Goal: Task Accomplishment & Management: Use online tool/utility

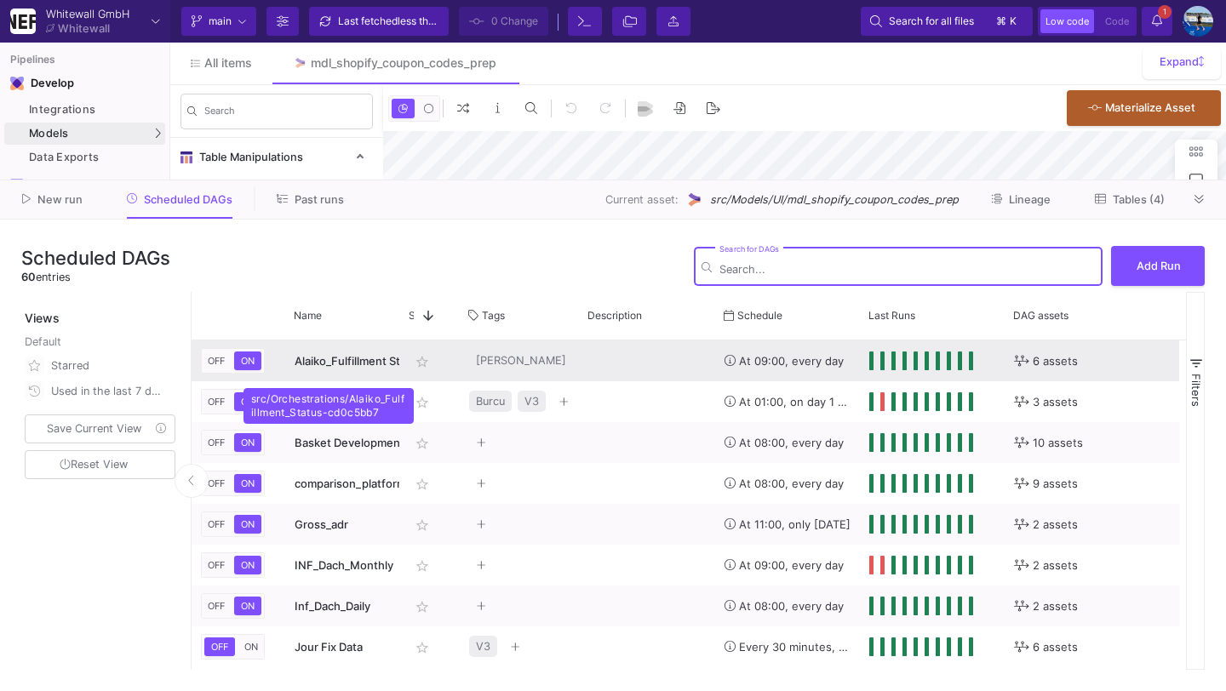
type input "-43"
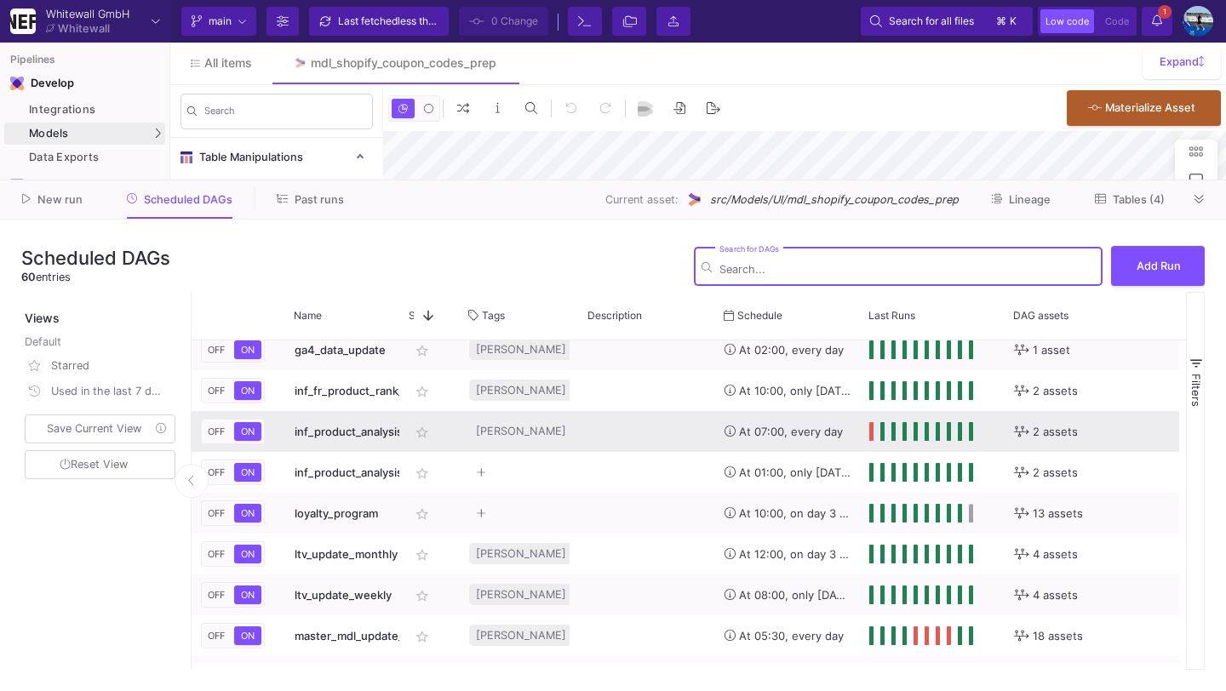
scroll to position [1016, 0]
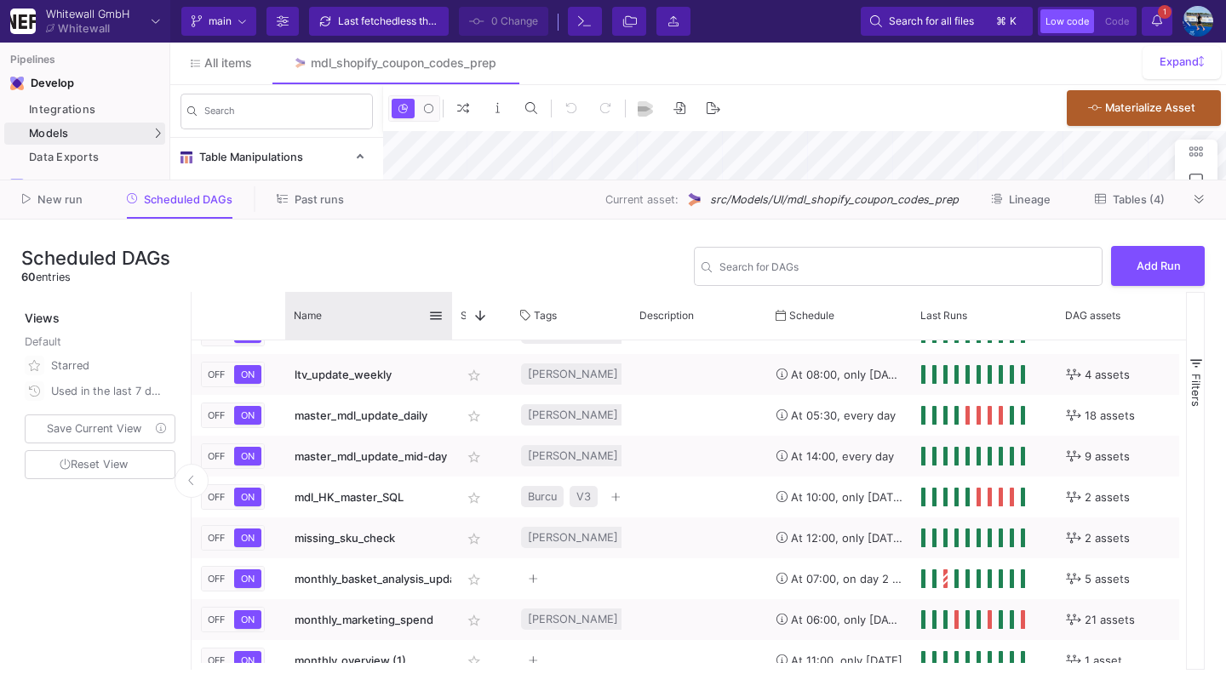
drag, startPoint x: 397, startPoint y: 303, endPoint x: 448, endPoint y: 303, distance: 51.1
click at [449, 303] on div at bounding box center [452, 316] width 7 height 48
click at [1206, 193] on button at bounding box center [1199, 199] width 26 height 26
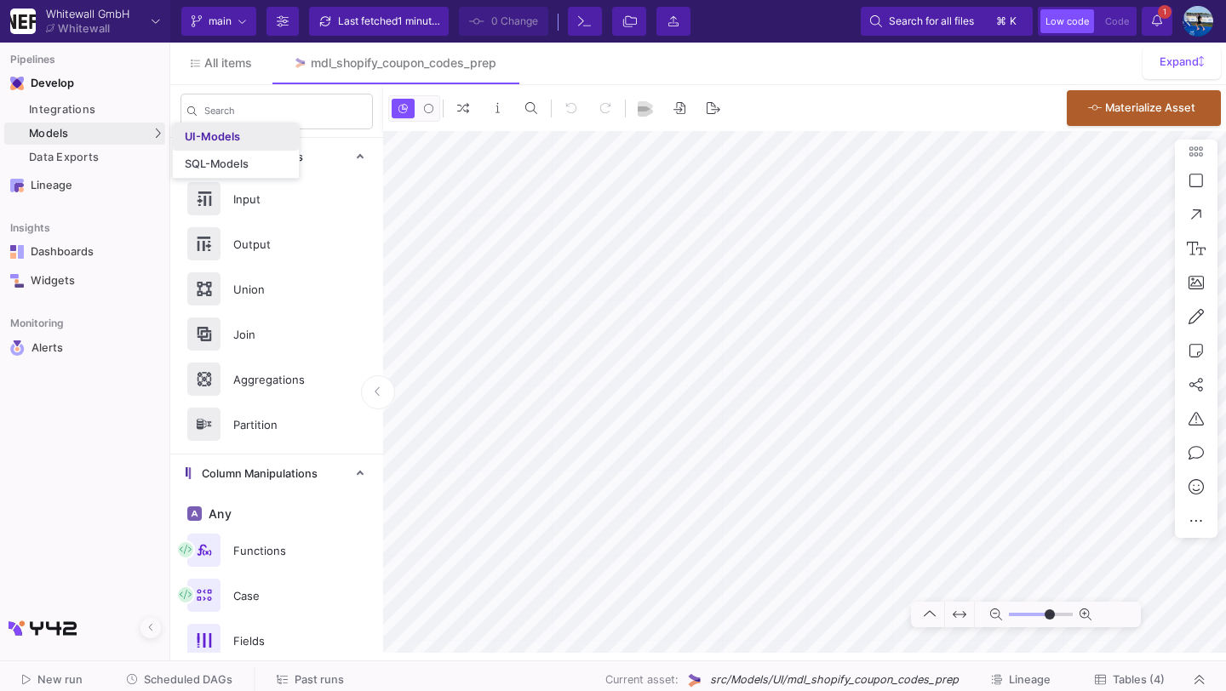
click at [202, 136] on div "UI-Models" at bounding box center [212, 137] width 55 height 14
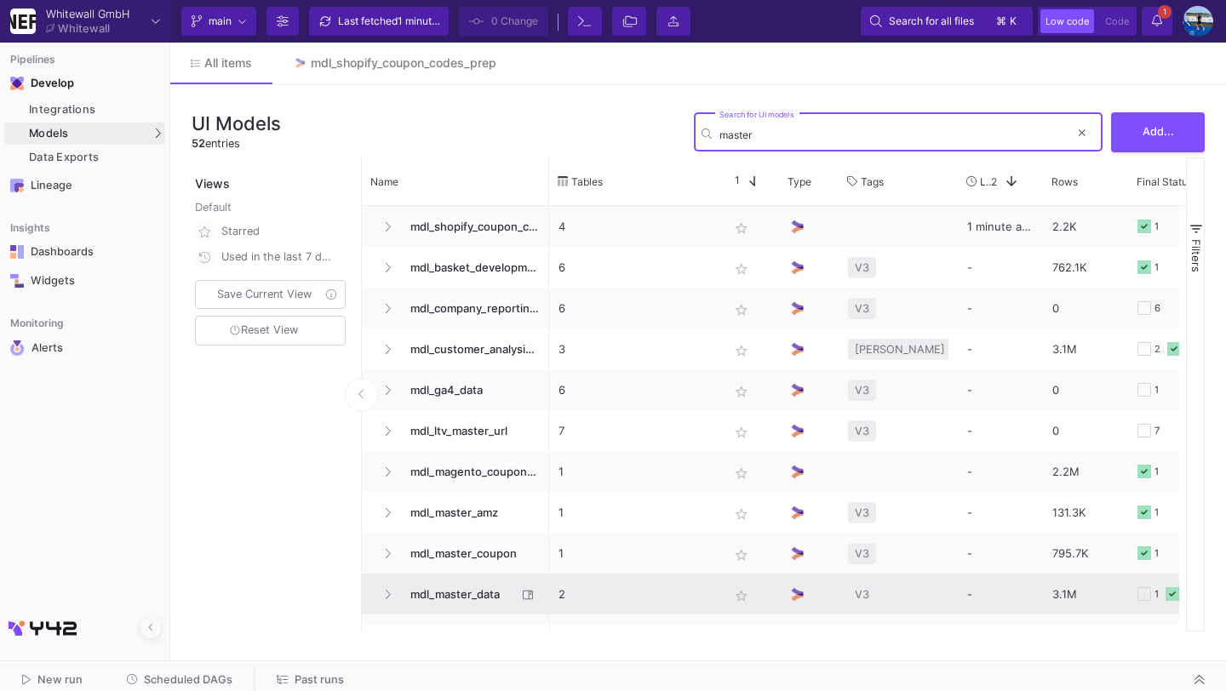
type input "master"
click at [456, 597] on span "mdl_master_data" at bounding box center [458, 594] width 117 height 40
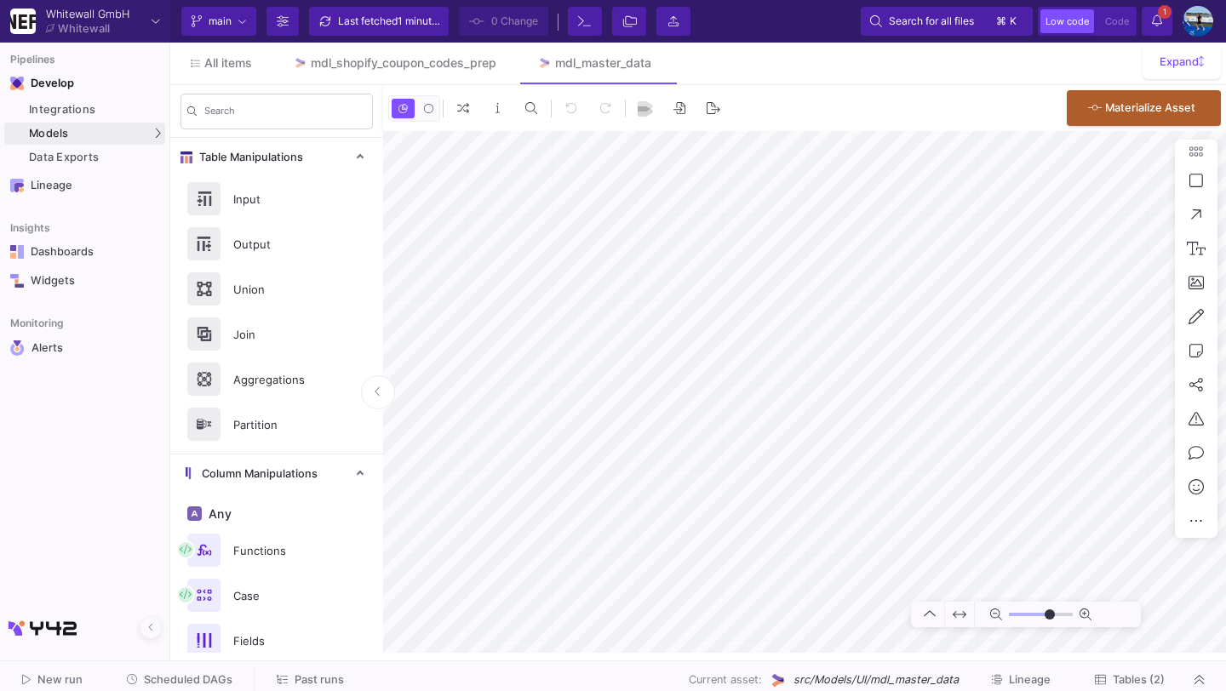
click at [1128, 675] on span "Tables (2)" at bounding box center [1138, 679] width 52 height 13
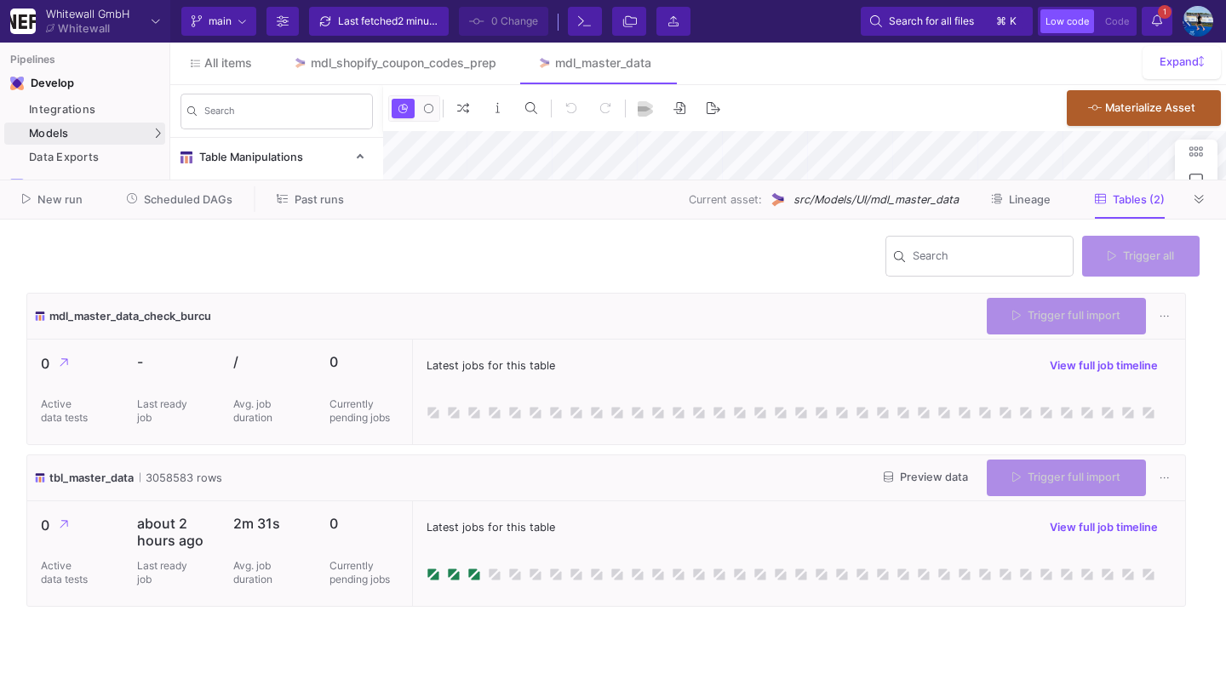
type input "-39"
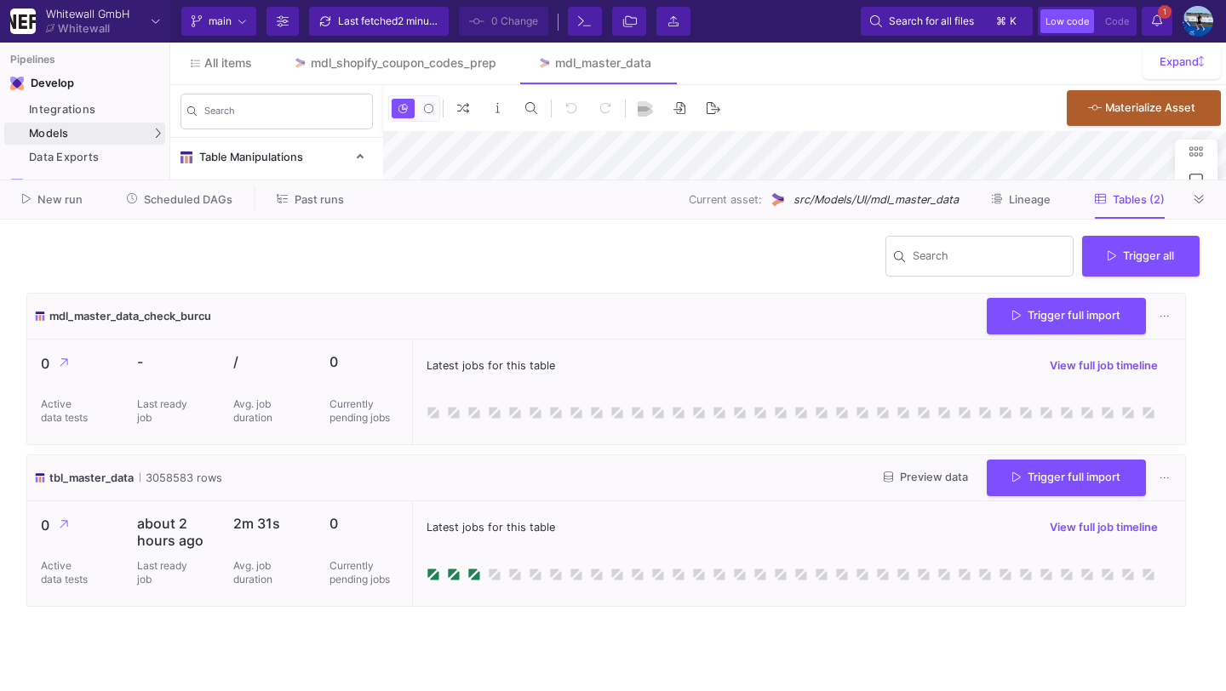
click at [923, 493] on div "Preview data Trigger full import" at bounding box center [1024, 478] width 308 height 37
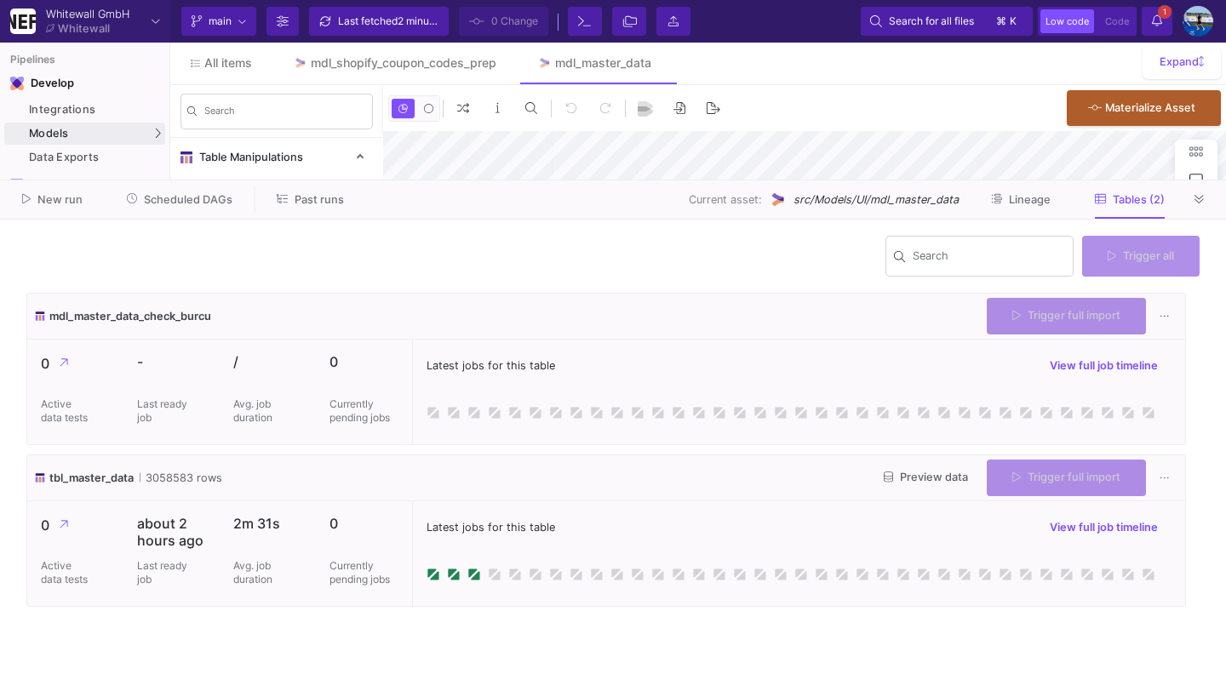
click at [919, 479] on span "Preview data" at bounding box center [925, 477] width 84 height 13
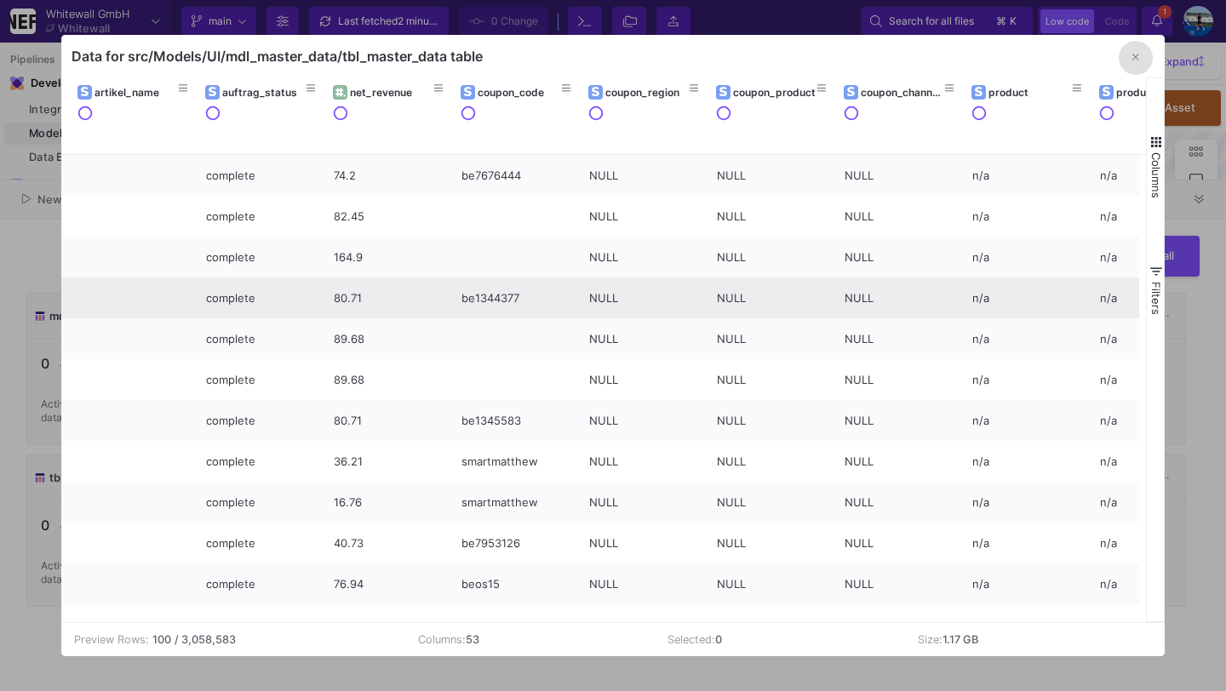
scroll to position [0, 896]
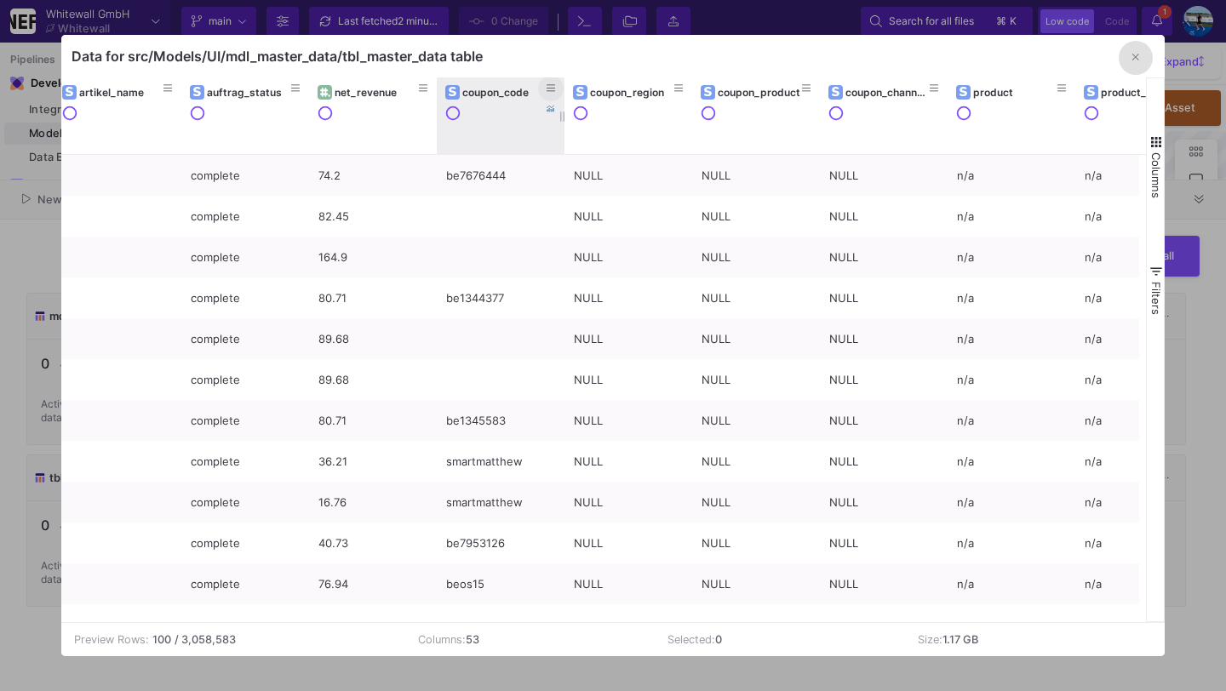
click at [548, 92] on icon at bounding box center [550, 87] width 9 height 9
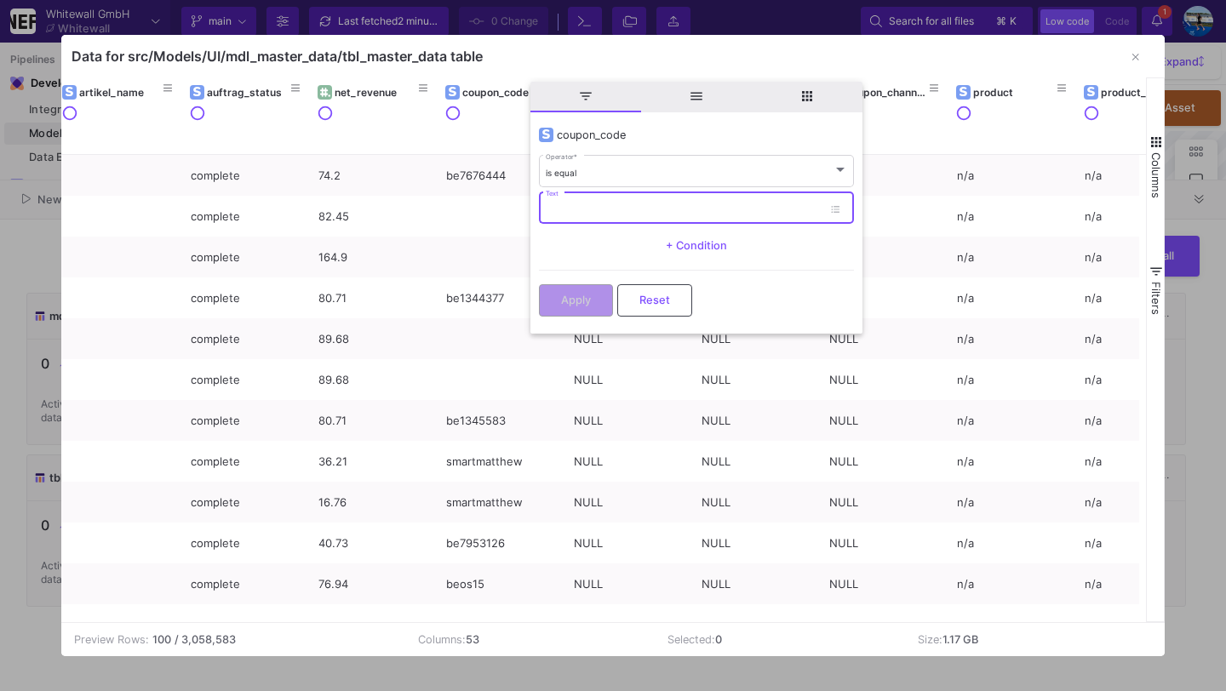
click at [563, 207] on input "Text" at bounding box center [684, 209] width 277 height 11
type input "mamma"
click at [572, 301] on span "Apply" at bounding box center [576, 298] width 30 height 13
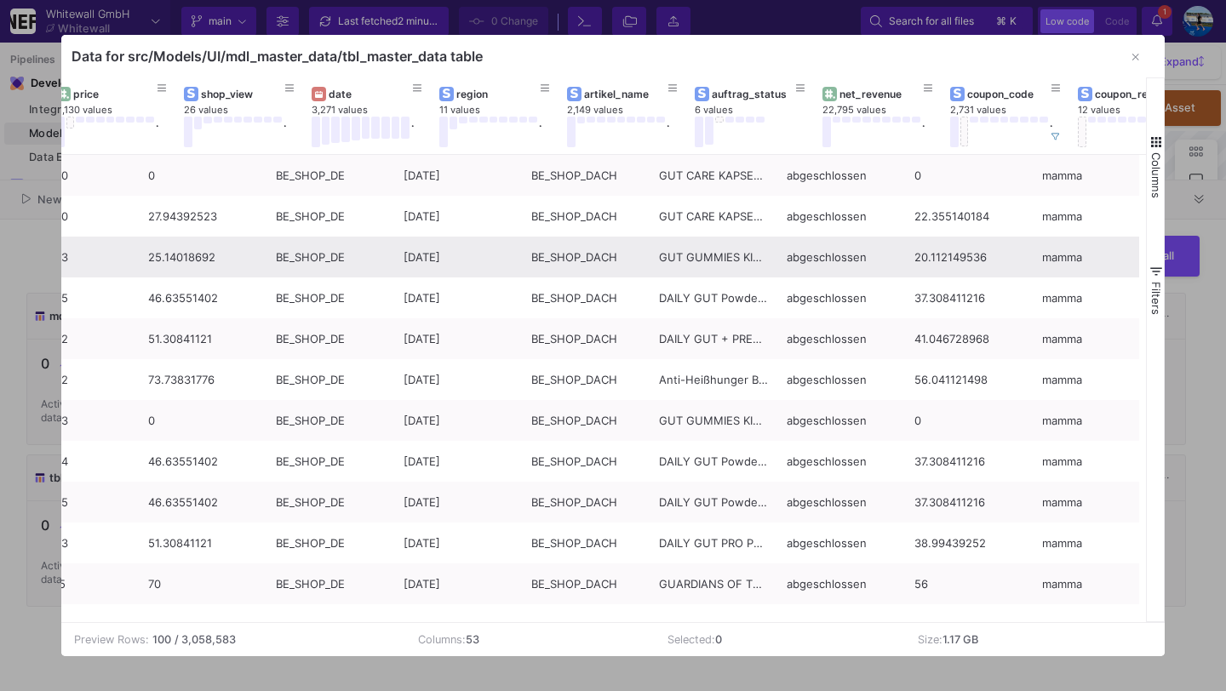
scroll to position [0, 167]
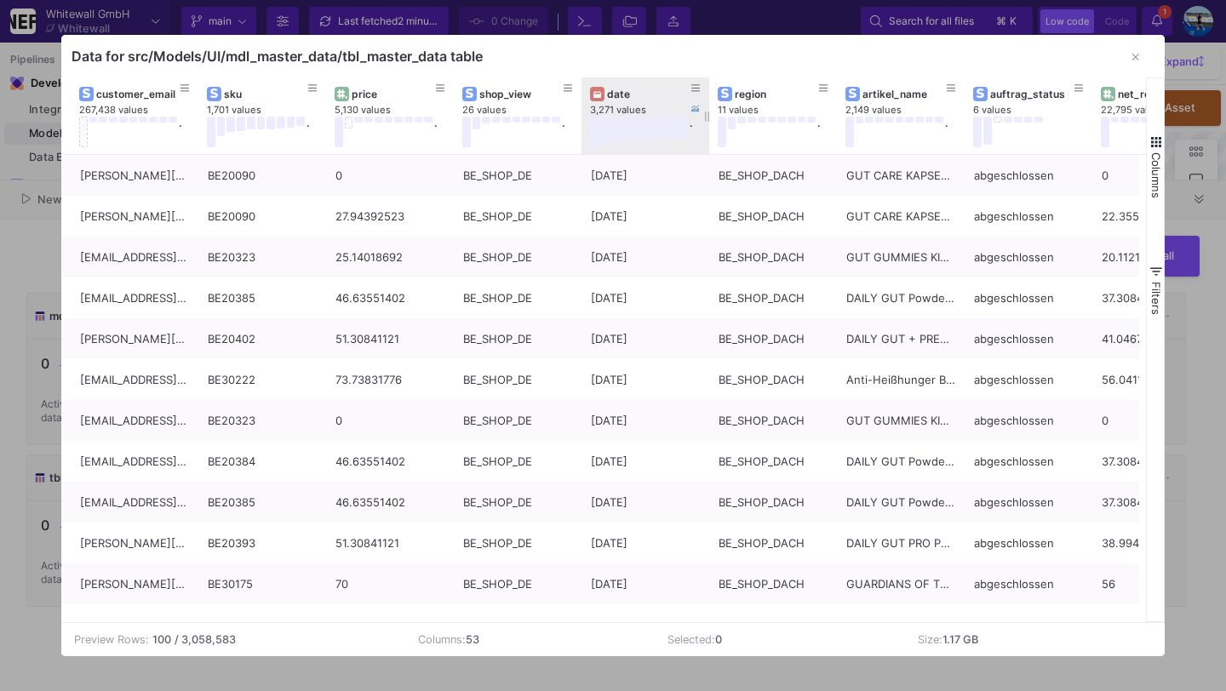
click at [616, 100] on div "date" at bounding box center [645, 94] width 111 height 19
click at [620, 93] on div "date" at bounding box center [649, 94] width 84 height 13
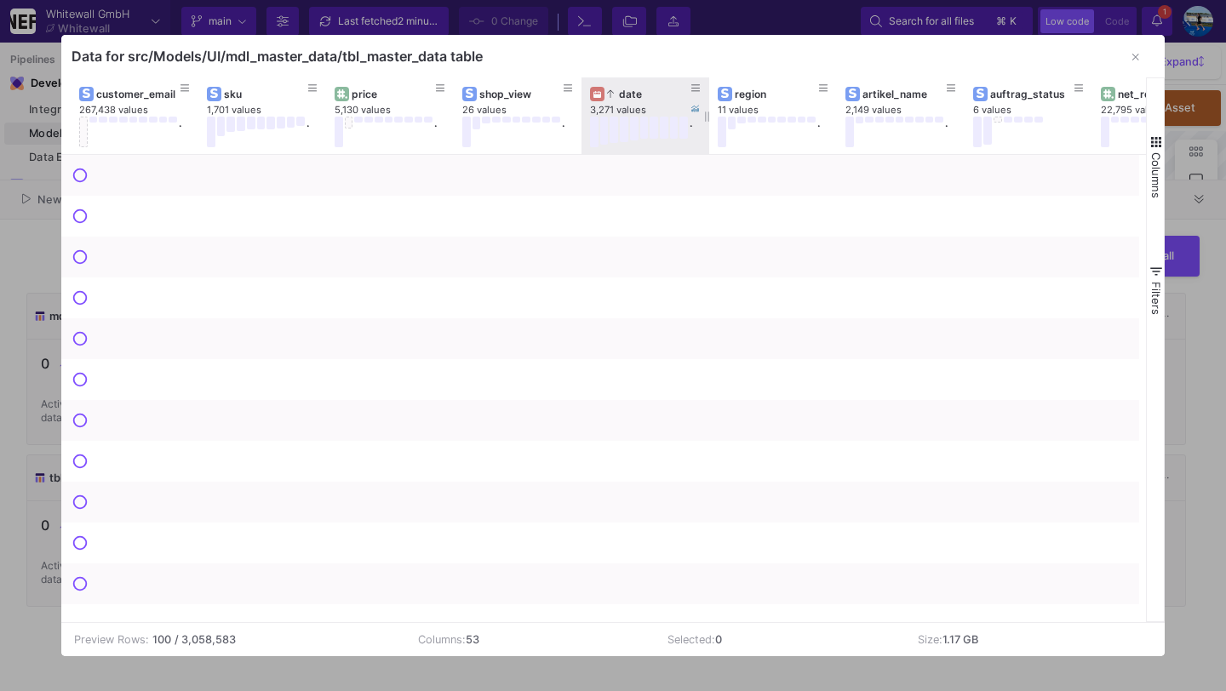
click at [620, 93] on div "date" at bounding box center [649, 94] width 84 height 13
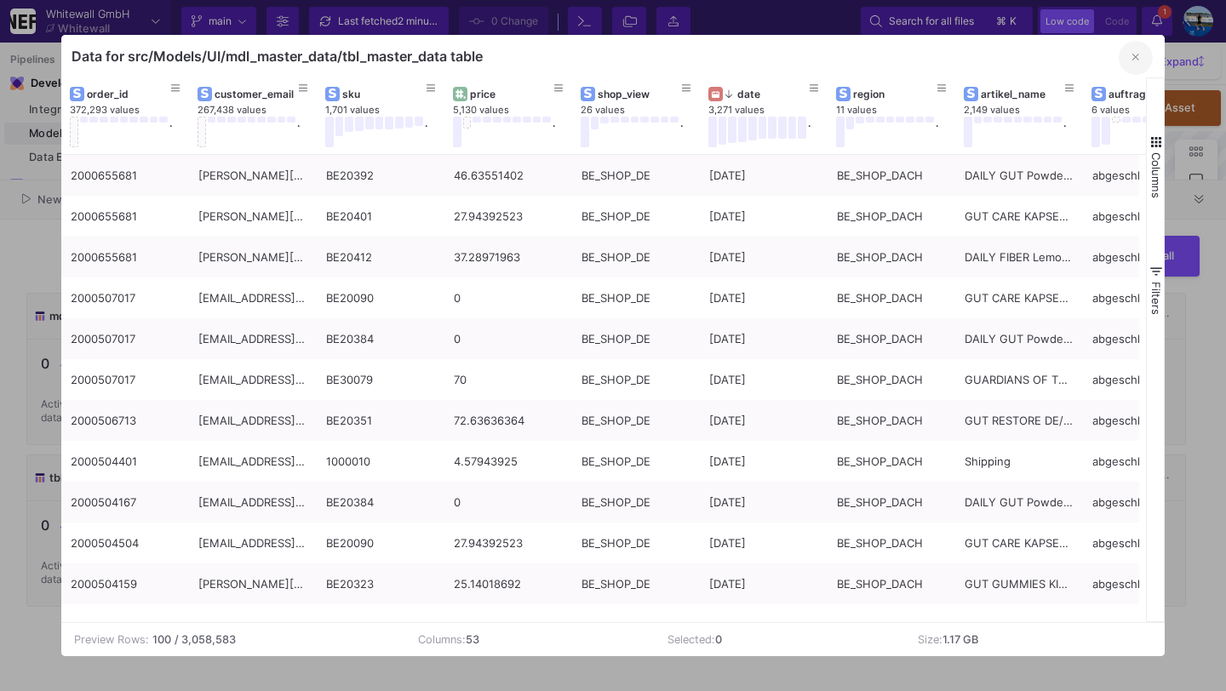
click at [1129, 60] on button "button" at bounding box center [1135, 58] width 34 height 34
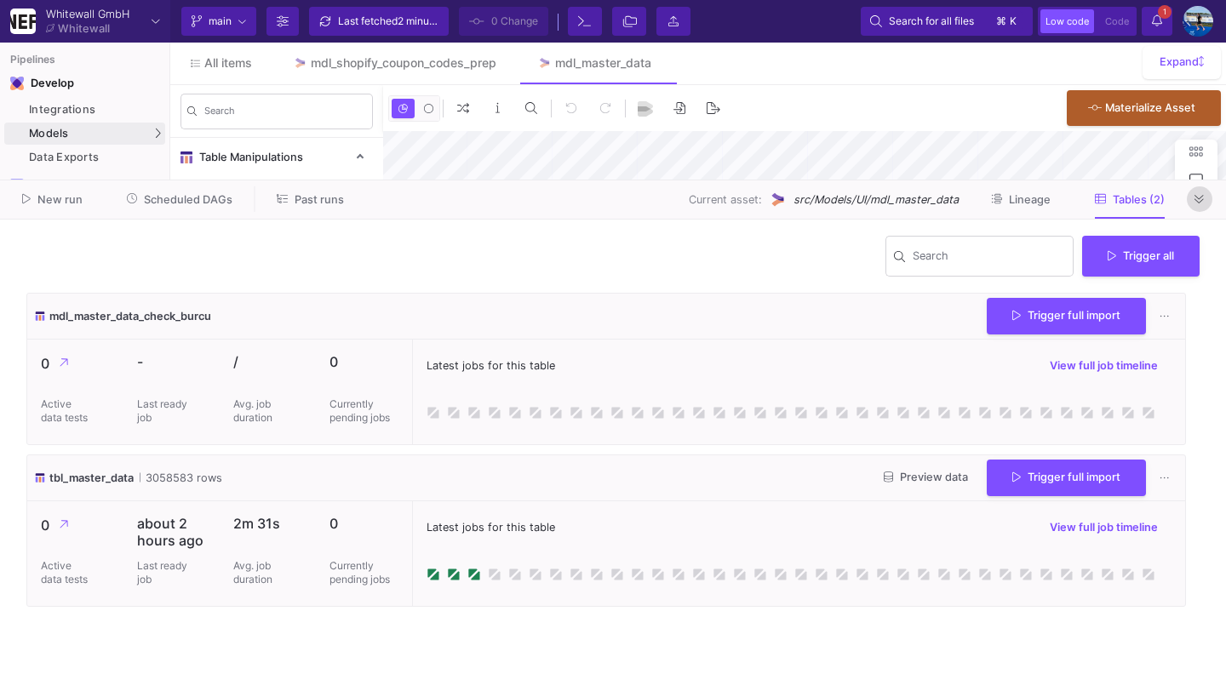
click at [1189, 203] on button at bounding box center [1199, 199] width 26 height 26
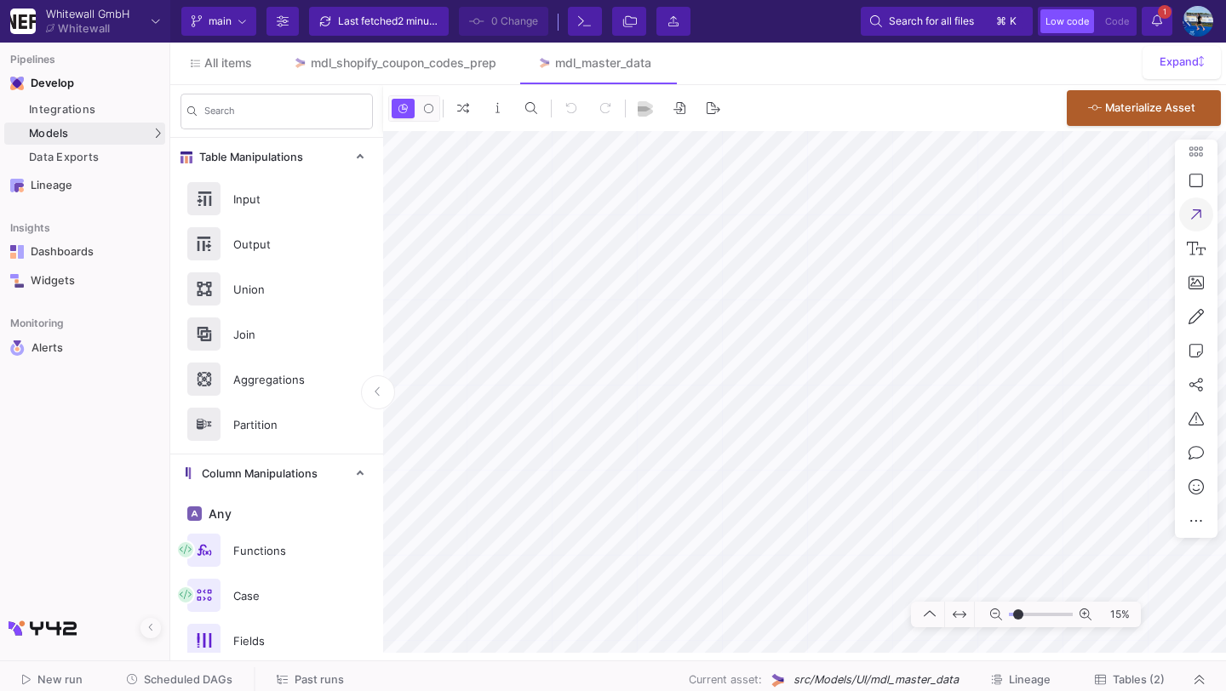
type input "-12"
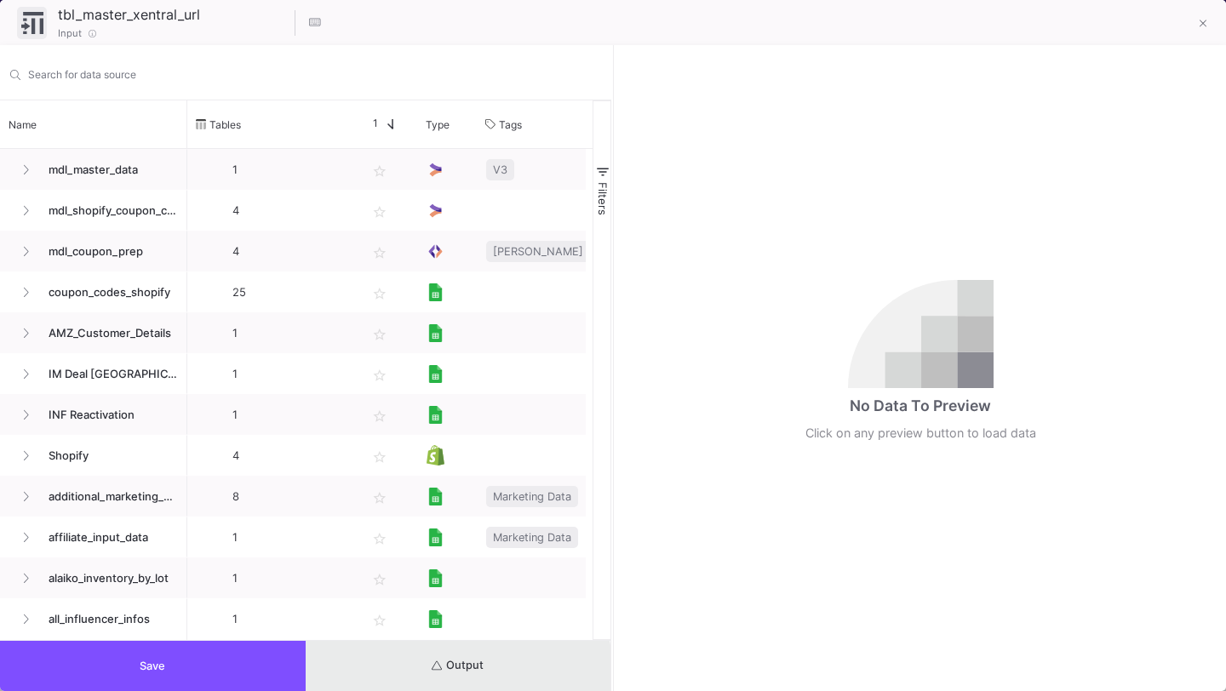
click at [433, 675] on button "Output" at bounding box center [459, 666] width 306 height 50
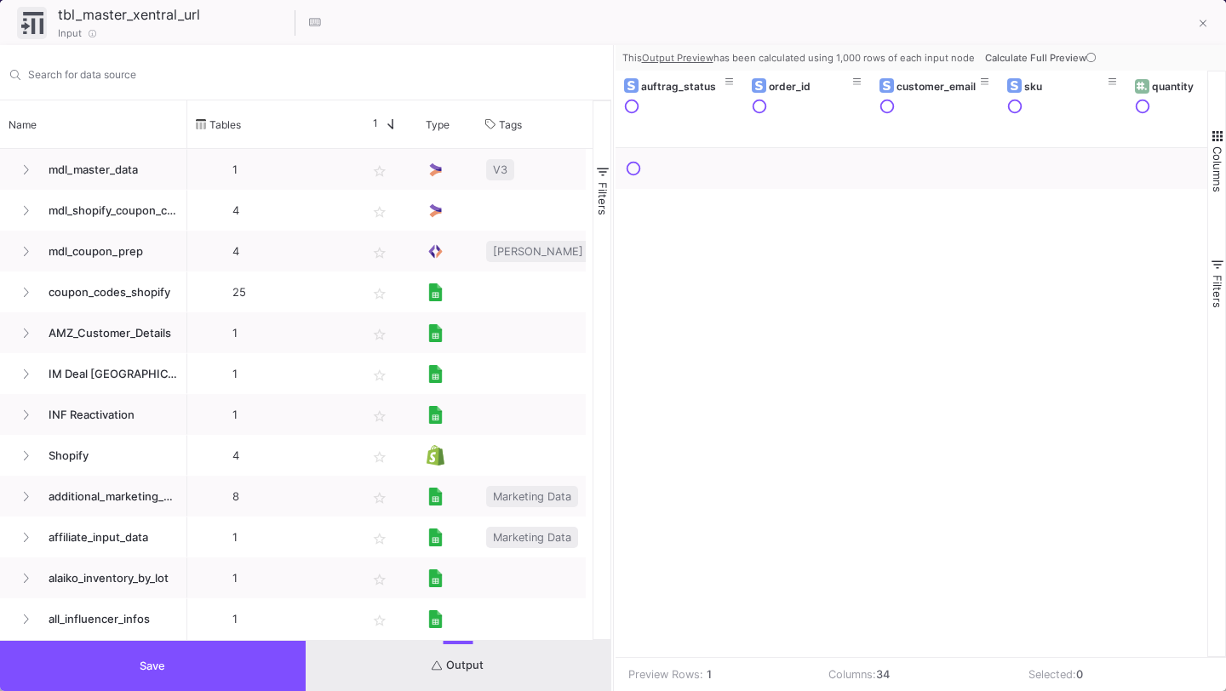
click at [1088, 56] on icon at bounding box center [1090, 57] width 9 height 9
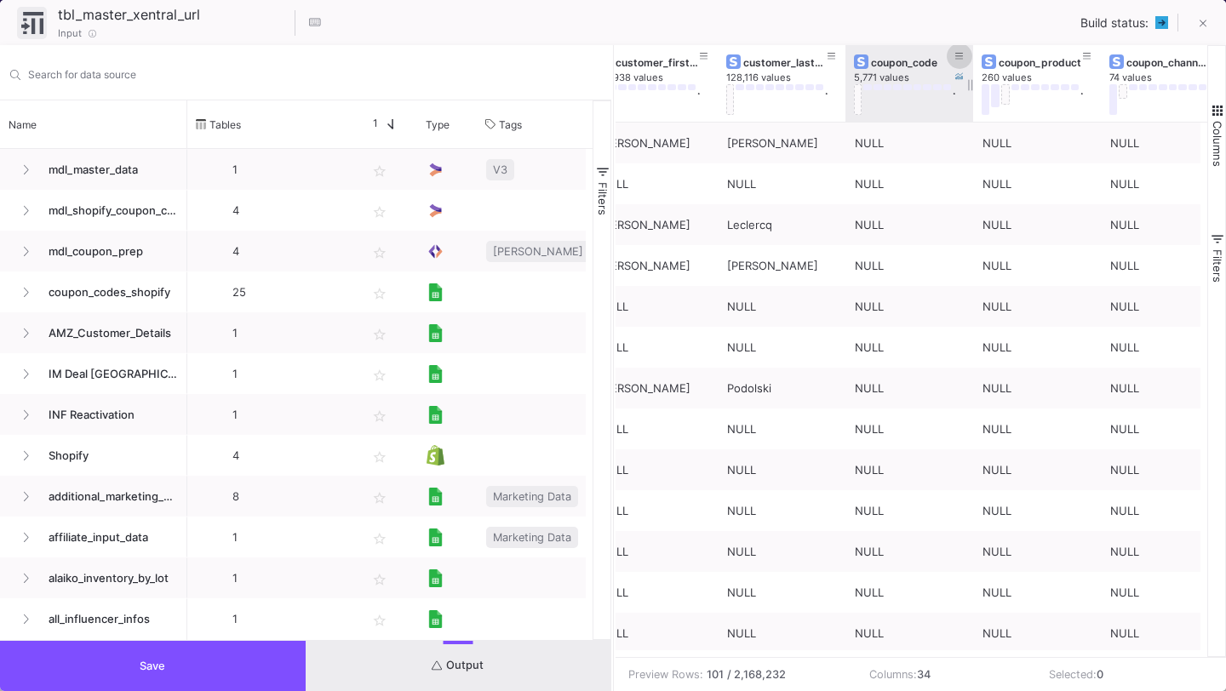
click at [957, 47] on button at bounding box center [959, 56] width 26 height 26
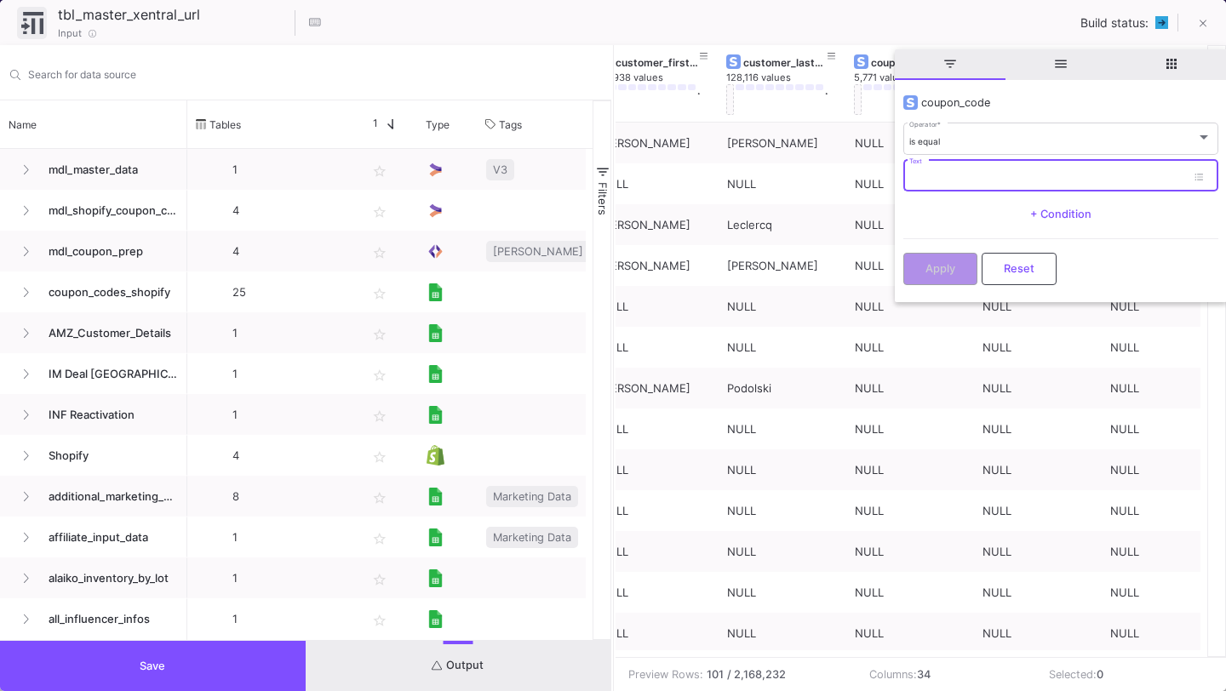
click at [914, 180] on input "Text" at bounding box center [1047, 178] width 277 height 11
type input "mamma"
click at [911, 264] on button "Apply" at bounding box center [940, 267] width 74 height 32
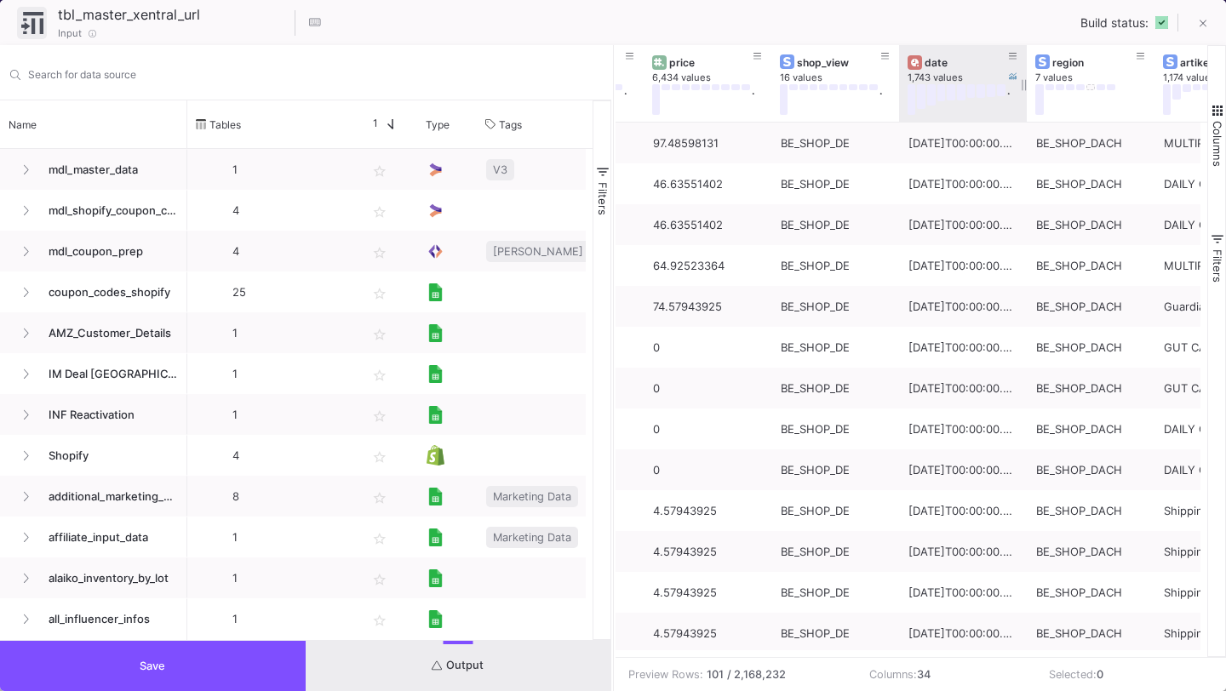
click at [942, 65] on div "date" at bounding box center [966, 62] width 84 height 13
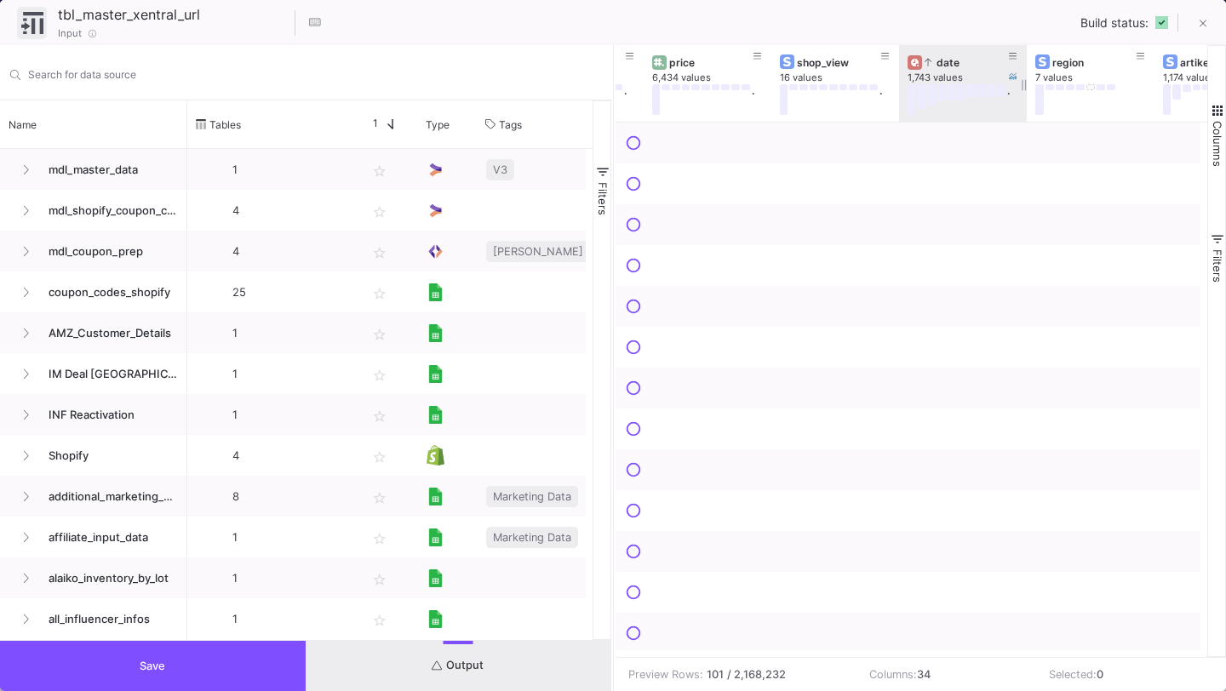
click at [942, 65] on div "date" at bounding box center [966, 62] width 84 height 13
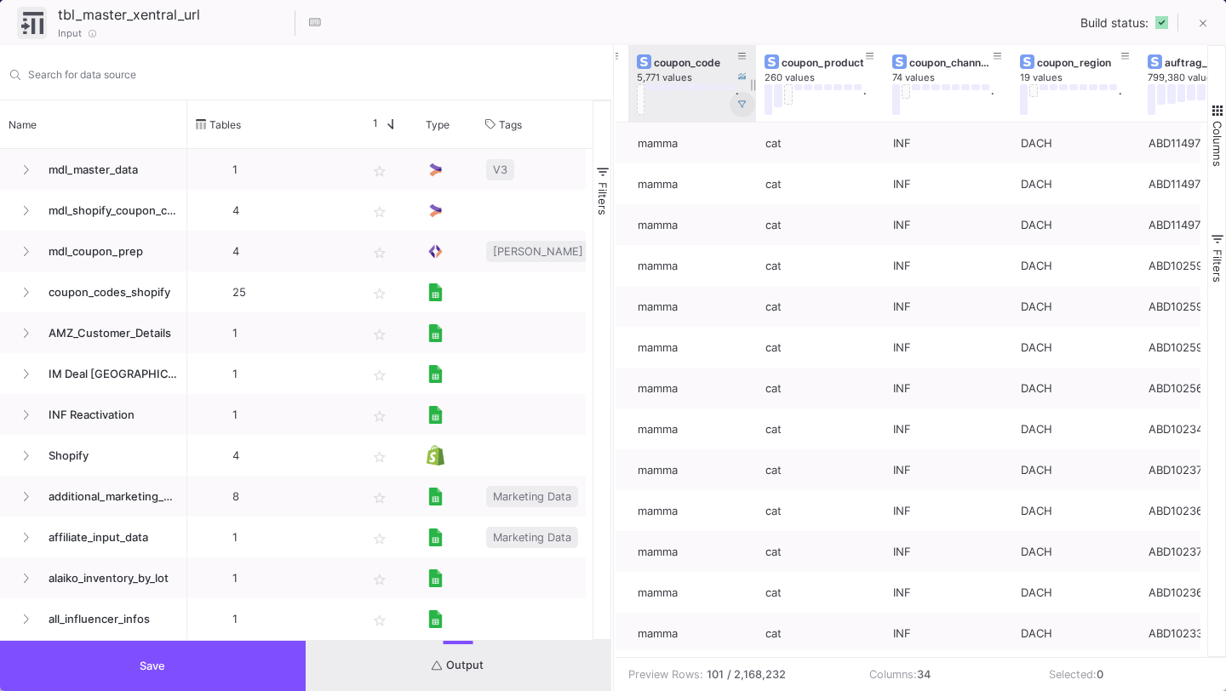
click at [748, 102] on button at bounding box center [742, 105] width 26 height 26
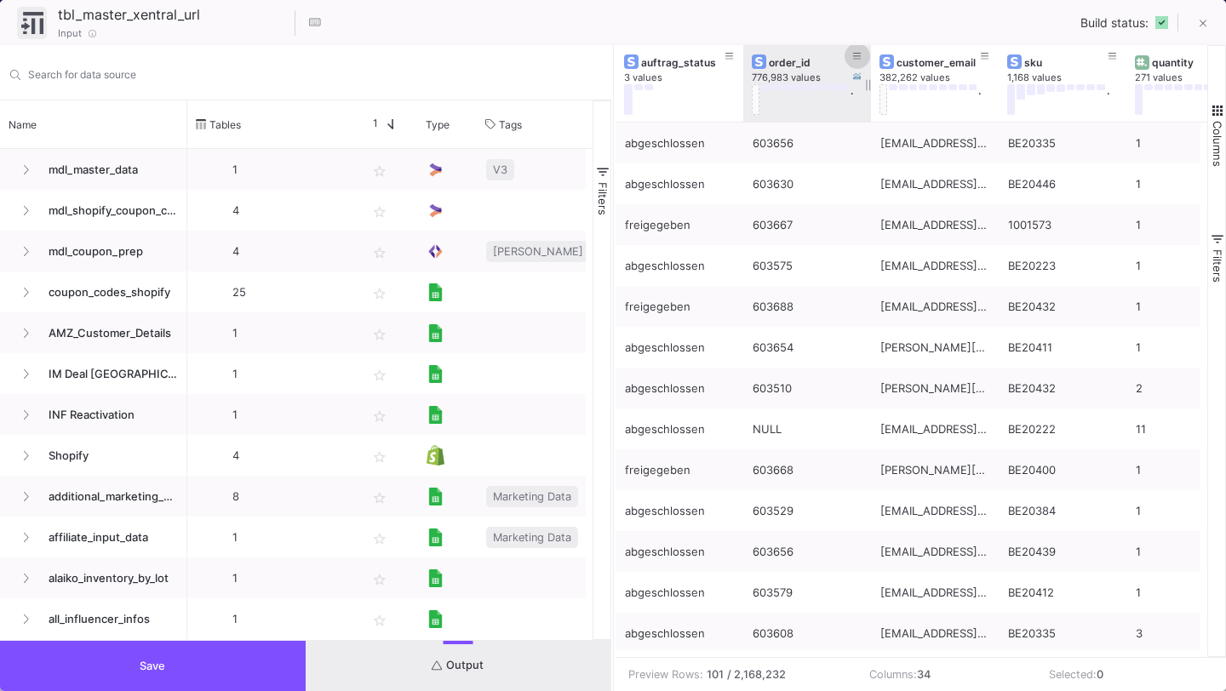
click at [854, 54] on icon at bounding box center [857, 56] width 9 height 9
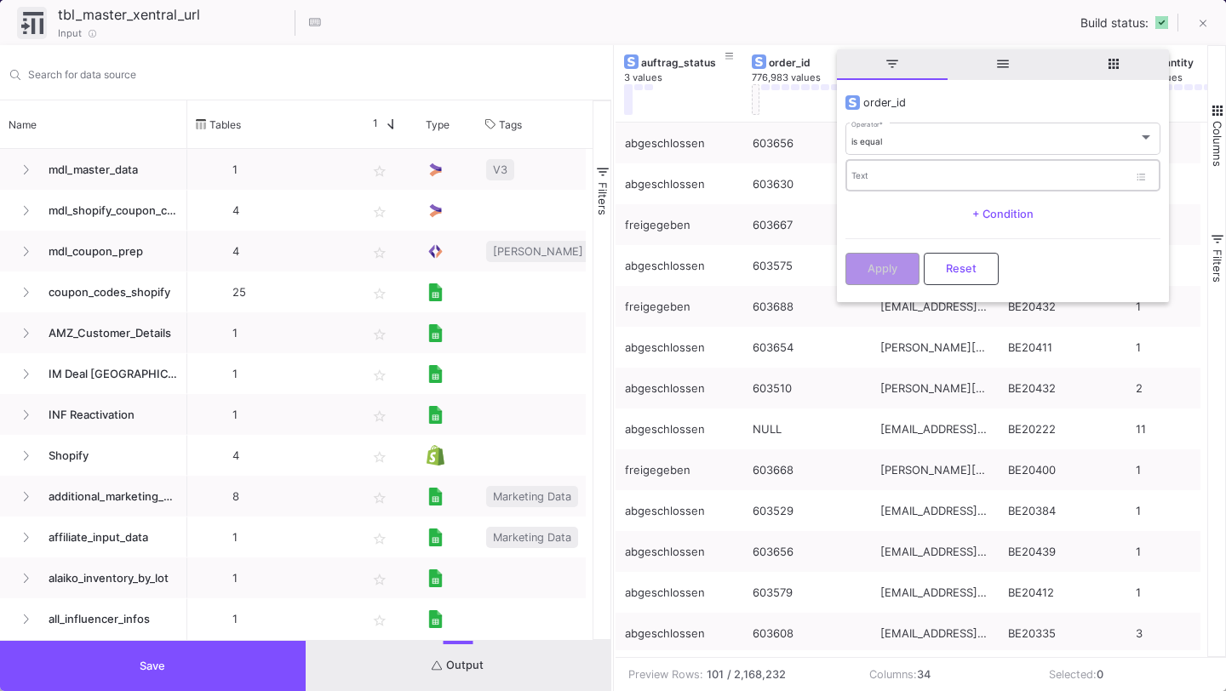
click at [858, 165] on div "Text" at bounding box center [989, 174] width 277 height 35
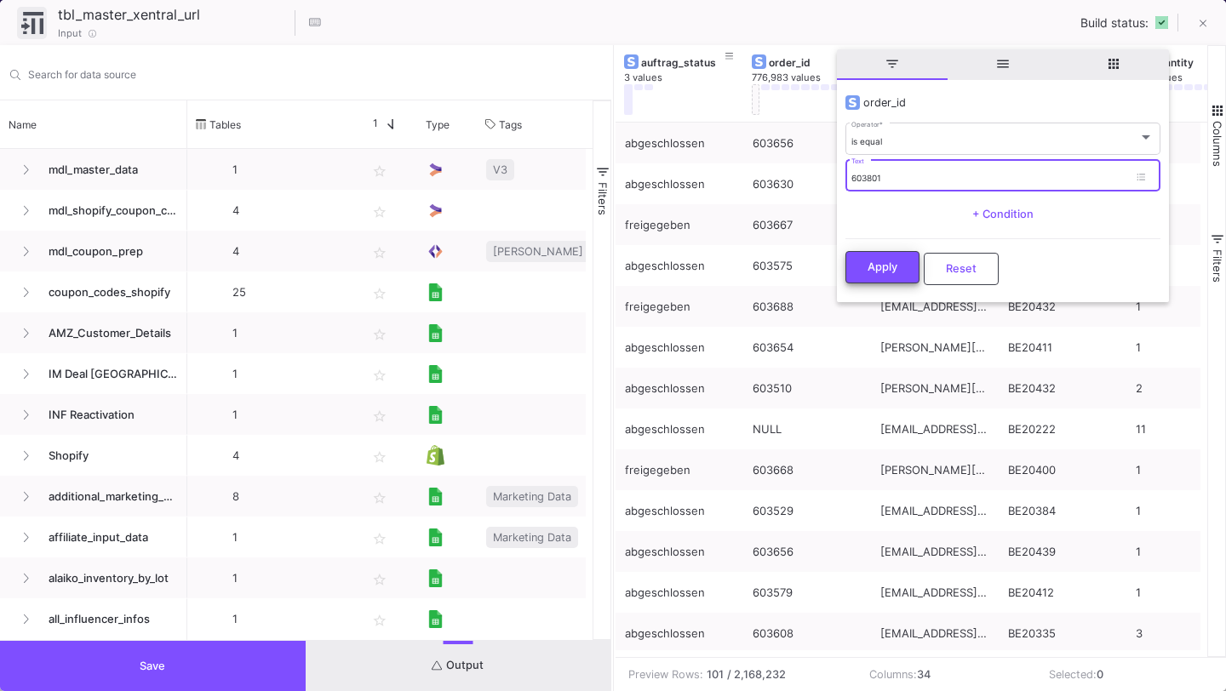
type input "603801"
click at [865, 255] on button "Apply" at bounding box center [882, 267] width 74 height 32
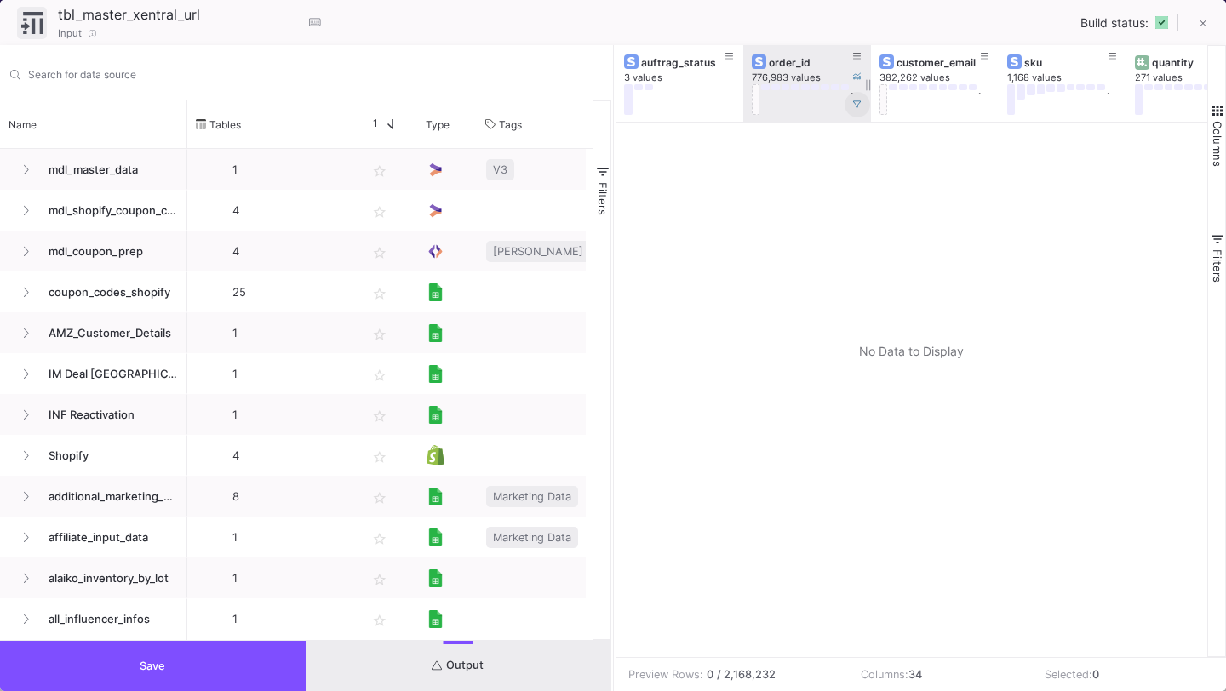
click at [858, 98] on span at bounding box center [857, 104] width 9 height 13
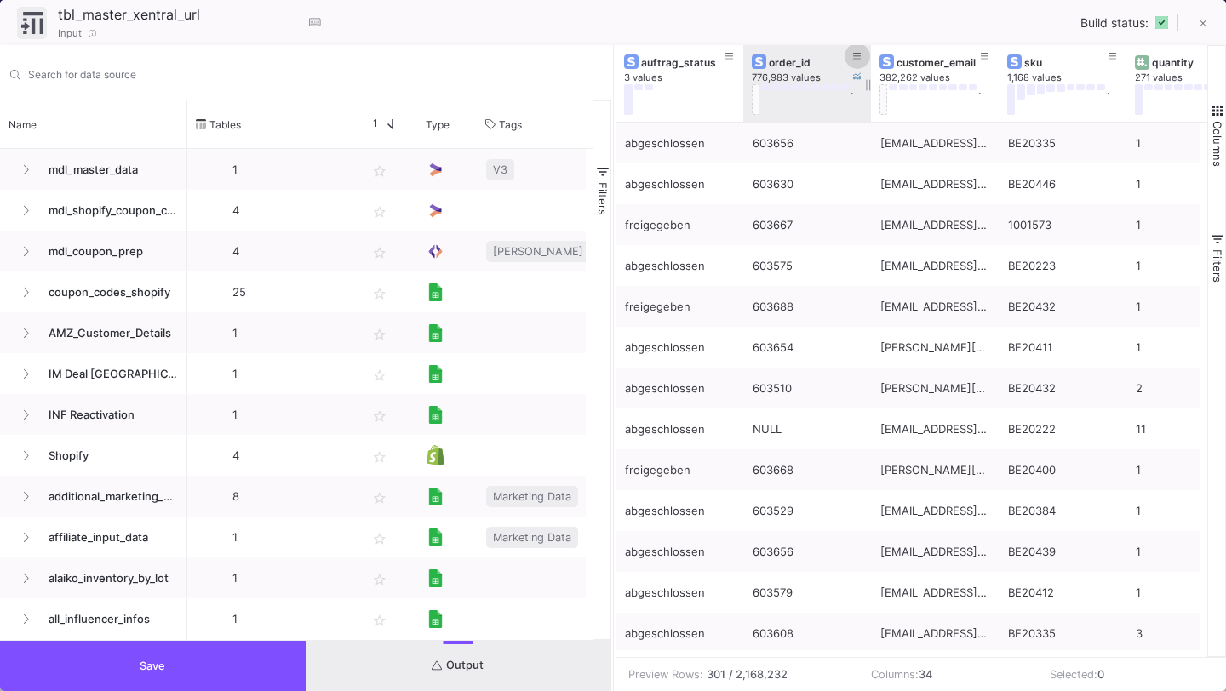
click at [860, 47] on button at bounding box center [857, 56] width 26 height 26
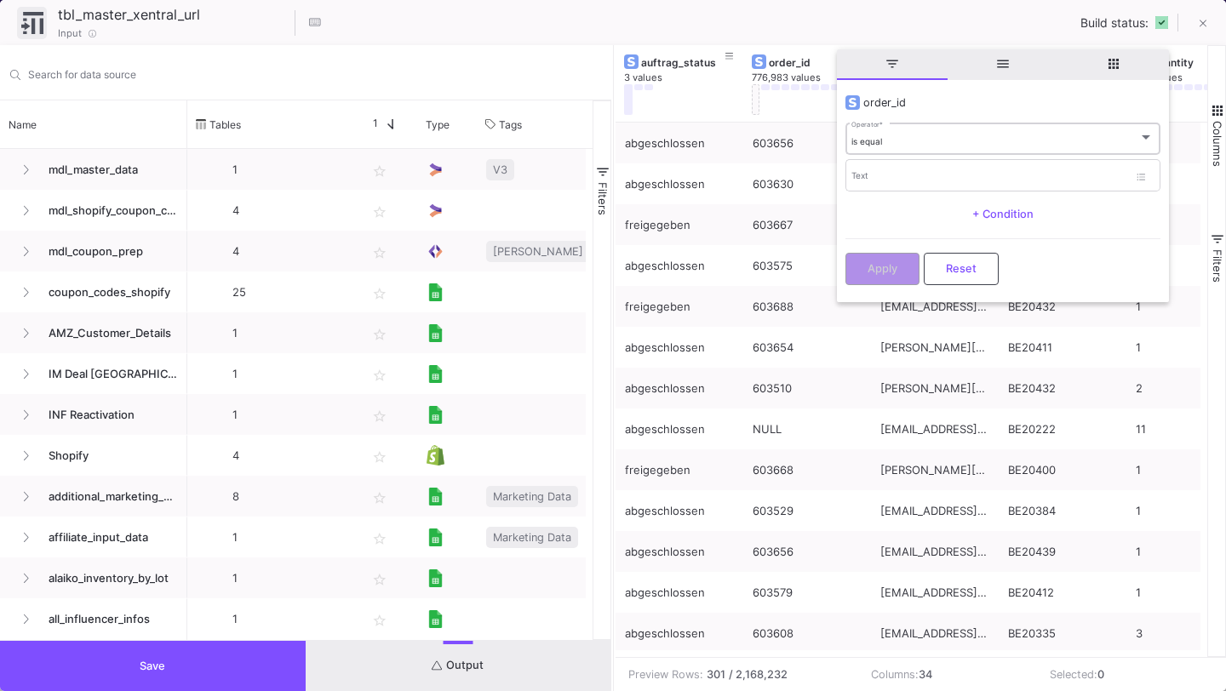
click at [874, 150] on div "is equal Operator *" at bounding box center [1002, 138] width 302 height 35
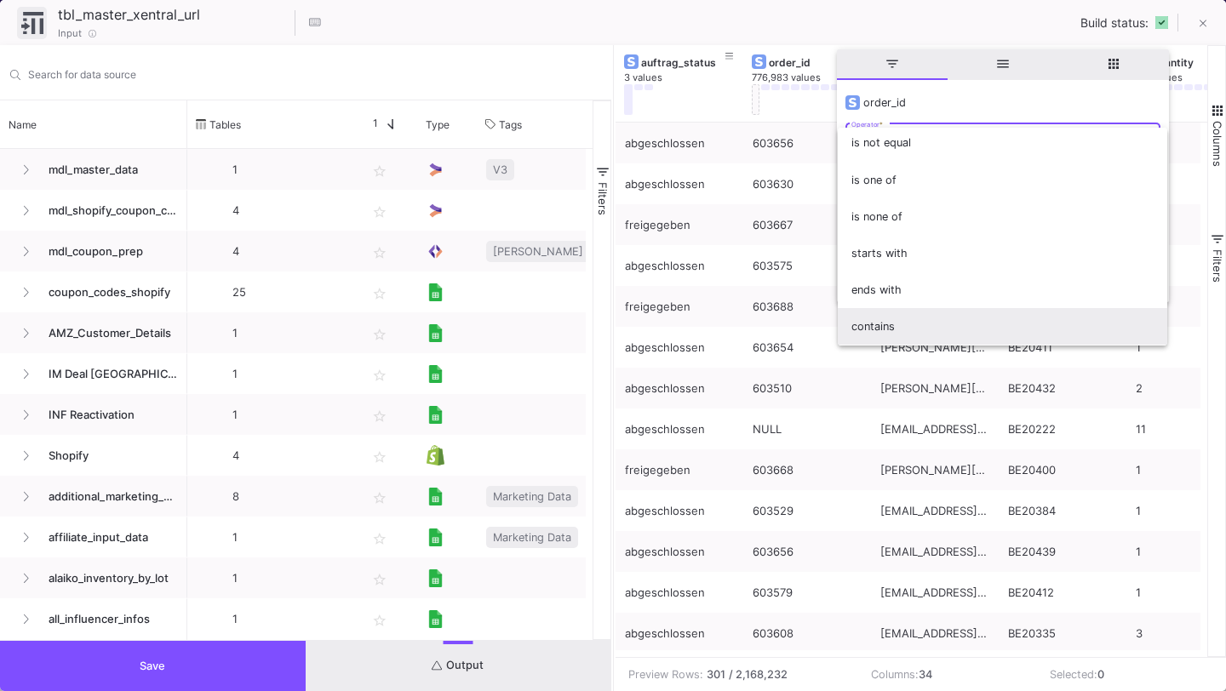
click at [879, 311] on span "contains" at bounding box center [1002, 326] width 302 height 37
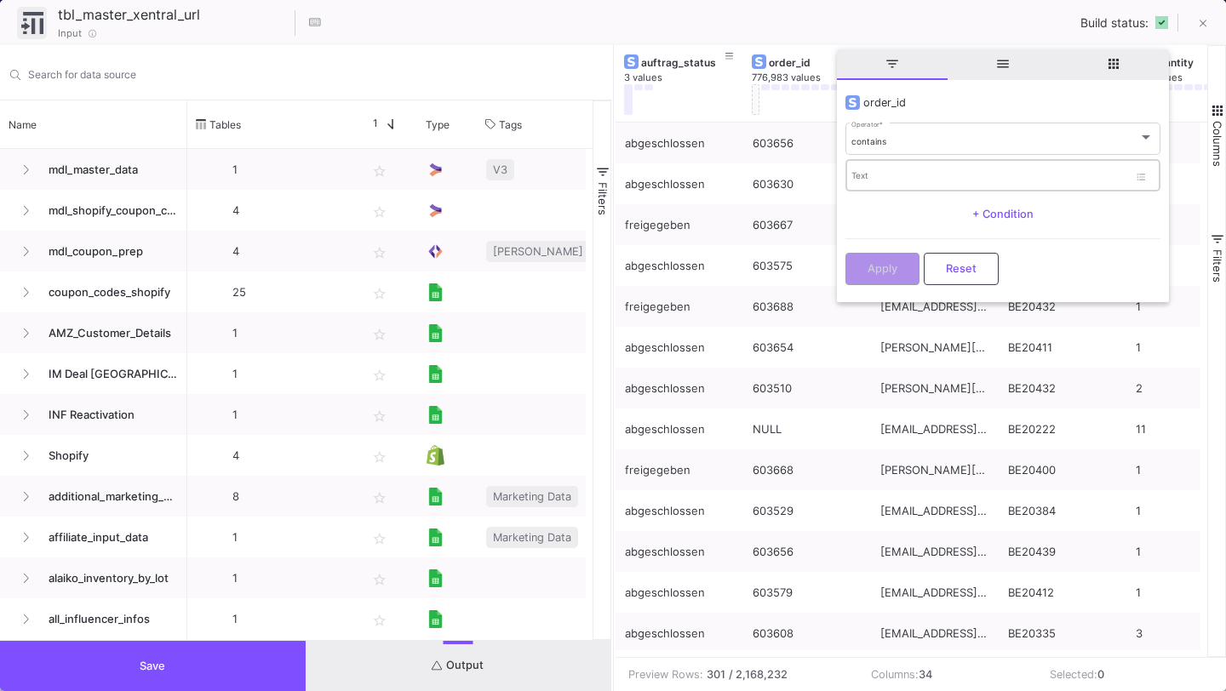
click at [894, 169] on div "Text" at bounding box center [989, 174] width 277 height 35
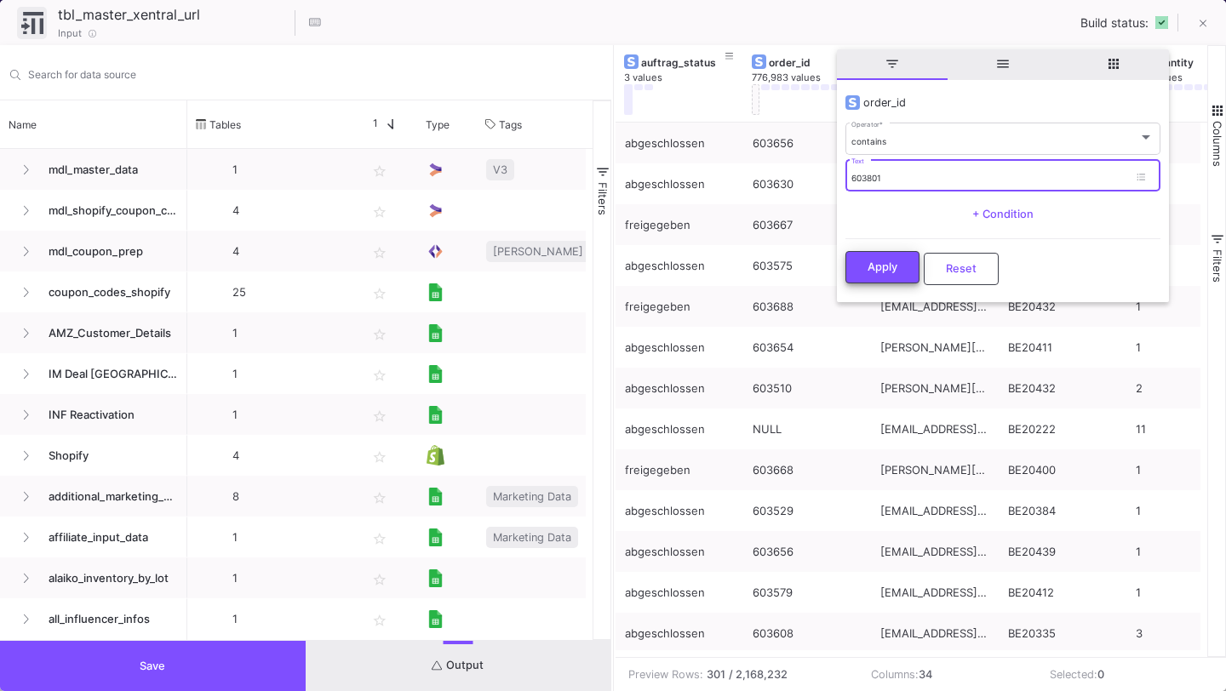
type input "603801"
click at [872, 265] on span "Apply" at bounding box center [882, 266] width 30 height 13
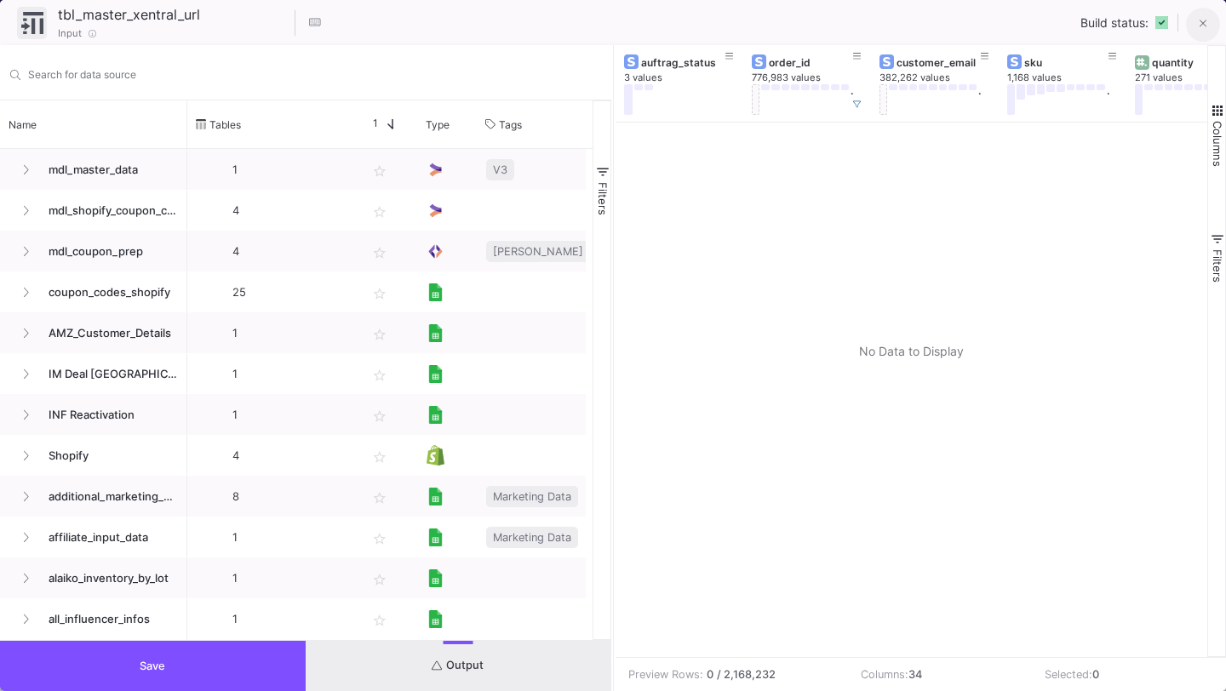
click at [1199, 26] on icon at bounding box center [1203, 24] width 8 height 12
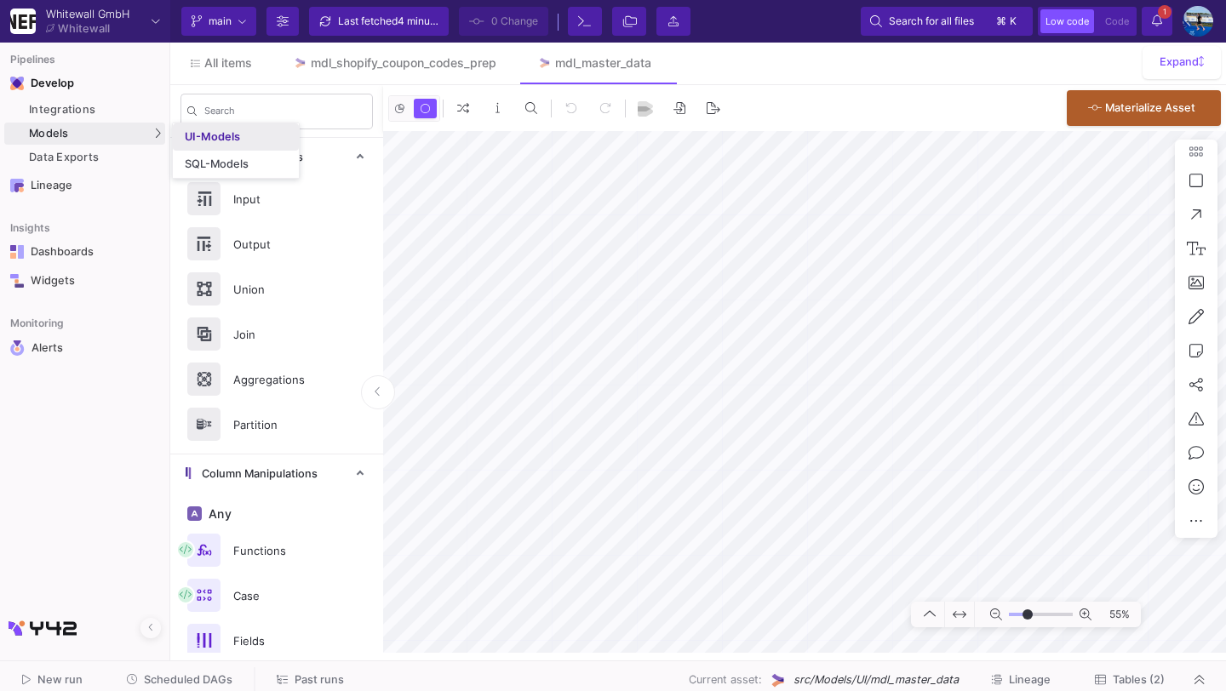
click at [195, 132] on div "UI-Models" at bounding box center [212, 137] width 55 height 14
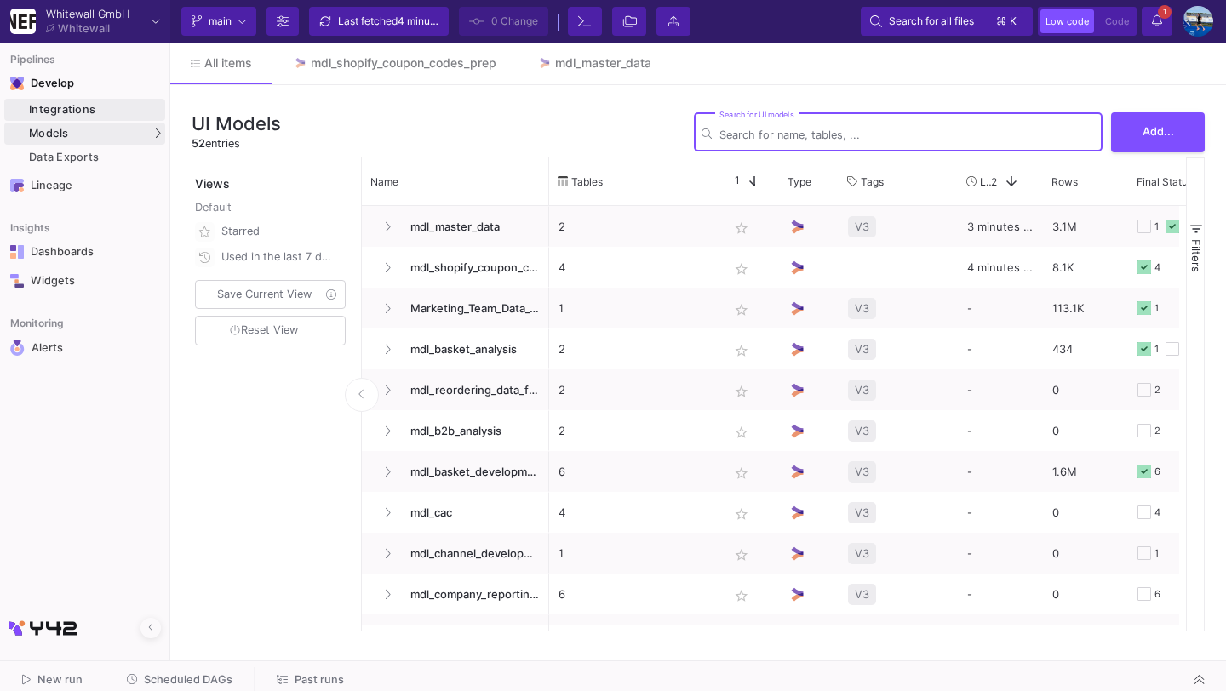
click at [134, 116] on div "Integrations" at bounding box center [95, 110] width 132 height 14
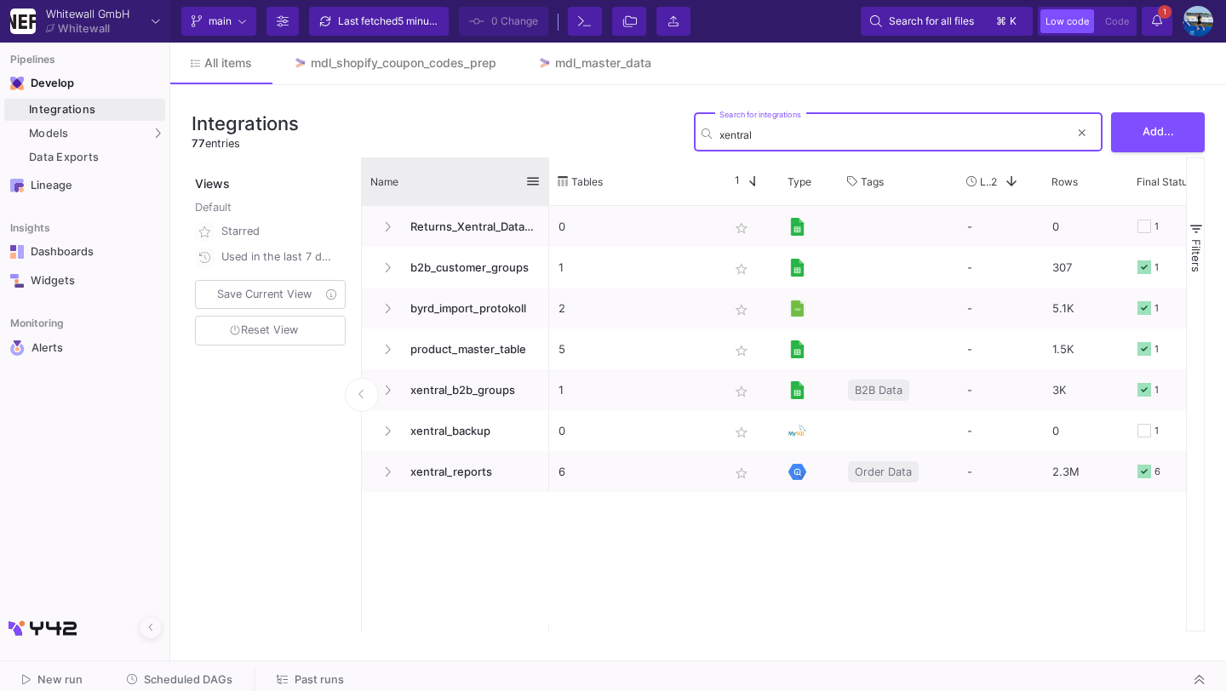
type input "xentral"
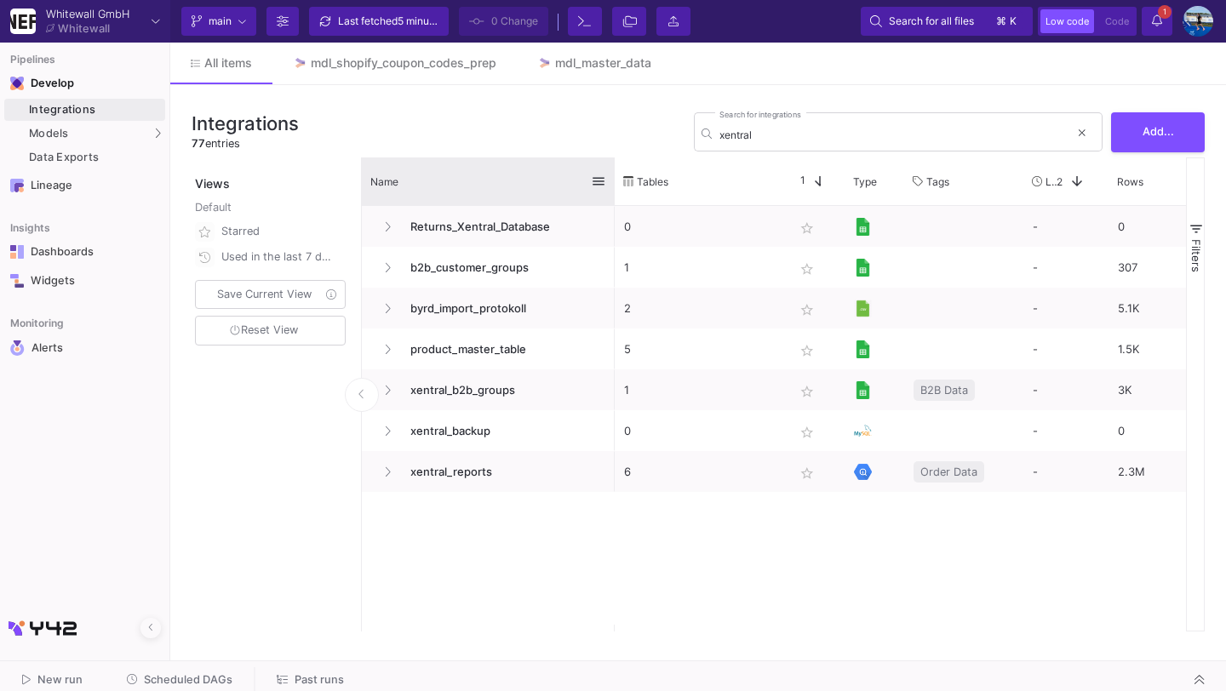
drag, startPoint x: 547, startPoint y: 179, endPoint x: 613, endPoint y: 178, distance: 65.5
click at [613, 178] on div at bounding box center [614, 181] width 7 height 48
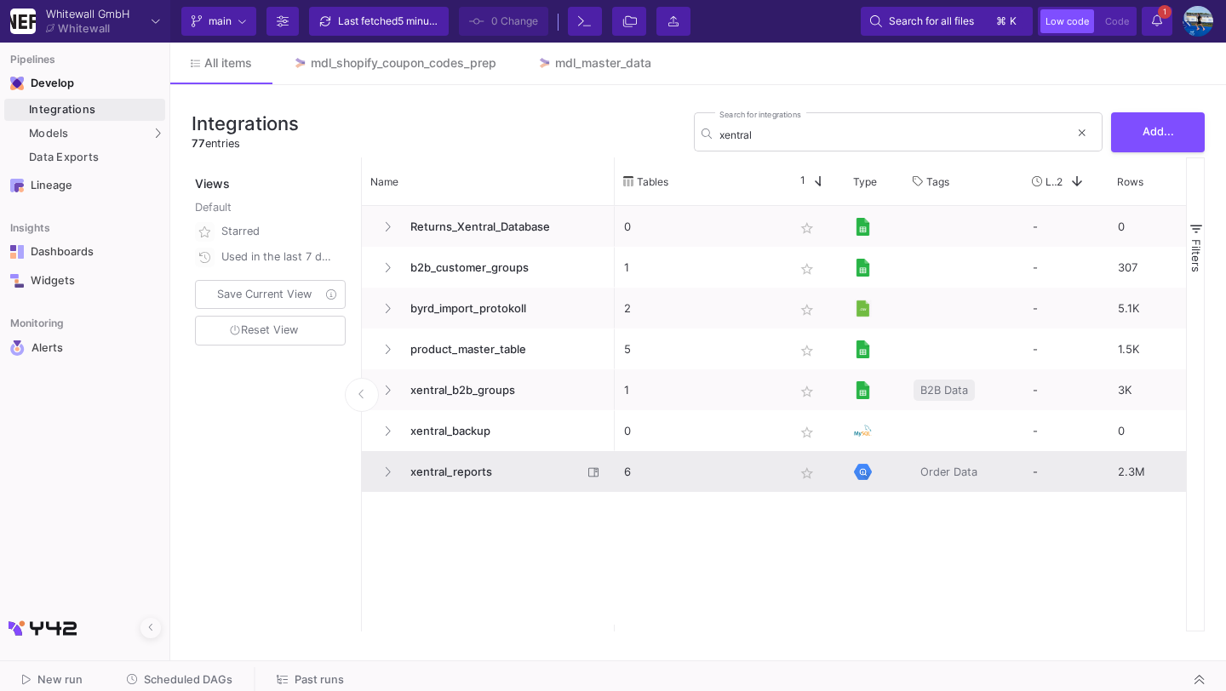
click at [471, 473] on span "xentral_reports" at bounding box center [491, 472] width 182 height 40
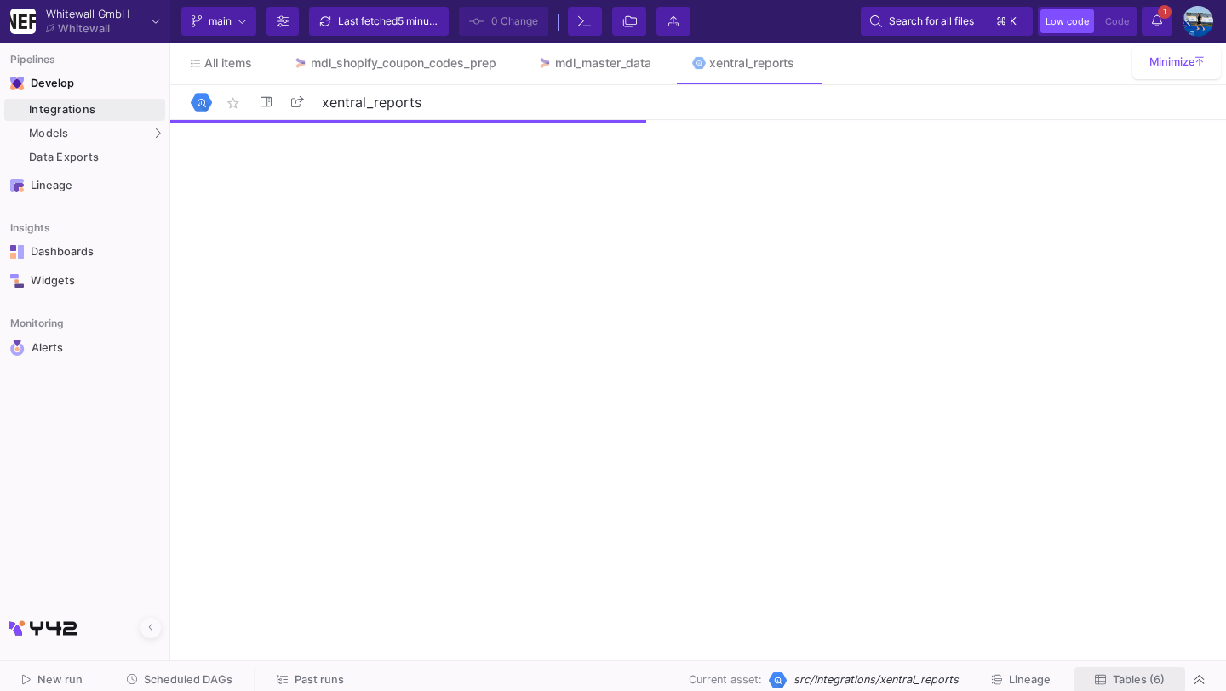
click at [1119, 679] on span "Tables (6)" at bounding box center [1138, 679] width 52 height 13
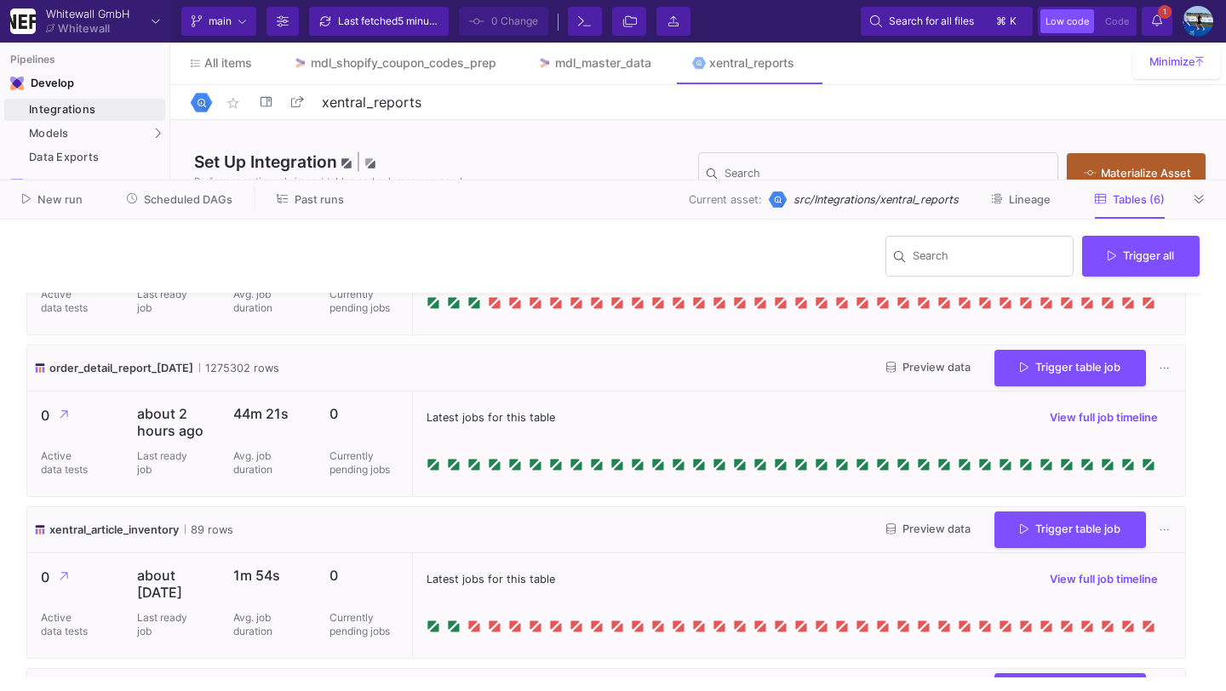
click at [926, 364] on span "Preview data" at bounding box center [928, 367] width 84 height 13
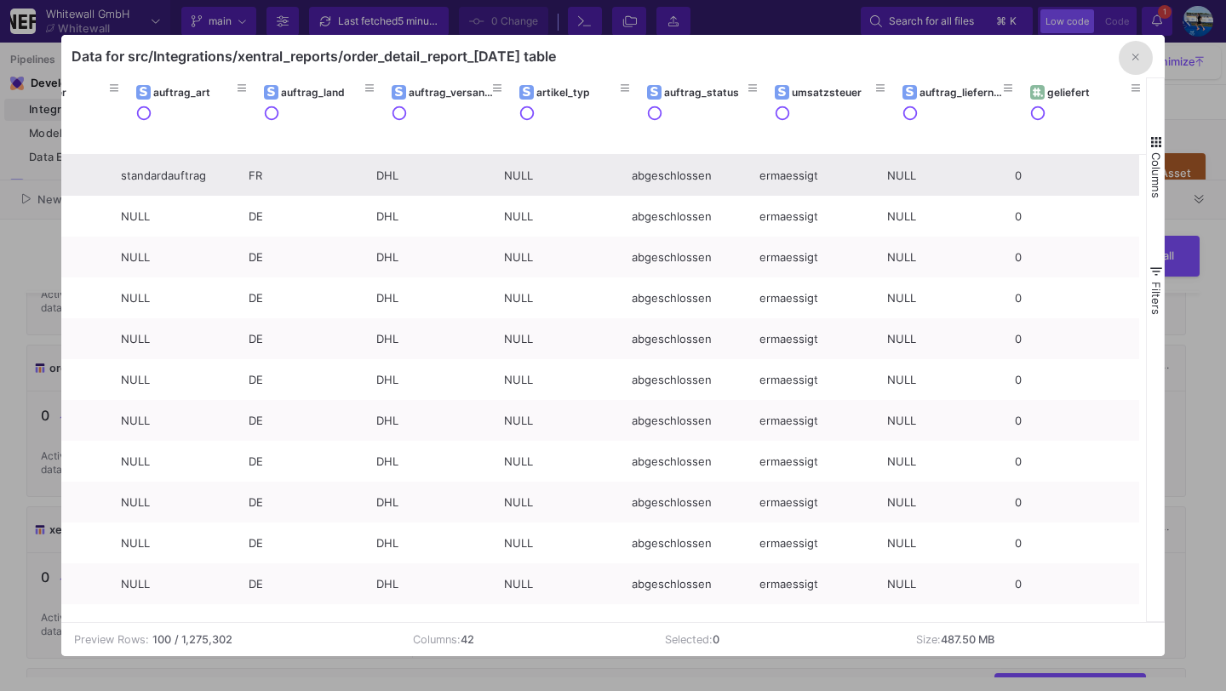
scroll to position [0, 358]
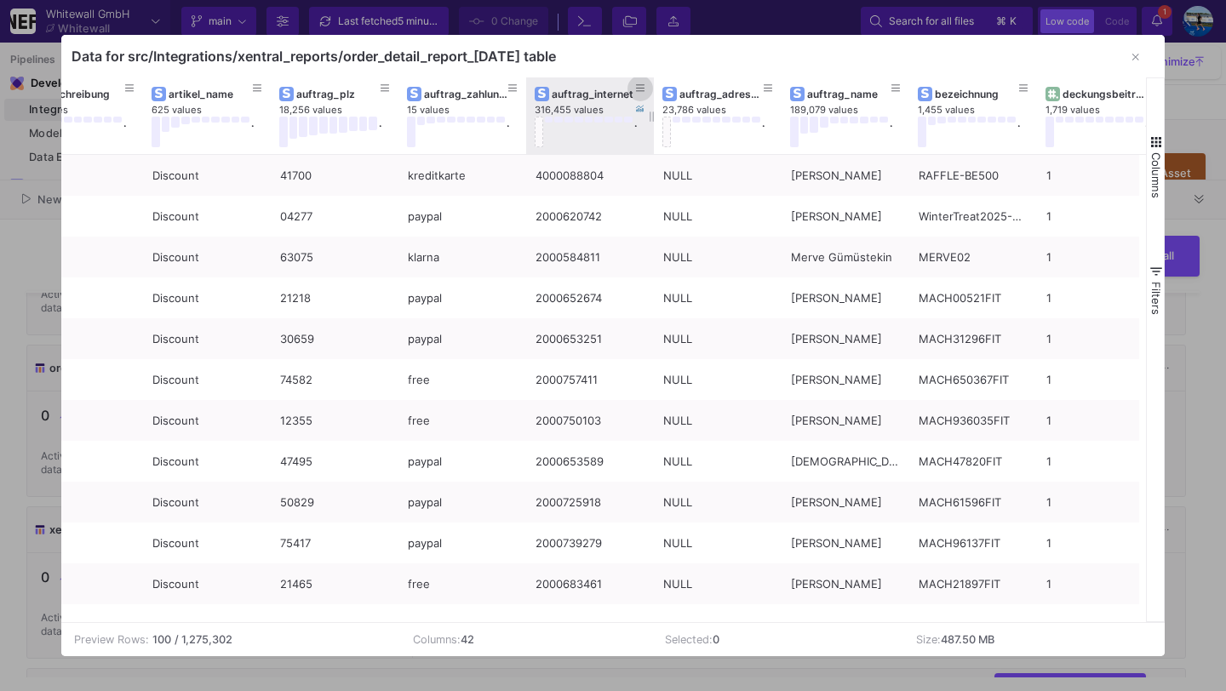
click at [643, 91] on icon at bounding box center [640, 88] width 9 height 7
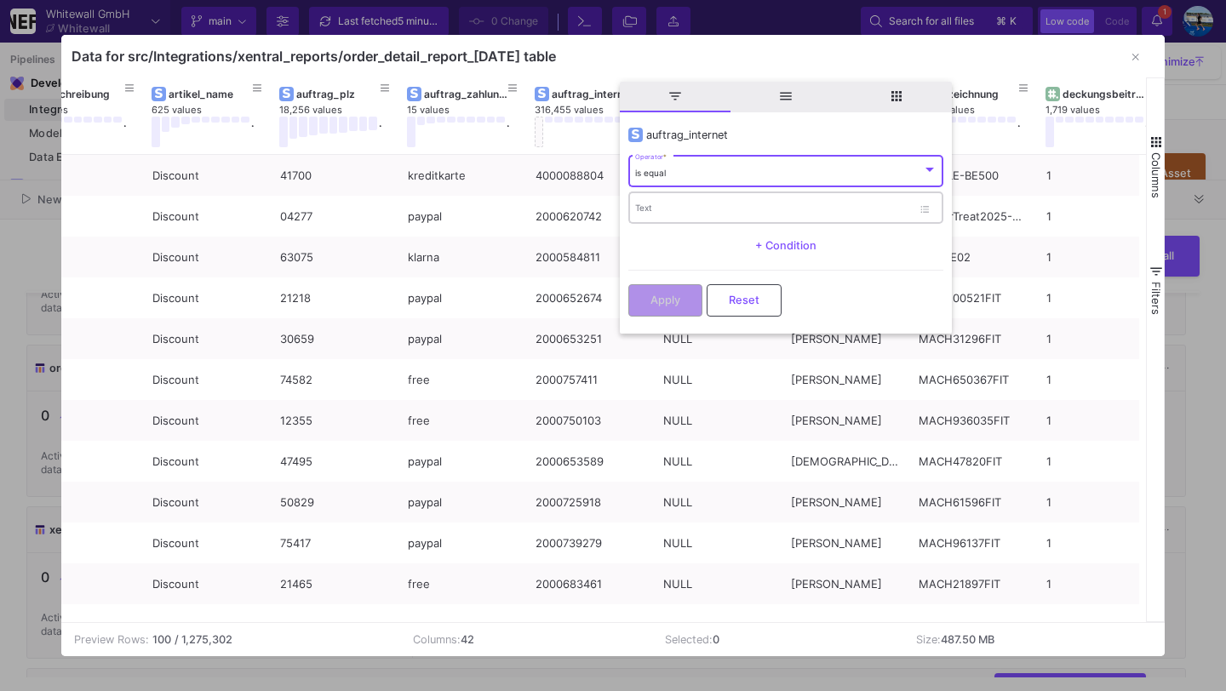
click at [655, 213] on input "Text" at bounding box center [773, 209] width 277 height 11
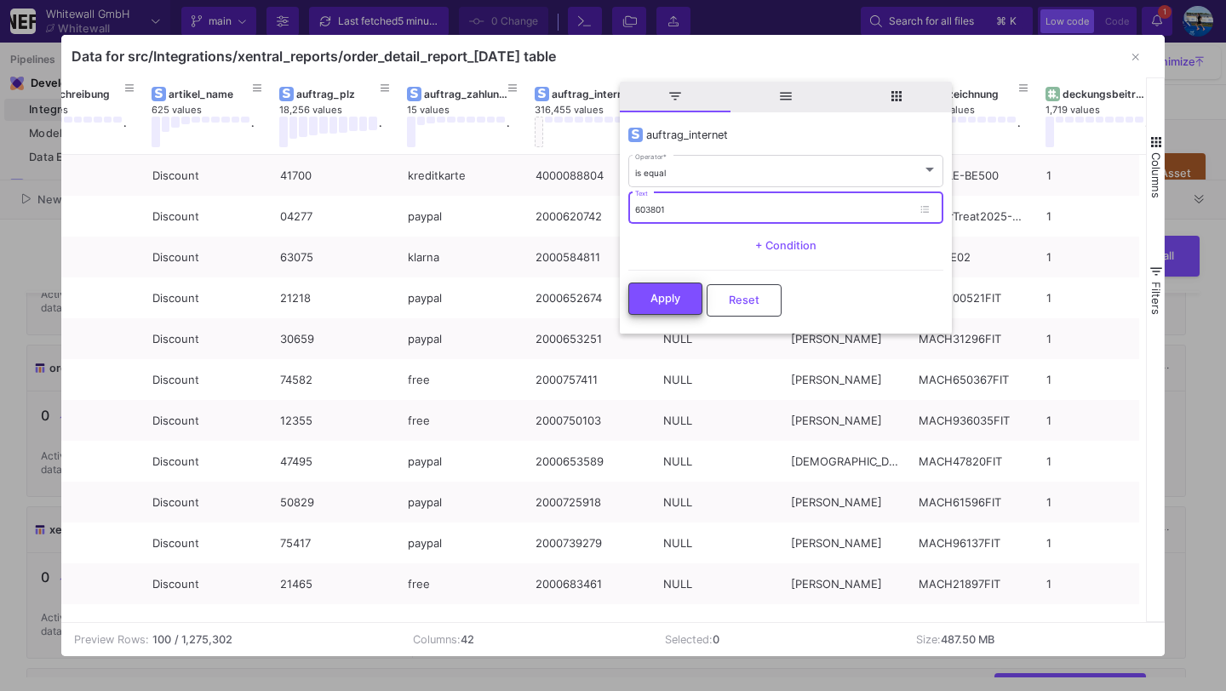
type input "603801"
click at [650, 286] on button "Apply" at bounding box center [665, 299] width 74 height 32
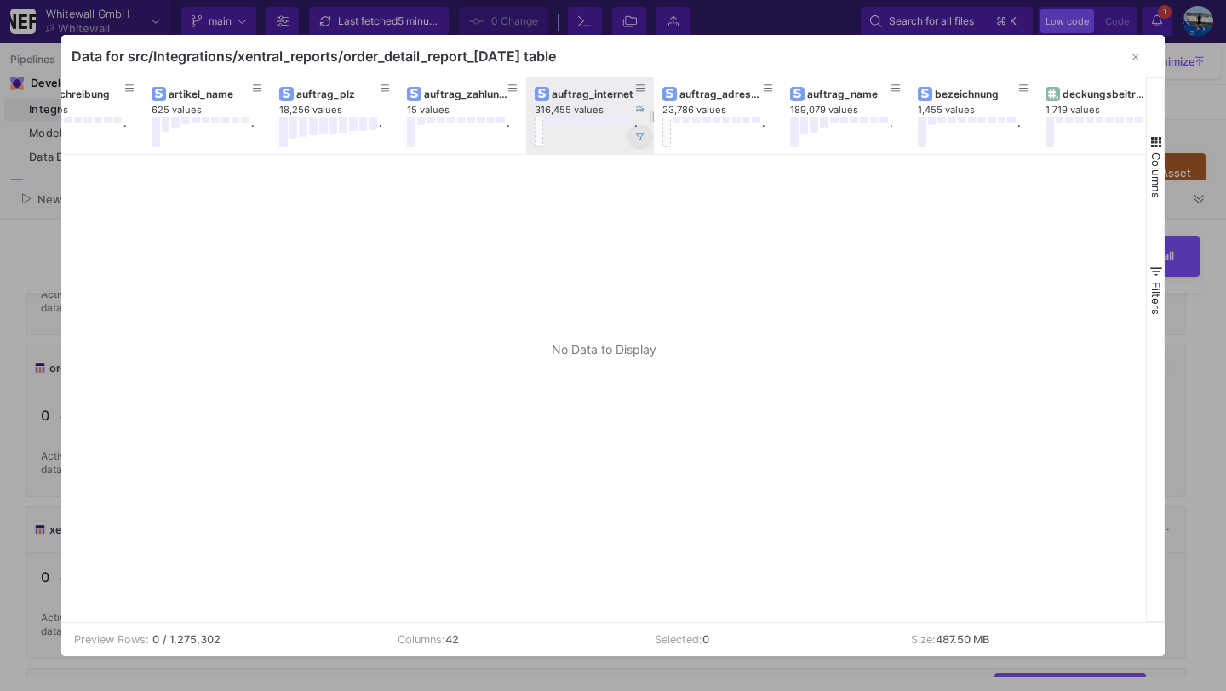
click at [639, 140] on icon at bounding box center [640, 137] width 9 height 9
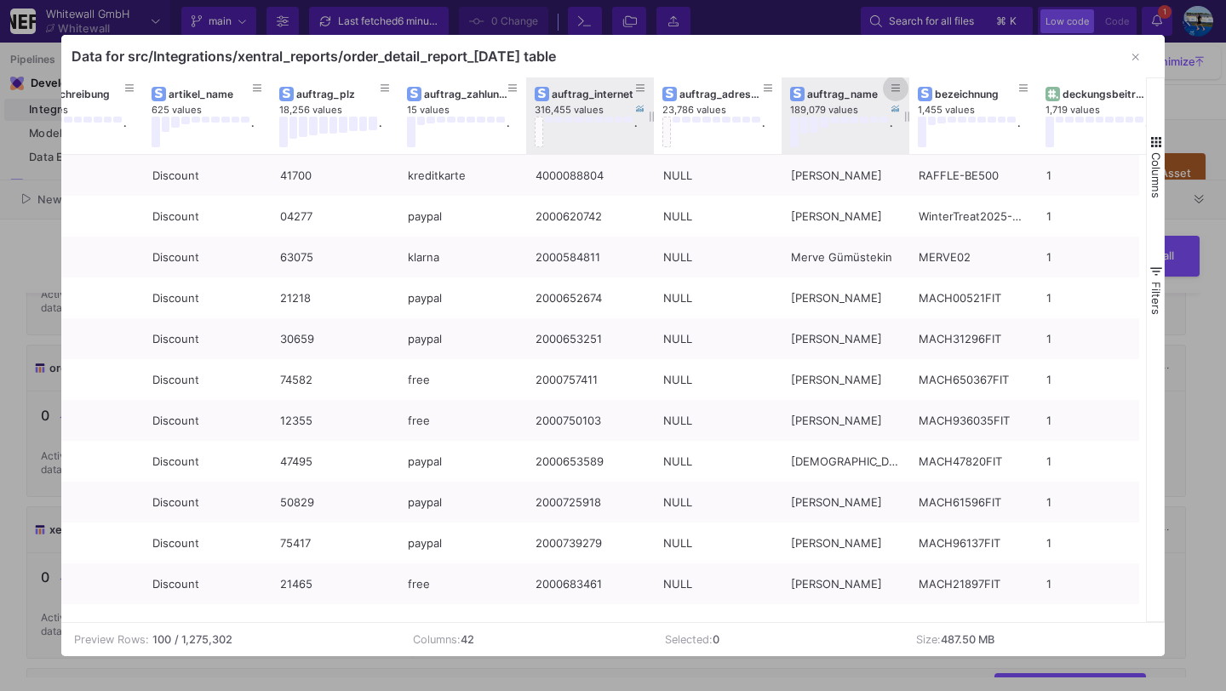
click at [897, 88] on icon at bounding box center [895, 88] width 9 height 7
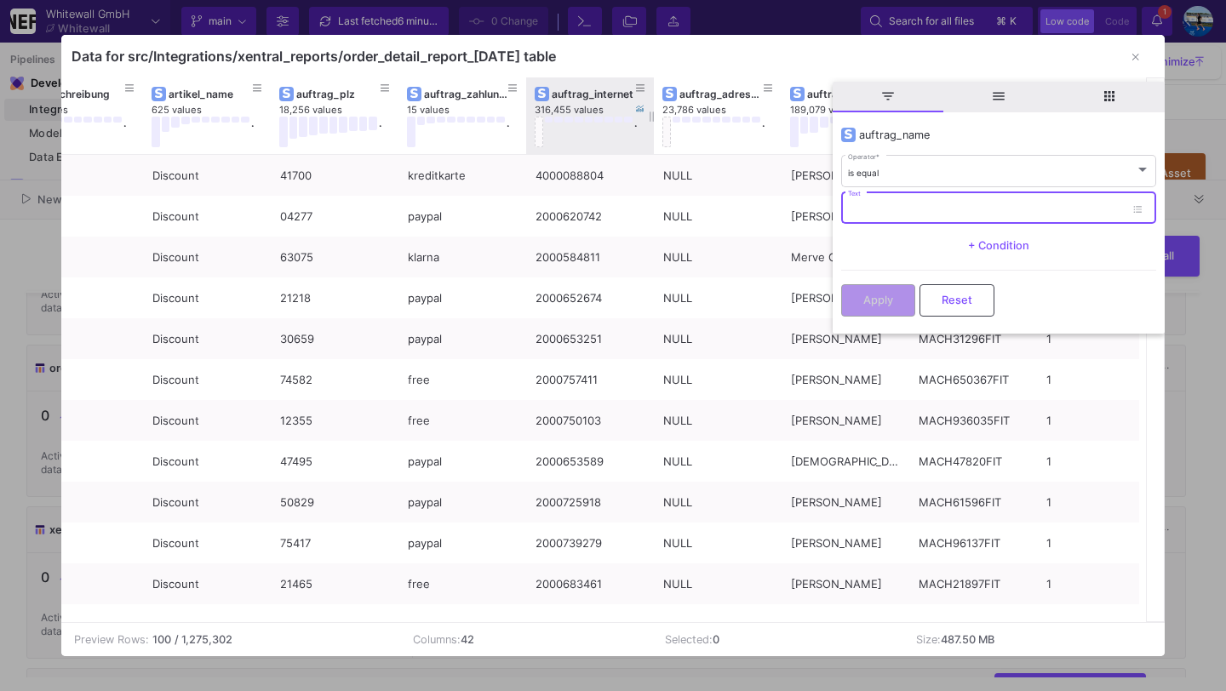
click at [893, 210] on input "Text" at bounding box center [986, 209] width 277 height 11
type input "M"
click at [868, 177] on span "is equal" at bounding box center [863, 173] width 31 height 10
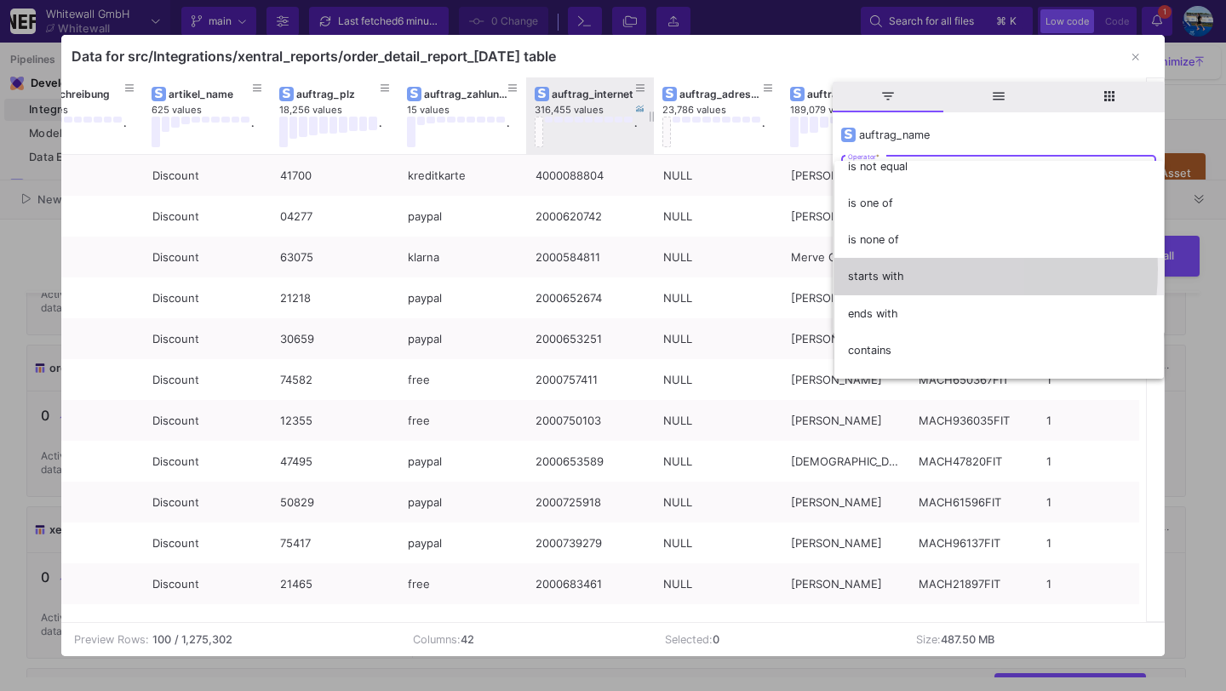
click at [874, 269] on span "starts with" at bounding box center [999, 276] width 302 height 37
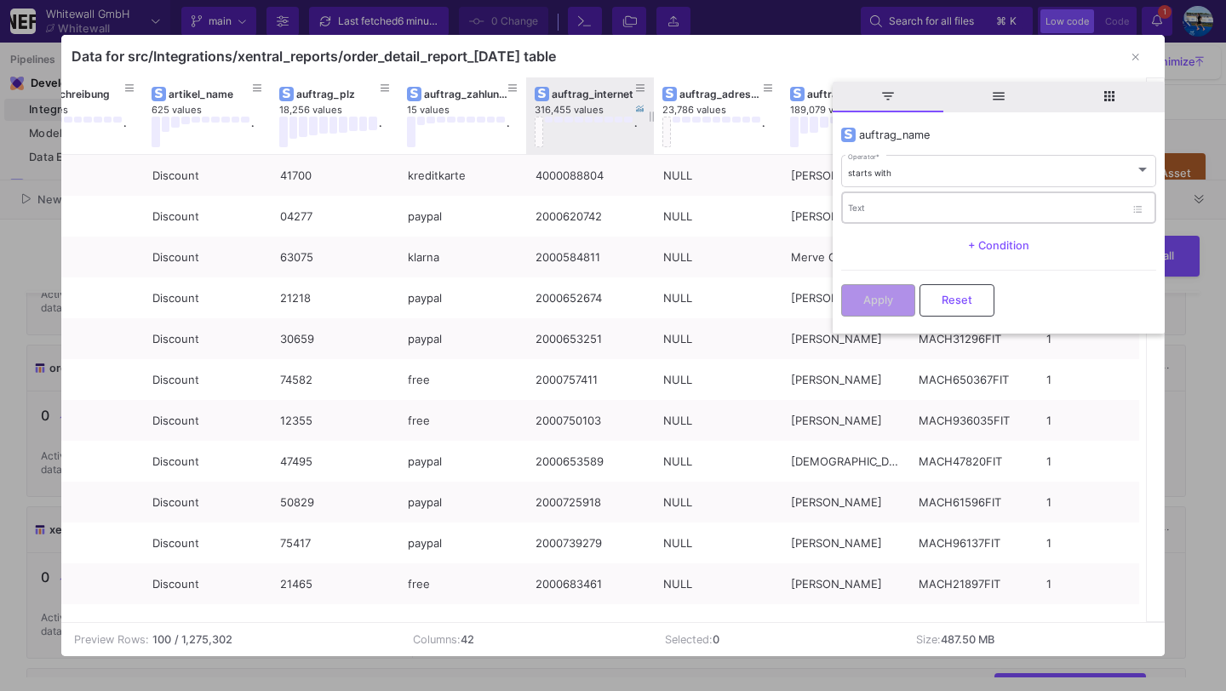
click at [877, 215] on div "Text" at bounding box center [986, 206] width 277 height 35
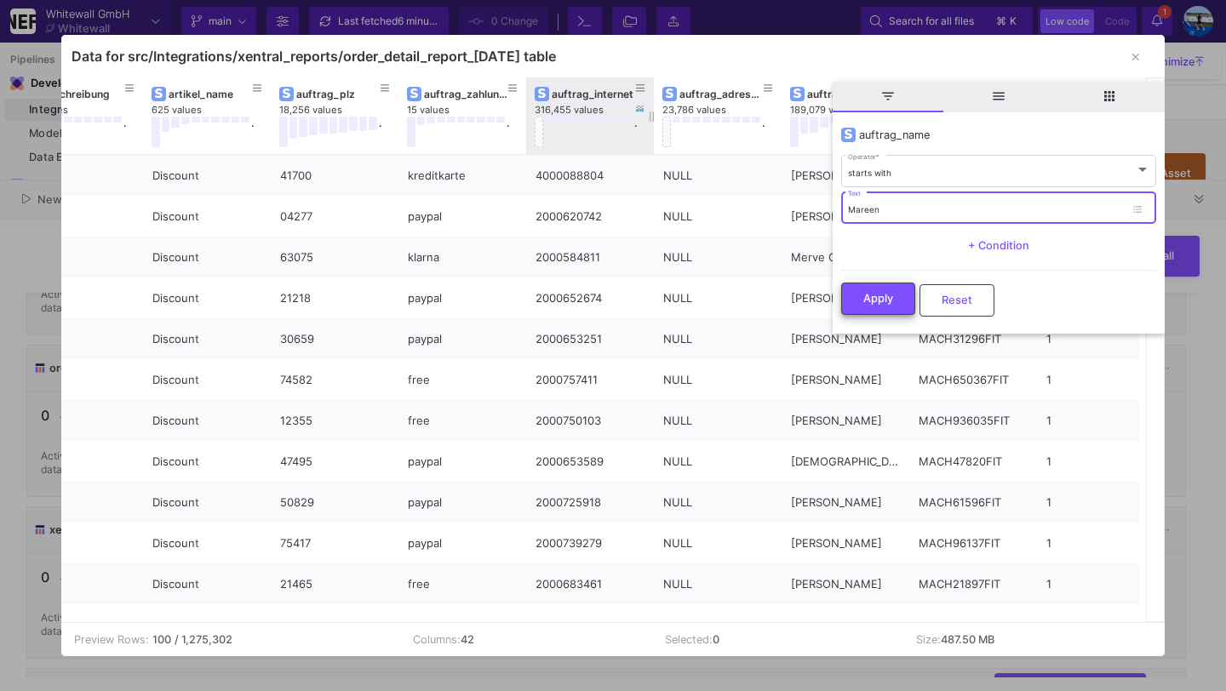
type input "Mareen"
click at [860, 304] on button "Apply" at bounding box center [878, 299] width 74 height 32
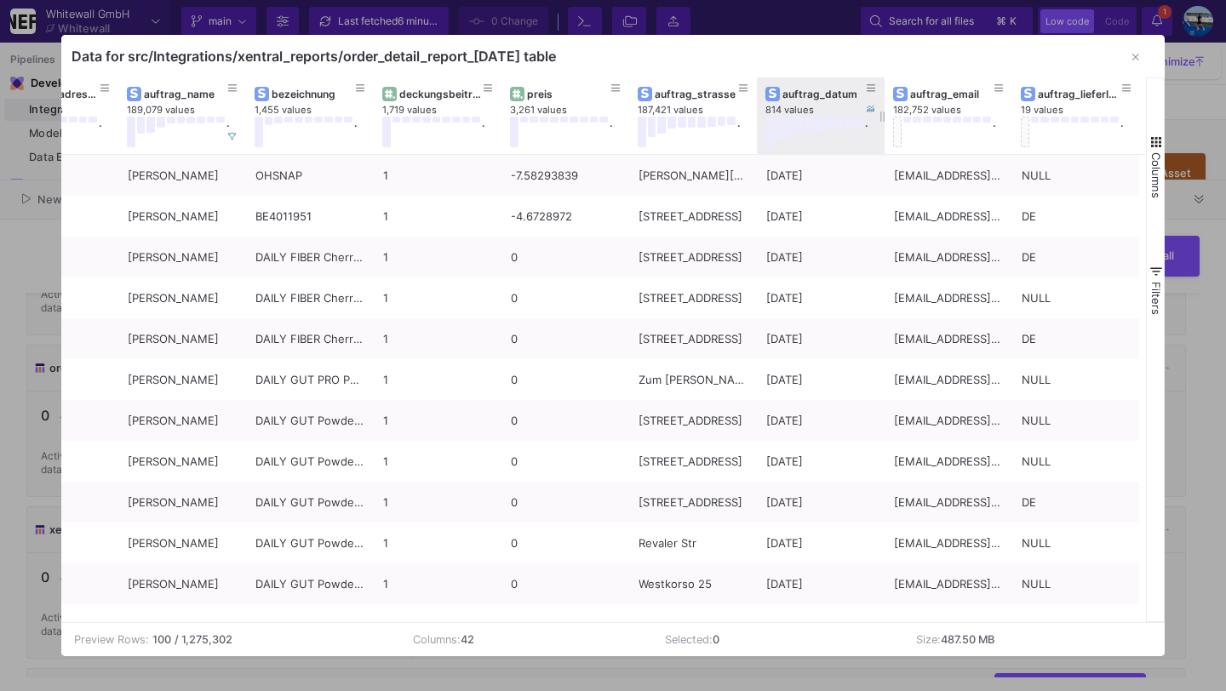
click at [801, 83] on div "auftrag_datum 814 values ." at bounding box center [820, 115] width 111 height 77
click at [814, 88] on div "auftrag_datum" at bounding box center [824, 94] width 84 height 13
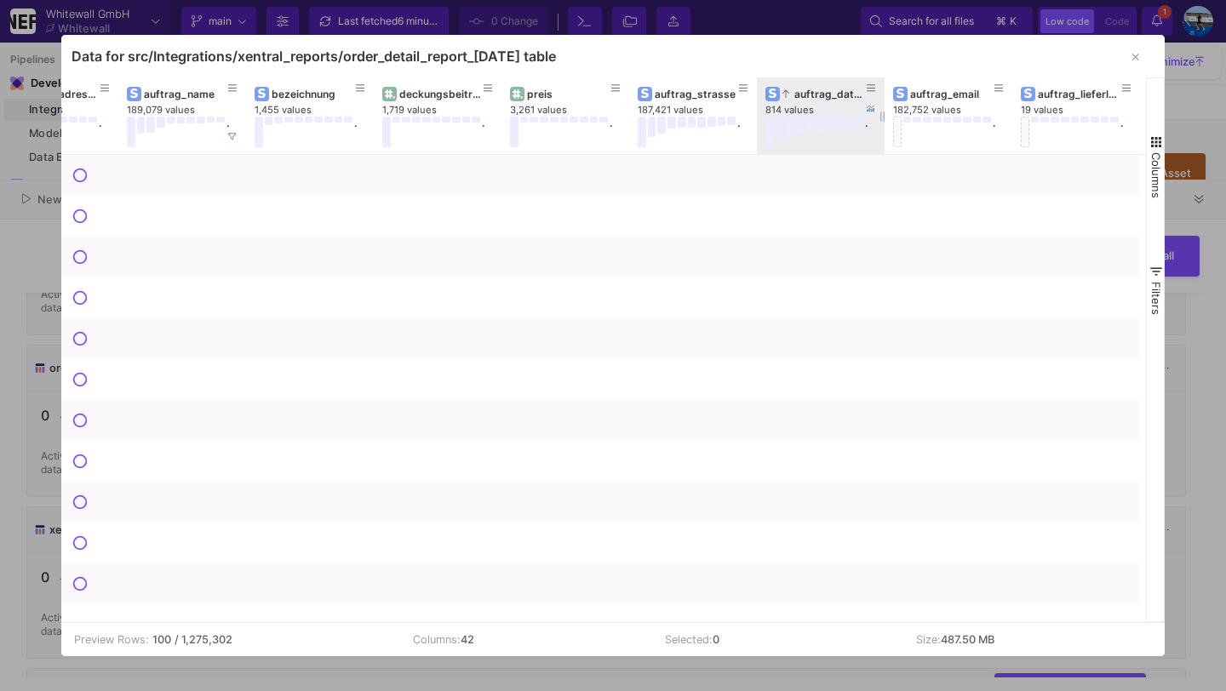
click at [814, 88] on div "auftrag_datum" at bounding box center [824, 94] width 84 height 13
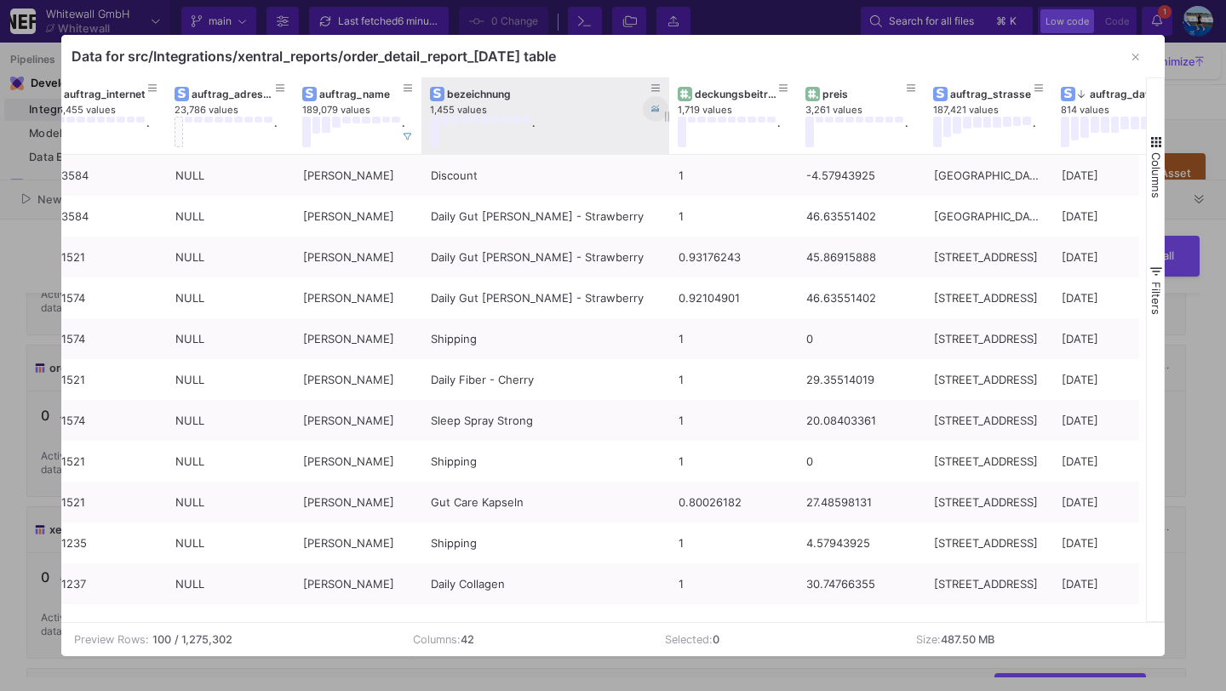
drag, startPoint x: 545, startPoint y: 111, endPoint x: 665, endPoint y: 109, distance: 120.0
click at [666, 109] on div at bounding box center [669, 115] width 7 height 77
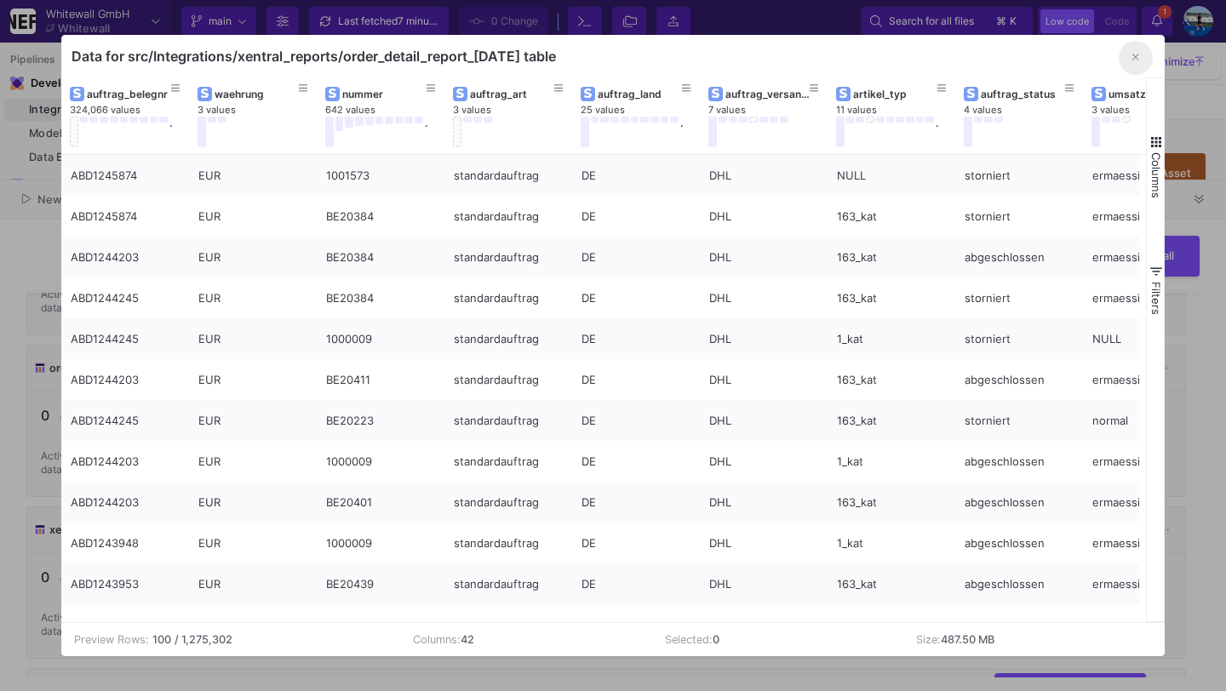
click at [1143, 59] on button "button" at bounding box center [1135, 58] width 34 height 34
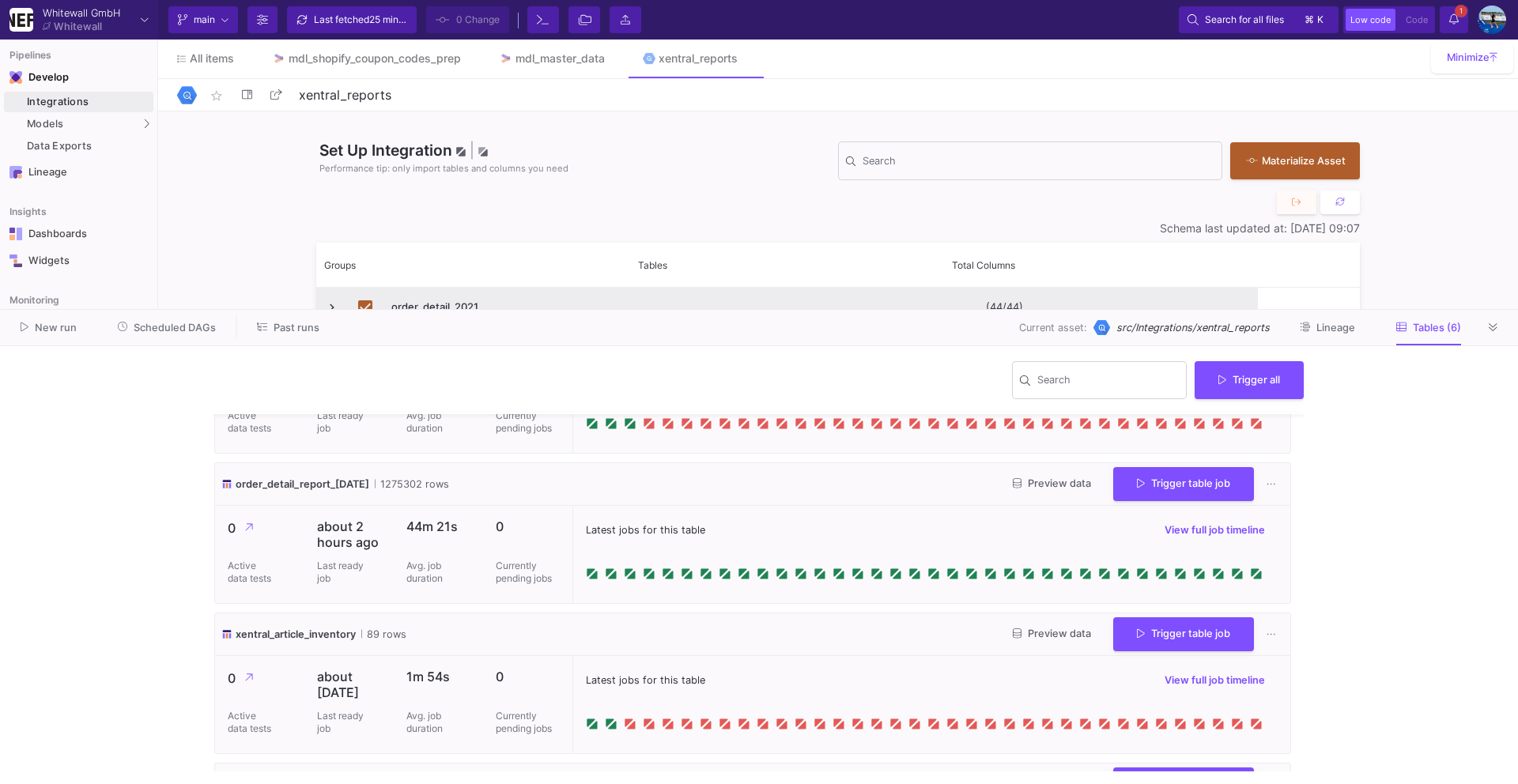
scroll to position [402, 0]
click at [135, 124] on div "Models" at bounding box center [78, 124] width 150 height 20
click at [217, 124] on div "UI-Models" at bounding box center [197, 127] width 51 height 13
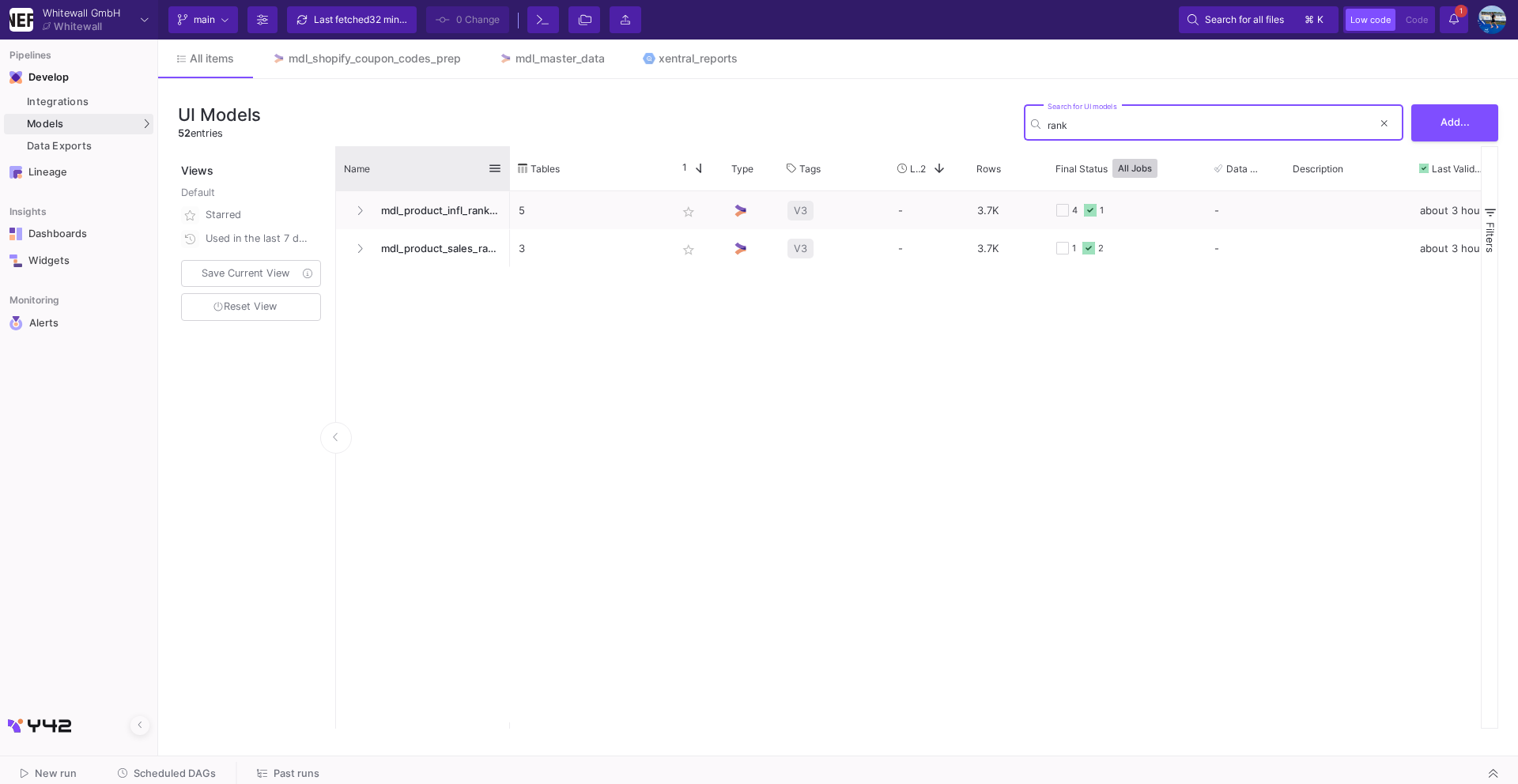
type input "rank"
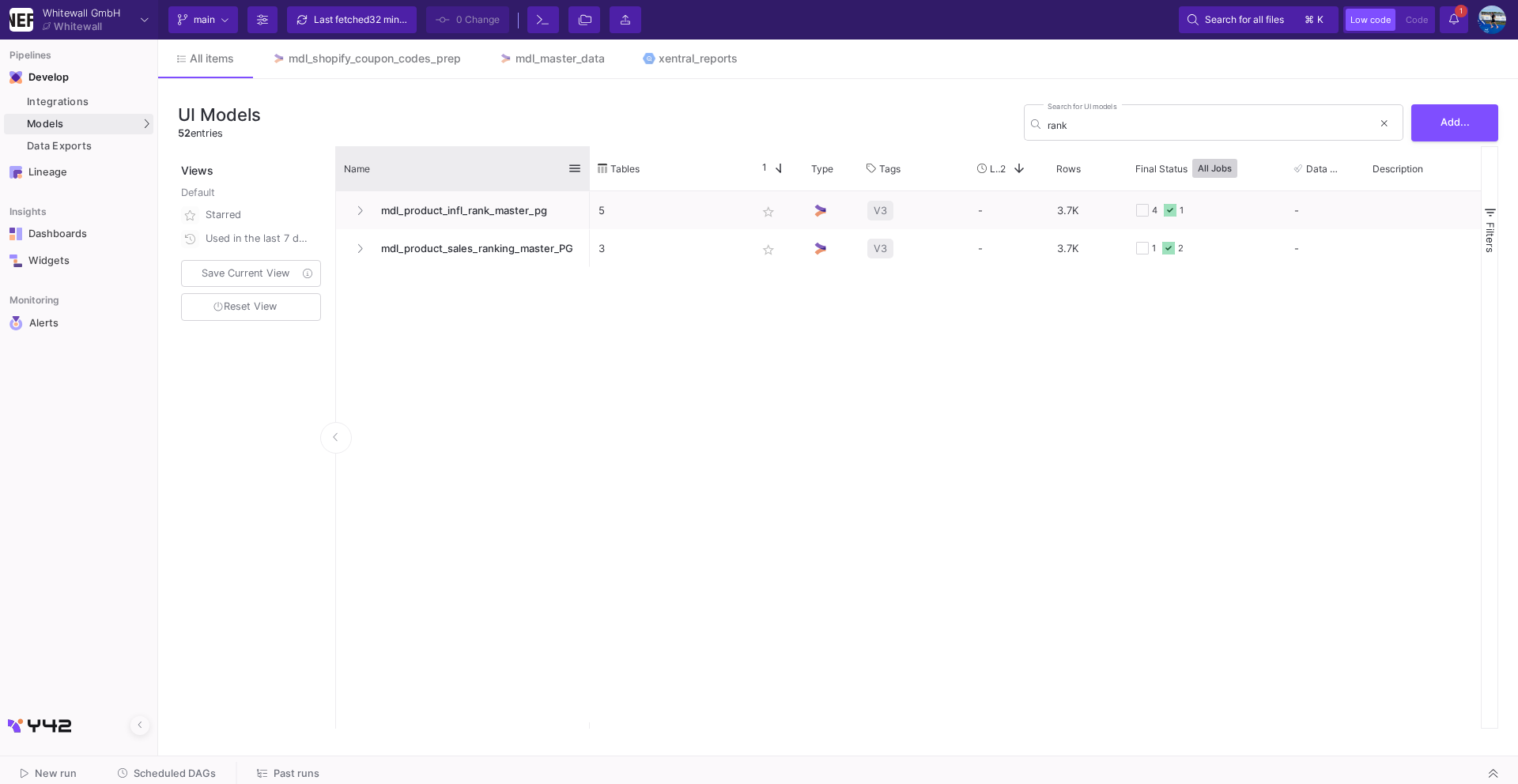
drag, startPoint x: 507, startPoint y: 158, endPoint x: 596, endPoint y: 157, distance: 89.0
click at [593, 157] on div at bounding box center [589, 168] width 7 height 45
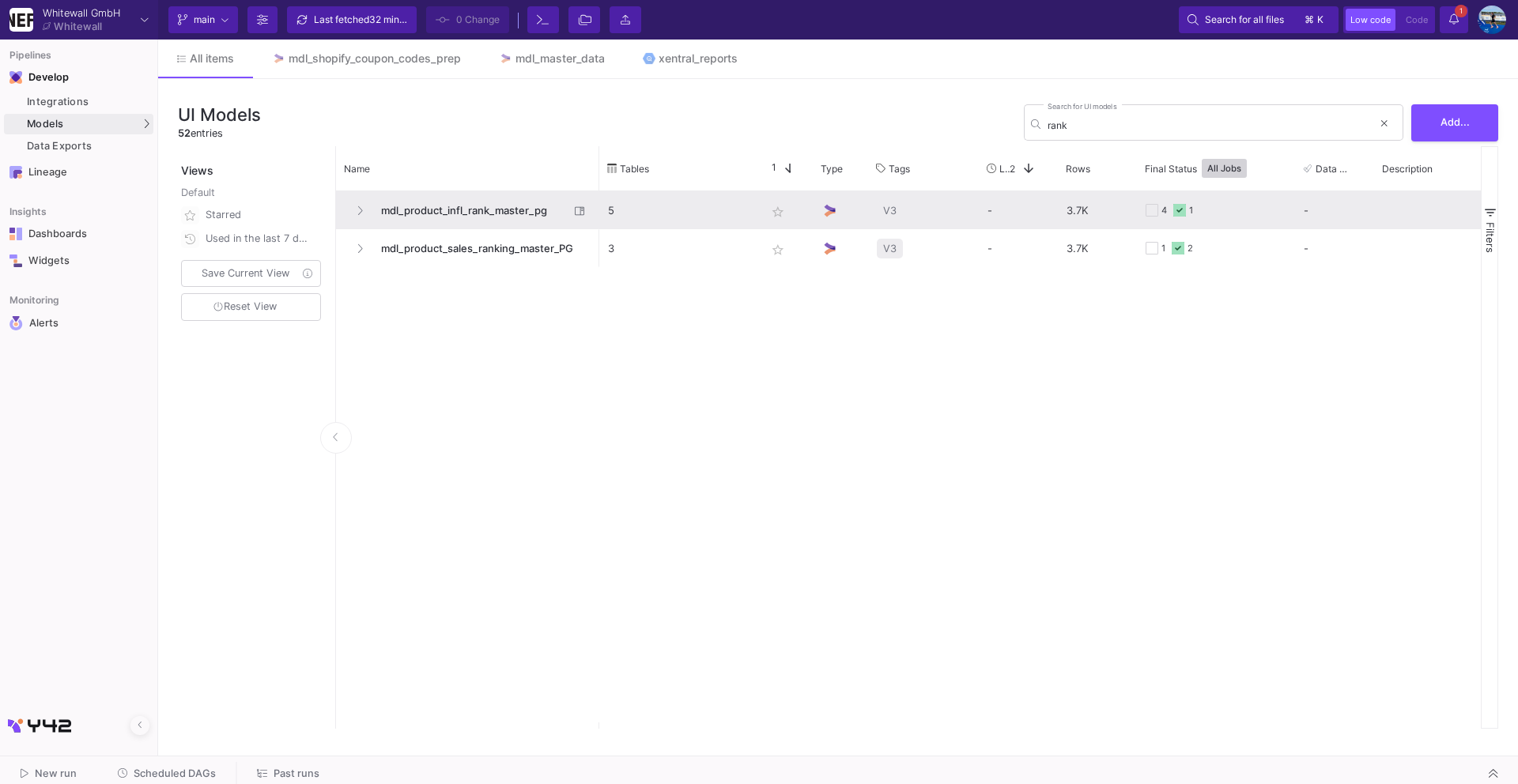
click at [469, 217] on span "mdl_product_infl_rank_master_pg" at bounding box center [470, 211] width 198 height 37
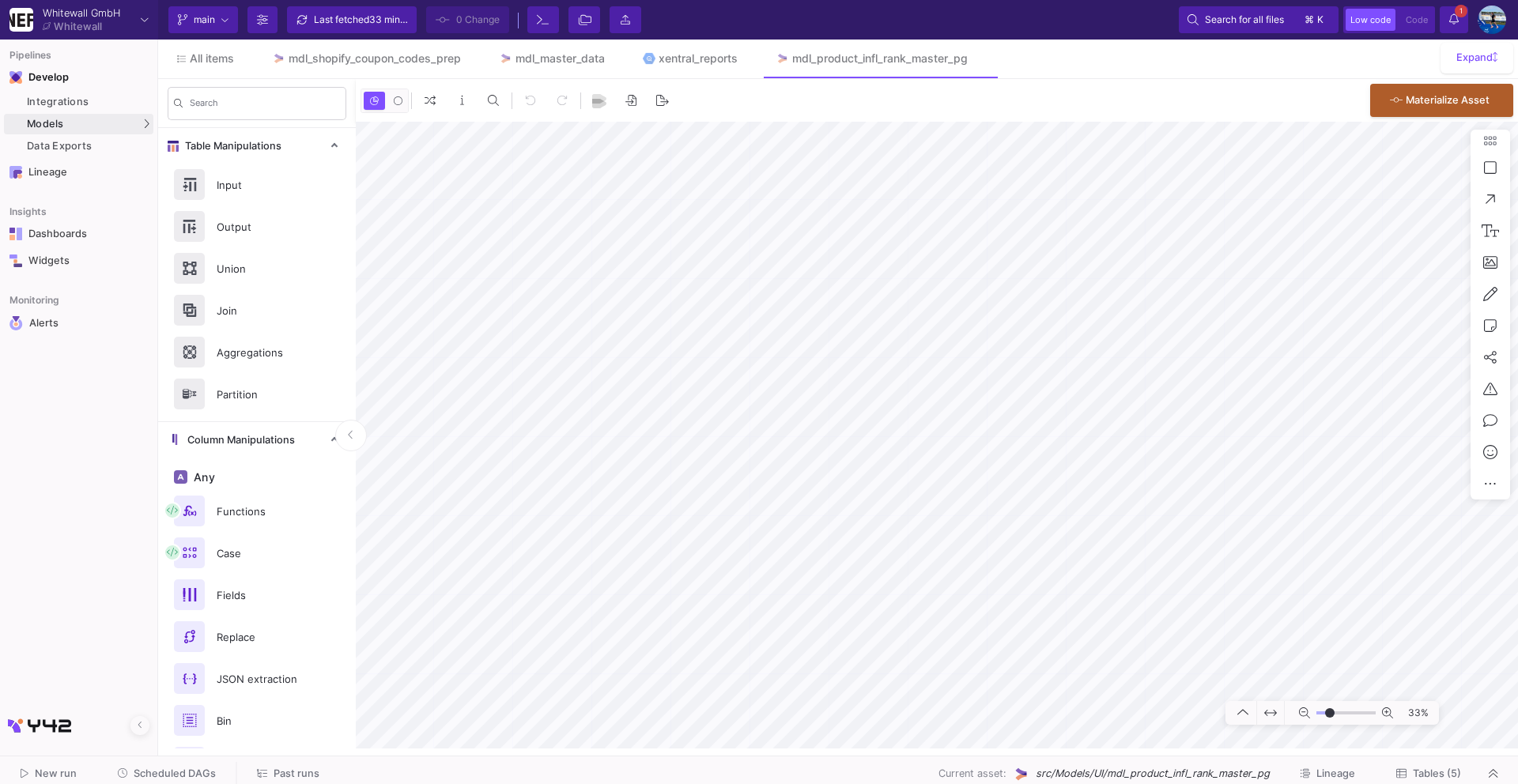
type input "-11"
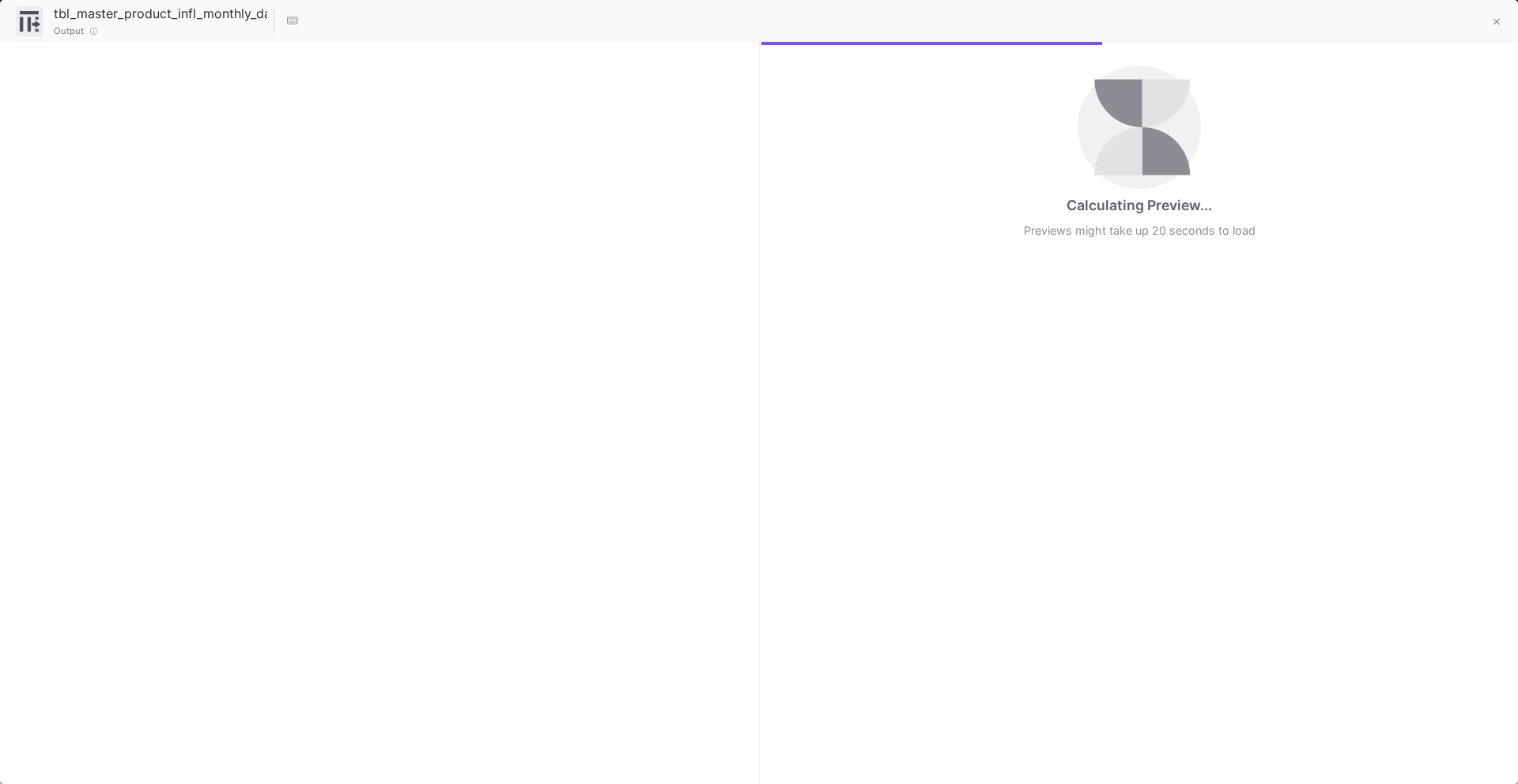
checkbox input "true"
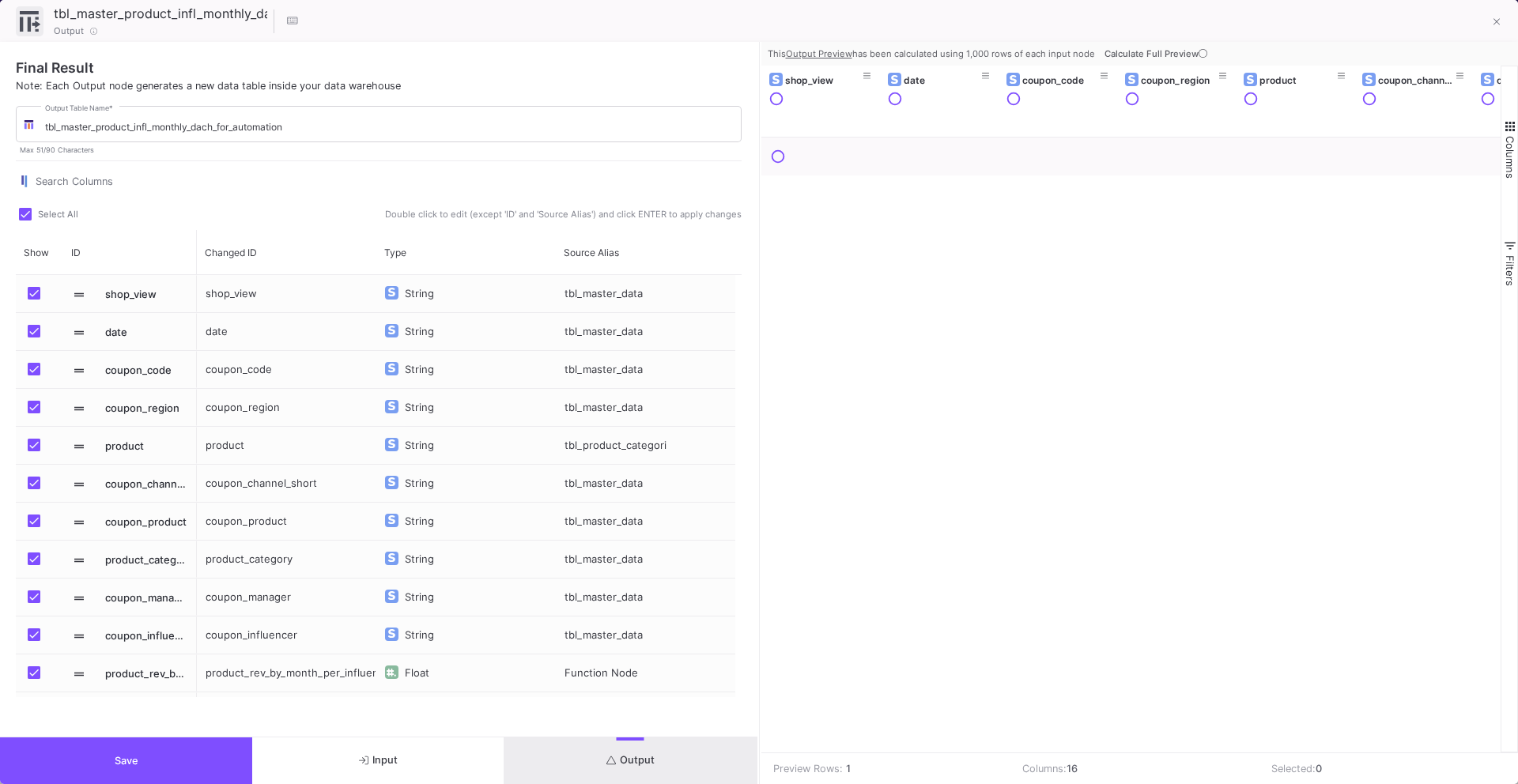
click at [207, 641] on button "Save" at bounding box center [125, 761] width 252 height 46
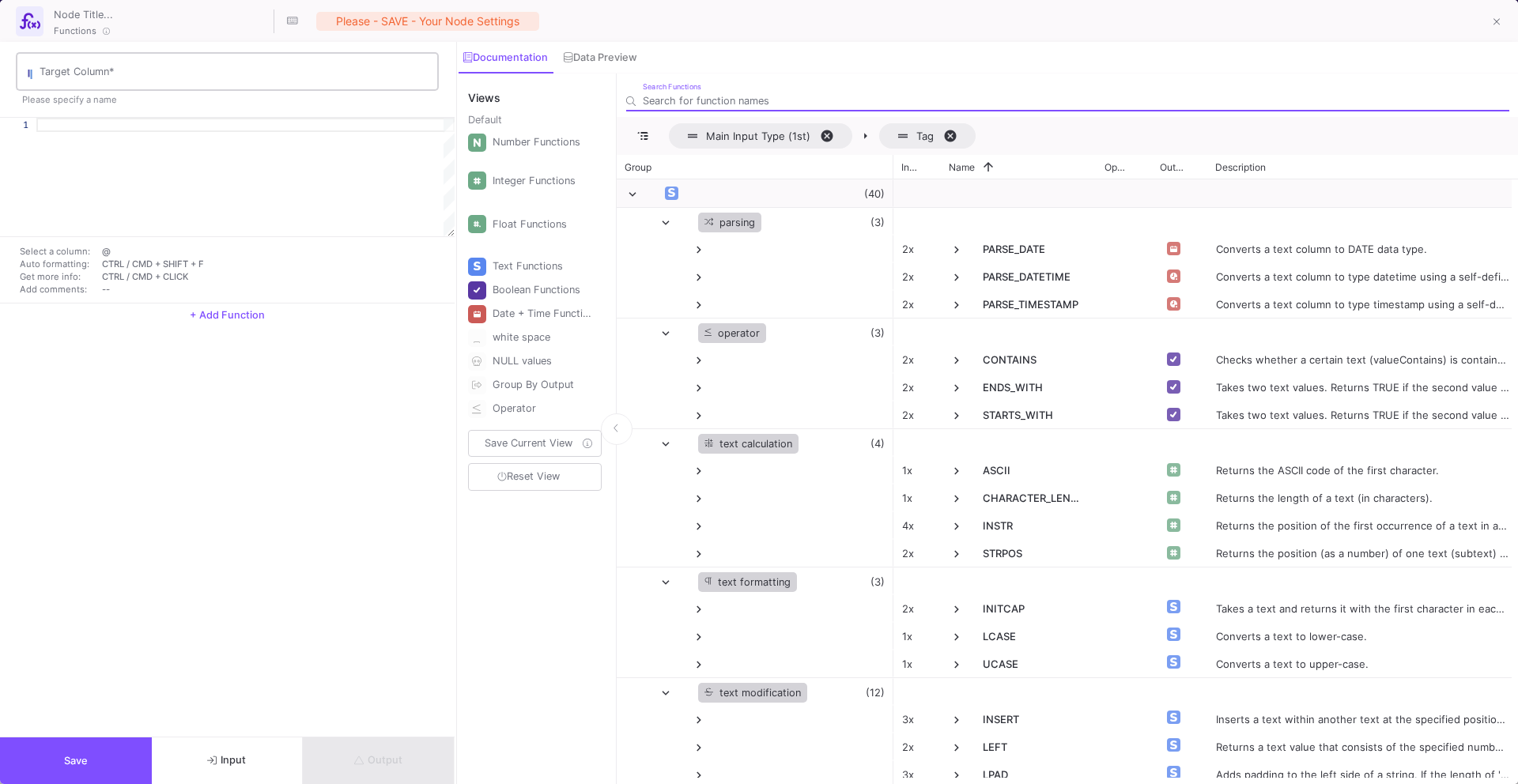
click at [271, 59] on div "Target Column *" at bounding box center [235, 71] width 391 height 41
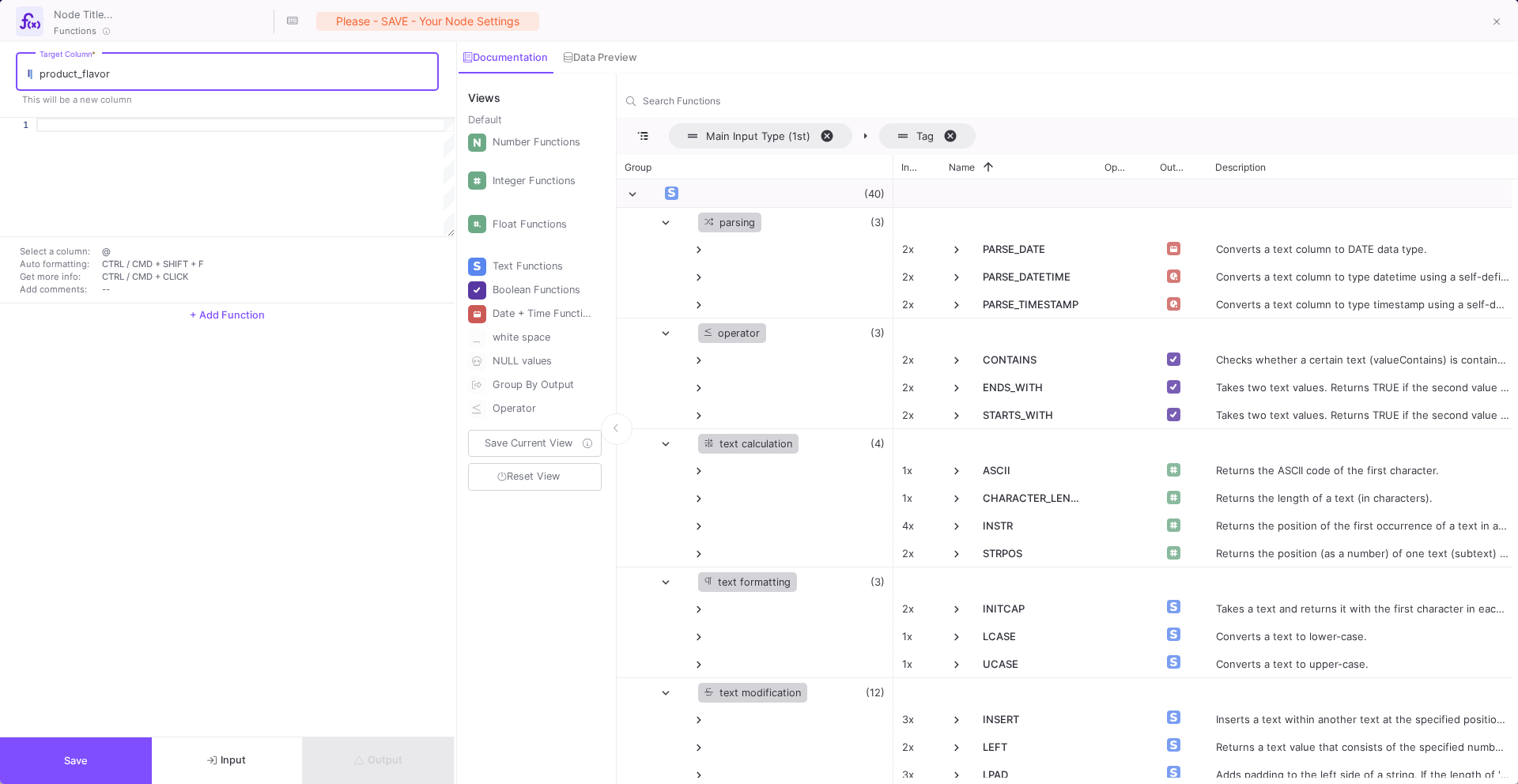
type input "product_flavor"
click at [263, 132] on div at bounding box center [245, 177] width 418 height 119
click at [262, 128] on div at bounding box center [245, 124] width 418 height 14
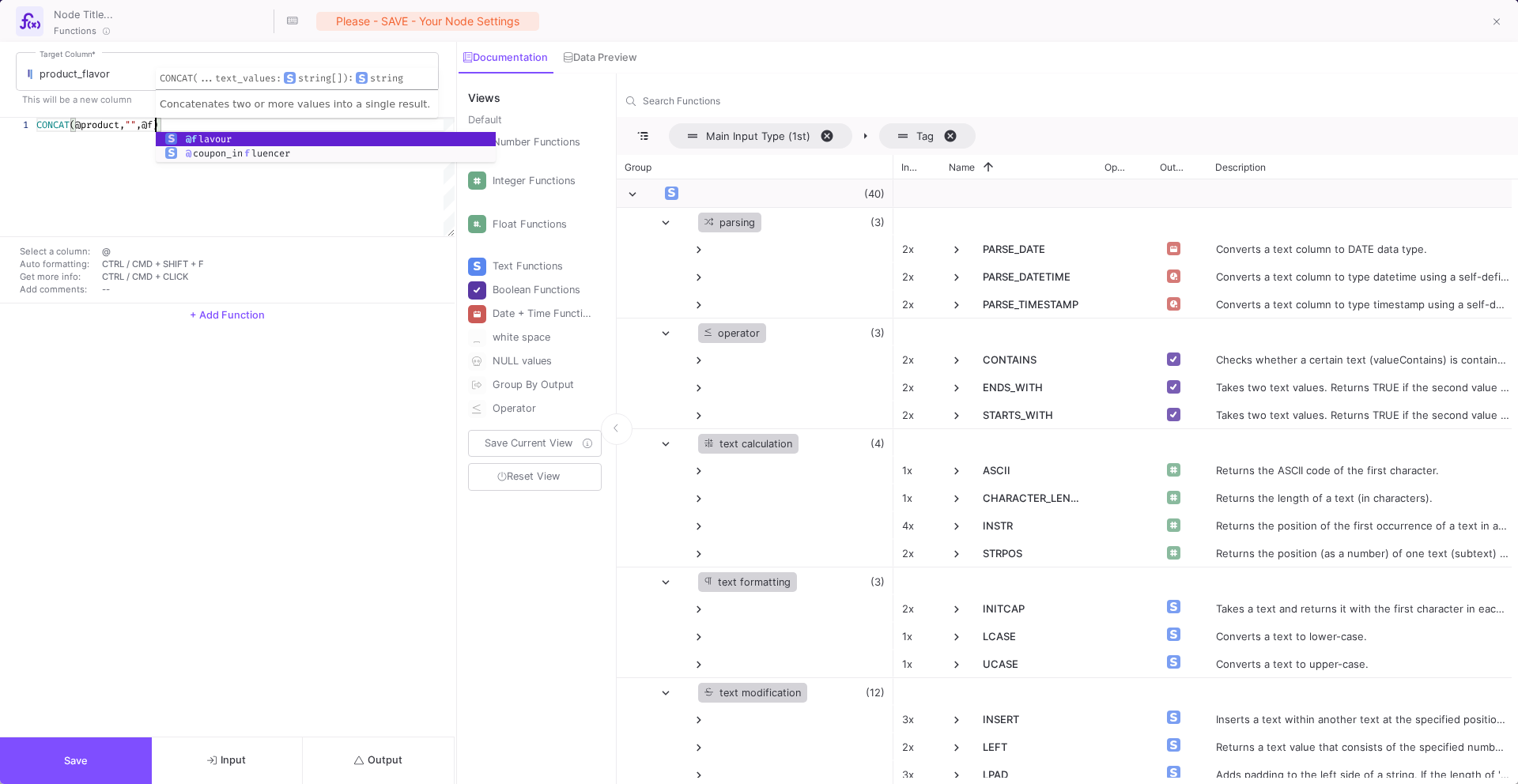
scroll to position [0, 130]
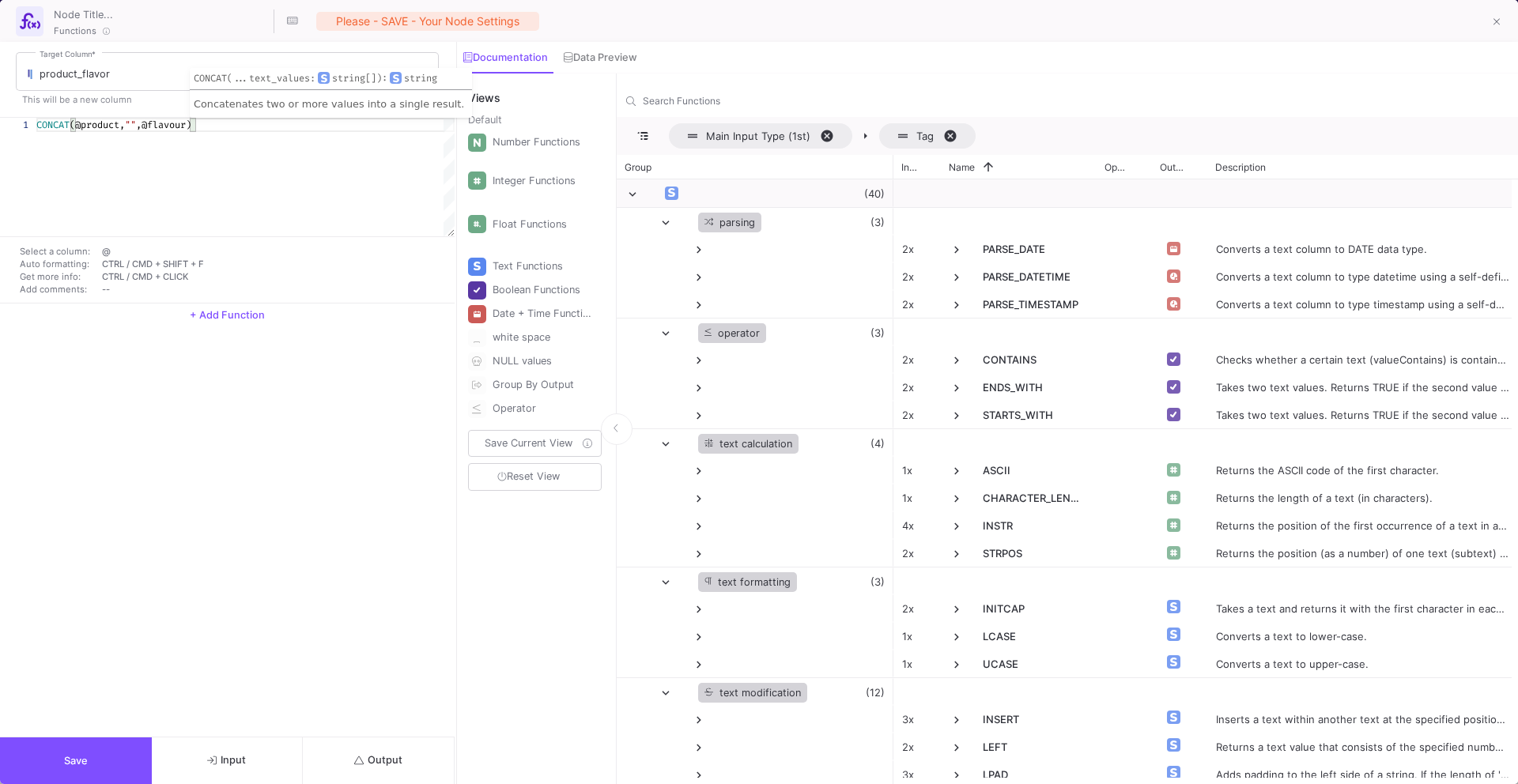
type textarea "CONCAT(@product,"",@flavour)"
click at [380, 641] on span "Output" at bounding box center [378, 760] width 48 height 12
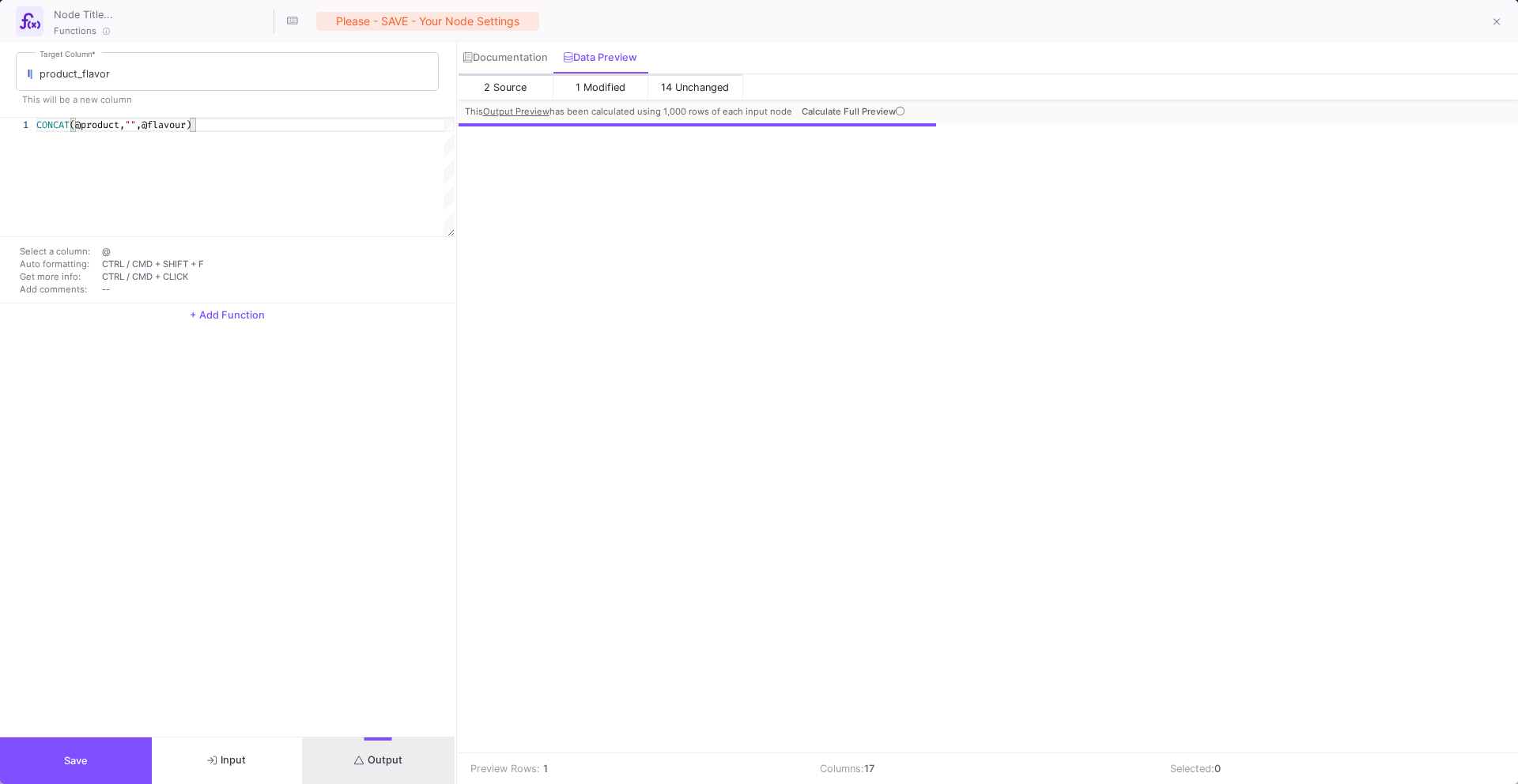
scroll to position [0, 974]
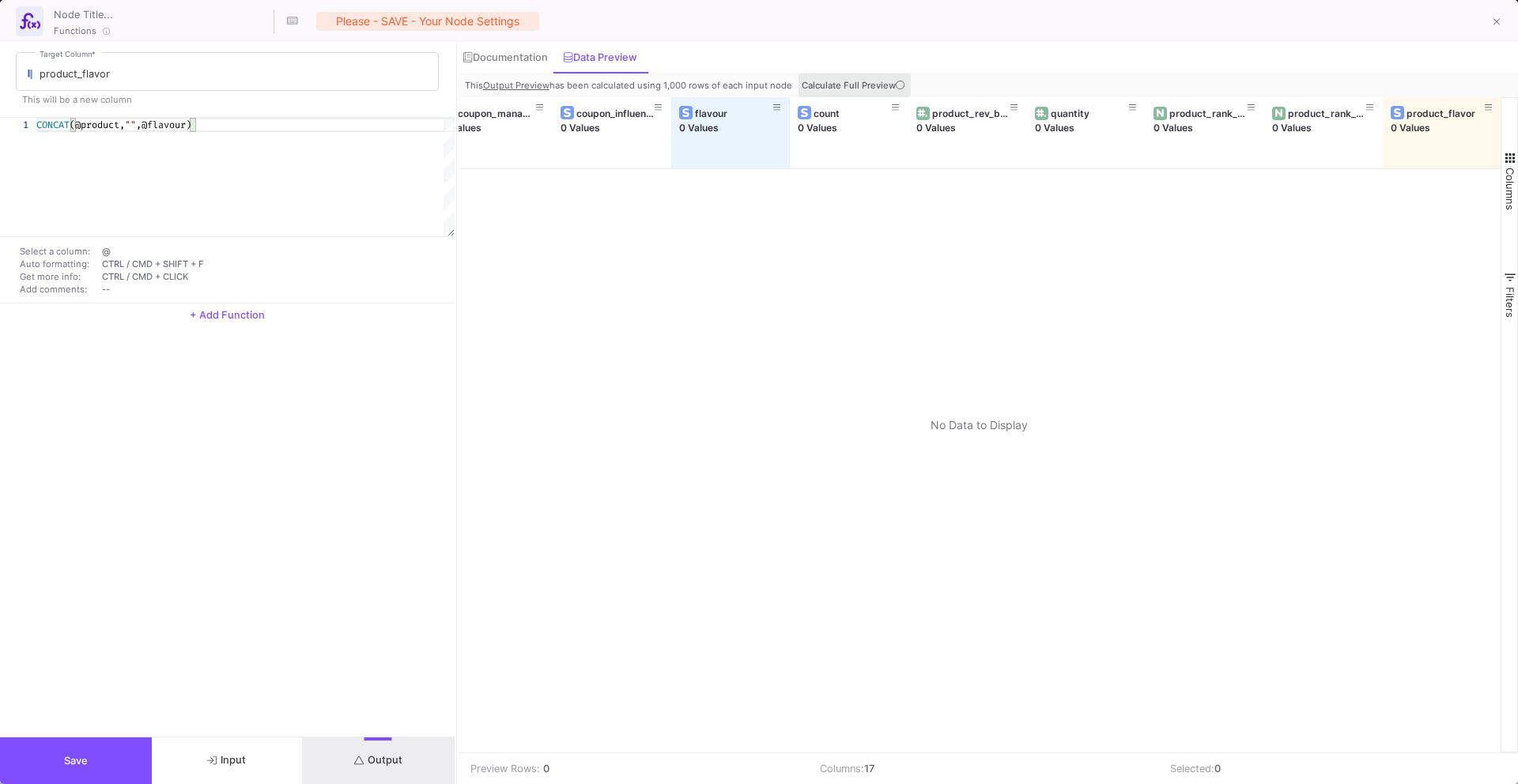
click at [899, 85] on icon at bounding box center [899, 85] width 8 height 8
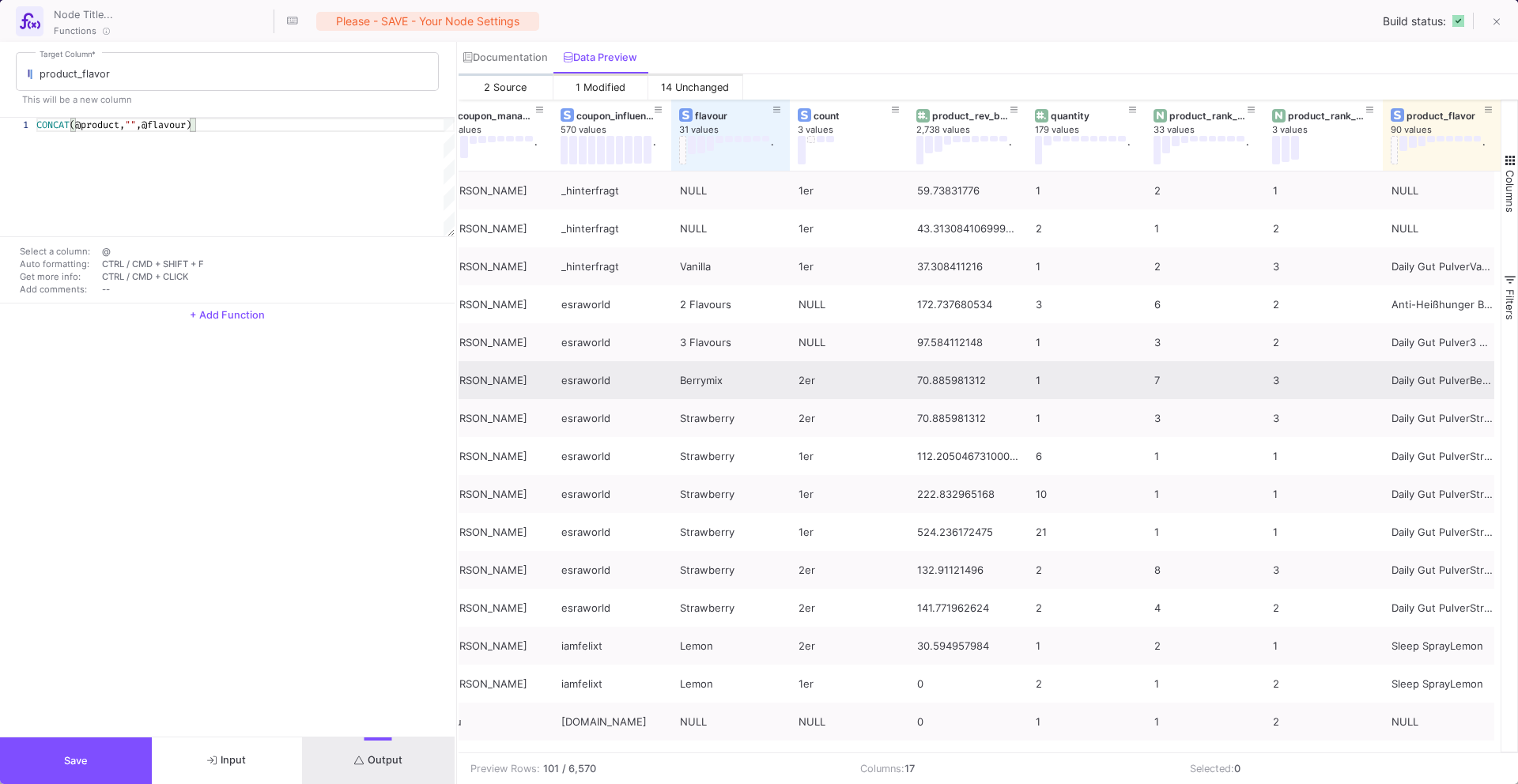
scroll to position [0, 979]
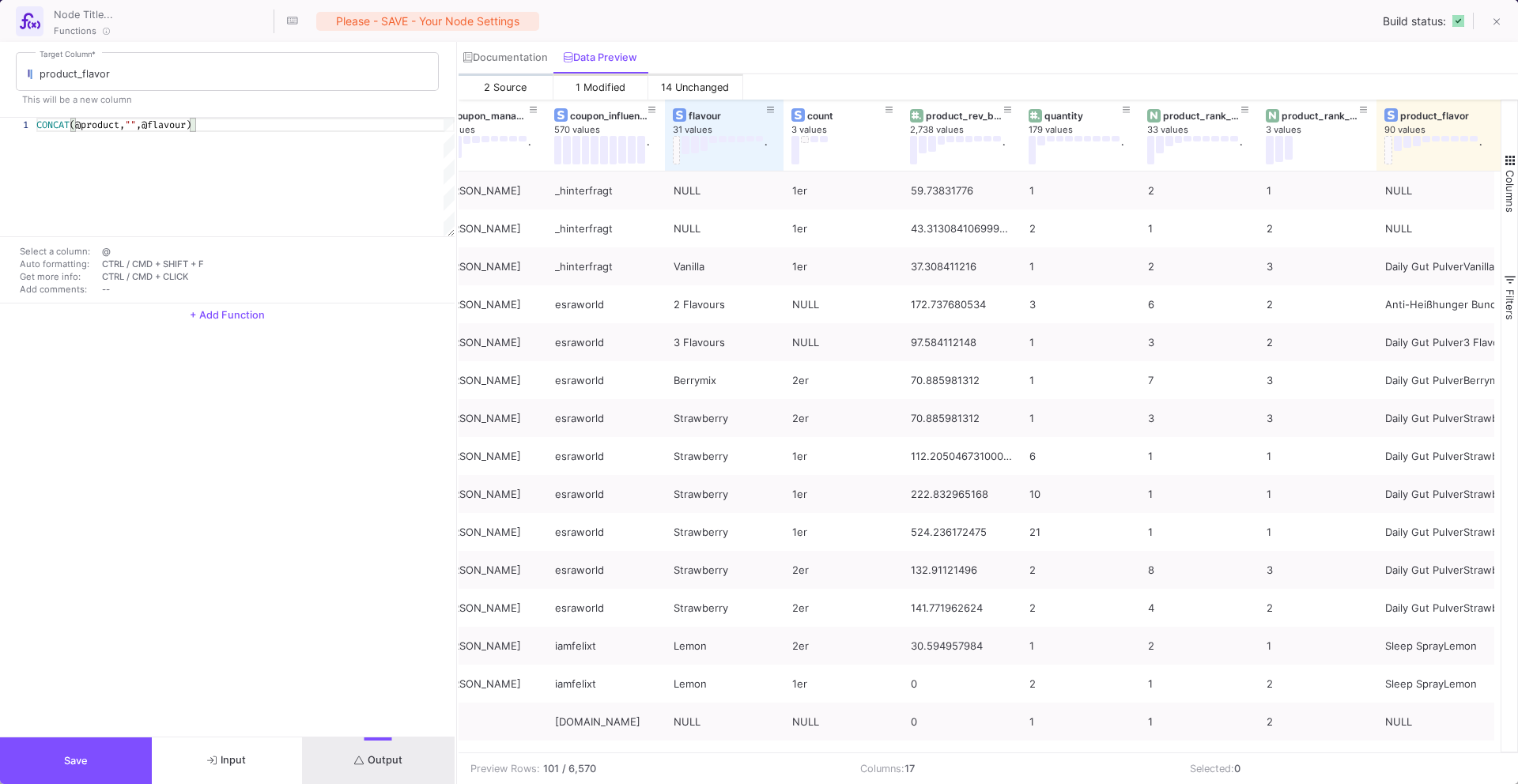
drag, startPoint x: 1492, startPoint y: 135, endPoint x: 1517, endPoint y: 135, distance: 25.0
click at [1517, 135] on div "product 77 values . product_category 9 values coupon_manager 14 values . coupon…" at bounding box center [988, 425] width 1060 height 653
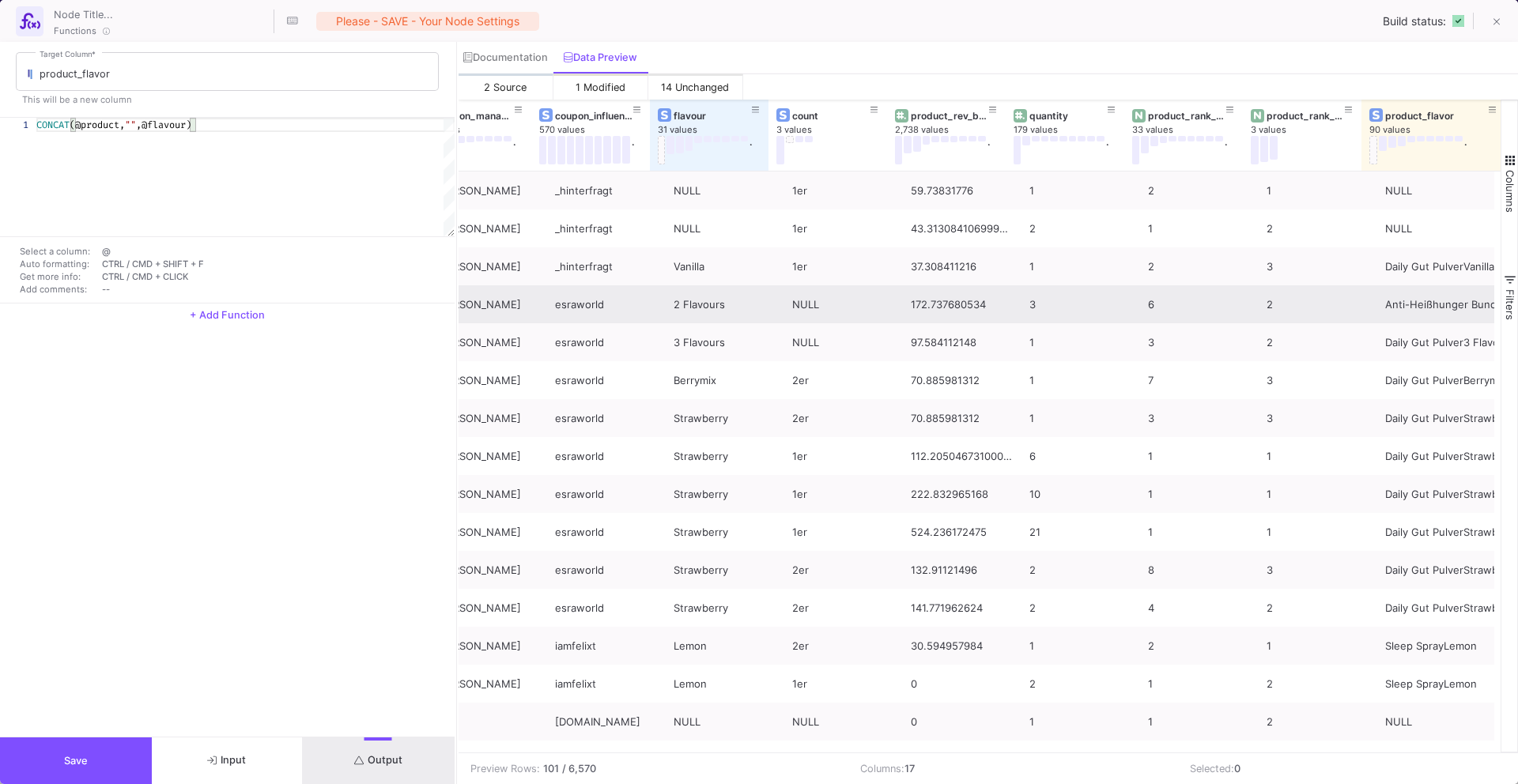
scroll to position [0, 1005]
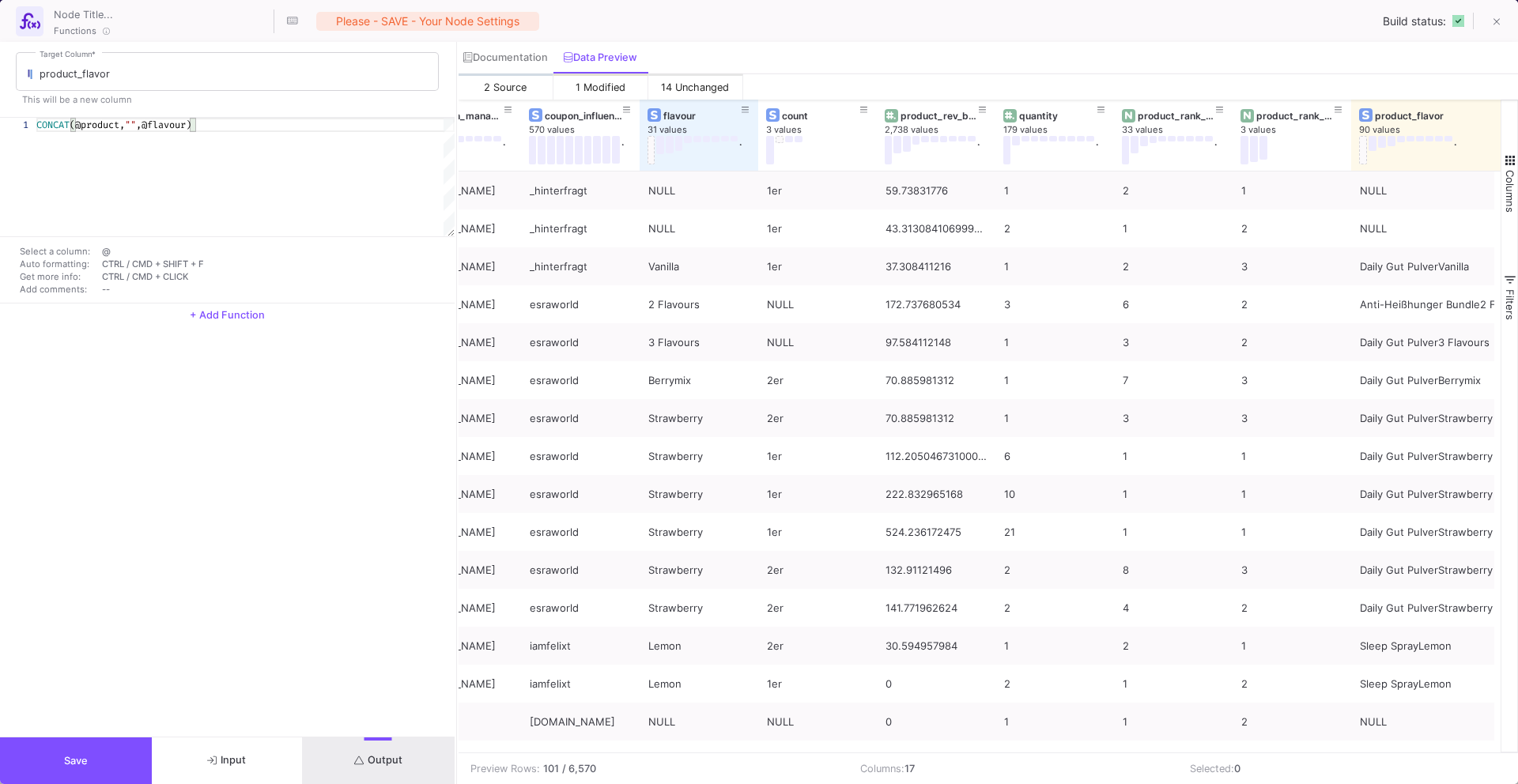
drag, startPoint x: 1493, startPoint y: 132, endPoint x: 1517, endPoint y: 131, distance: 24.0
click at [1517, 132] on div "product_category 9 values coupon_manager 14 values . coupon_influencer 570 valu…" at bounding box center [988, 425] width 1060 height 653
click at [135, 124] on span """" at bounding box center [130, 125] width 11 height 13
type textarea "CONCAT(@product," ",@flavour)"
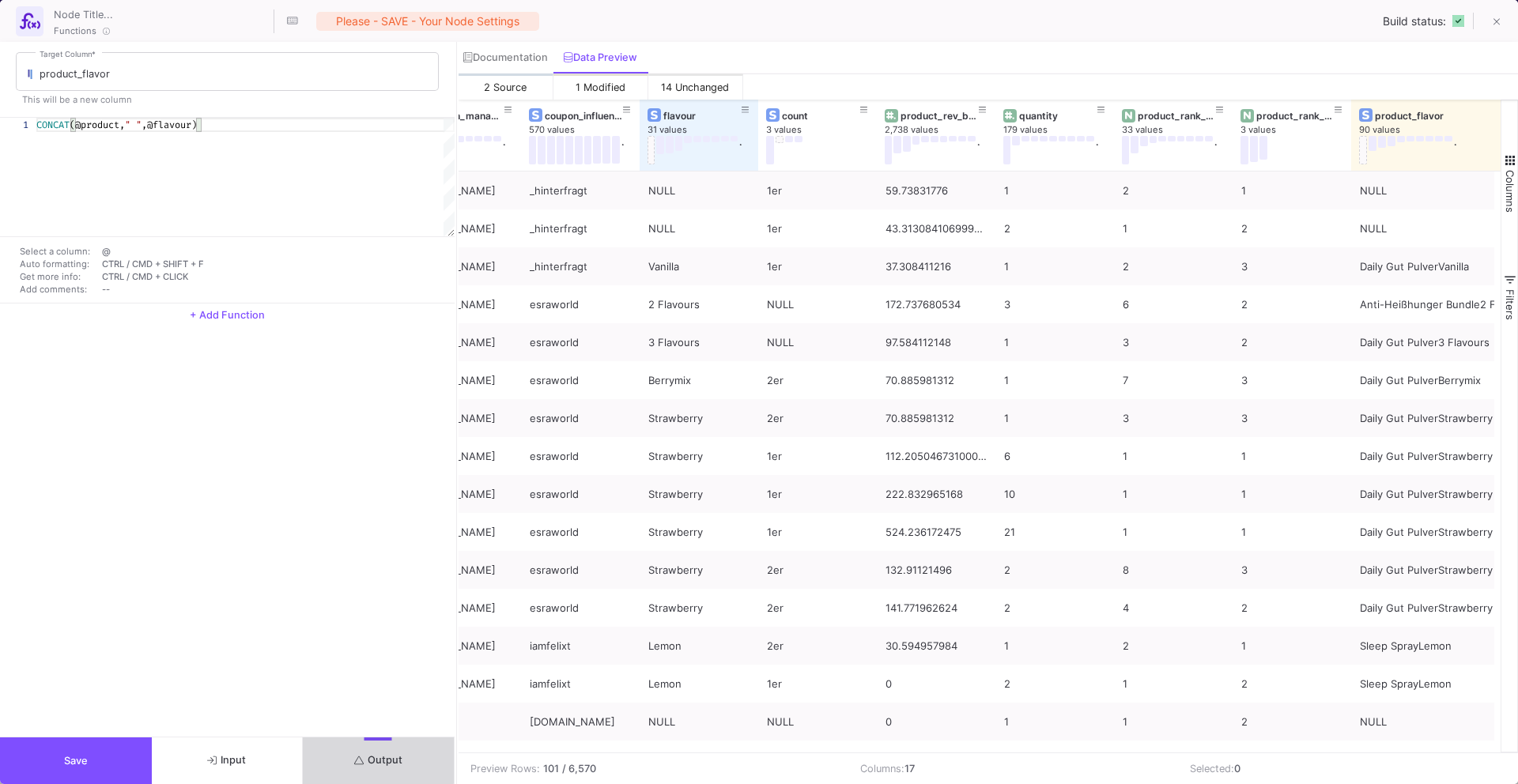
click at [366, 751] on button "Output" at bounding box center [378, 761] width 151 height 46
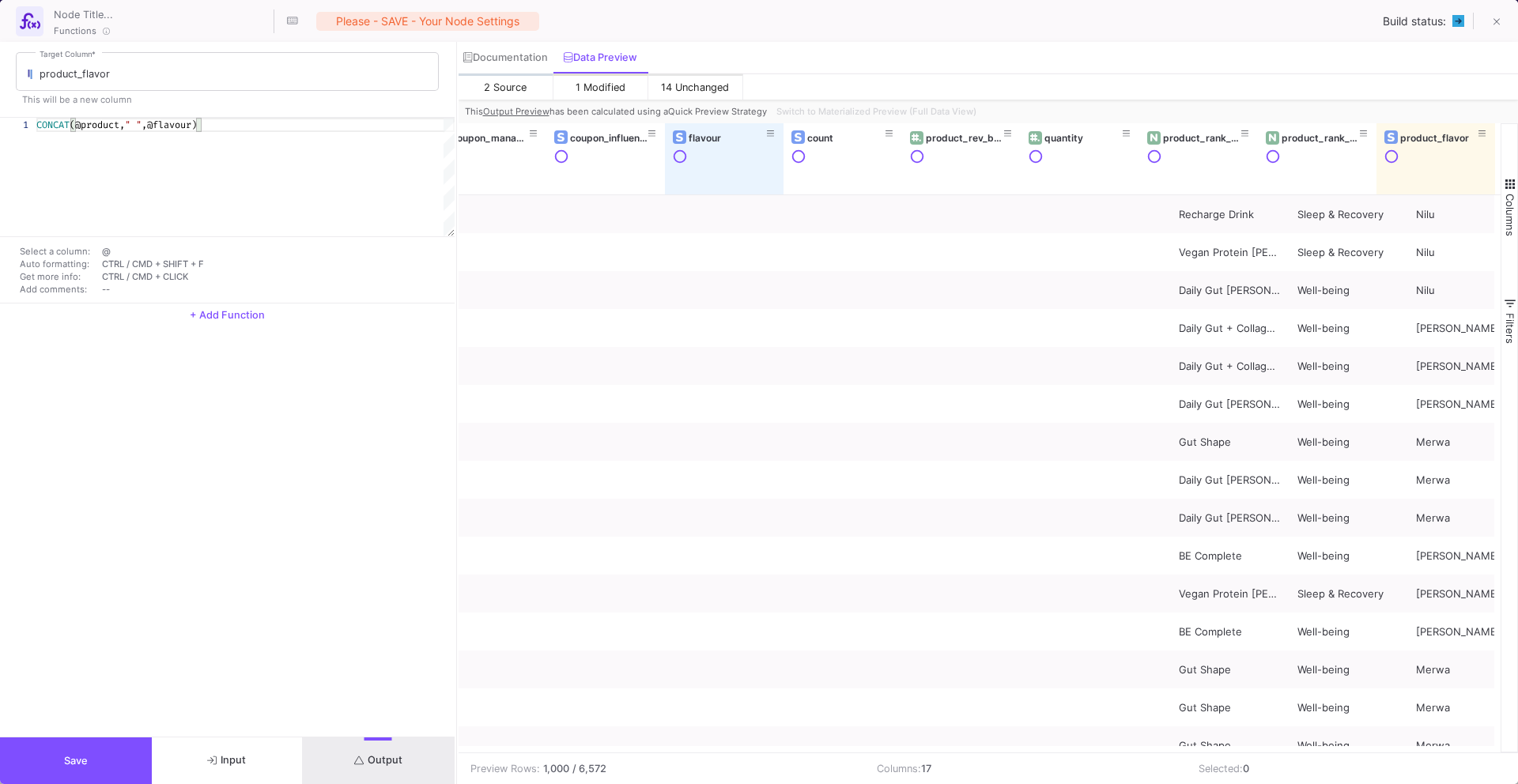
scroll to position [0, 974]
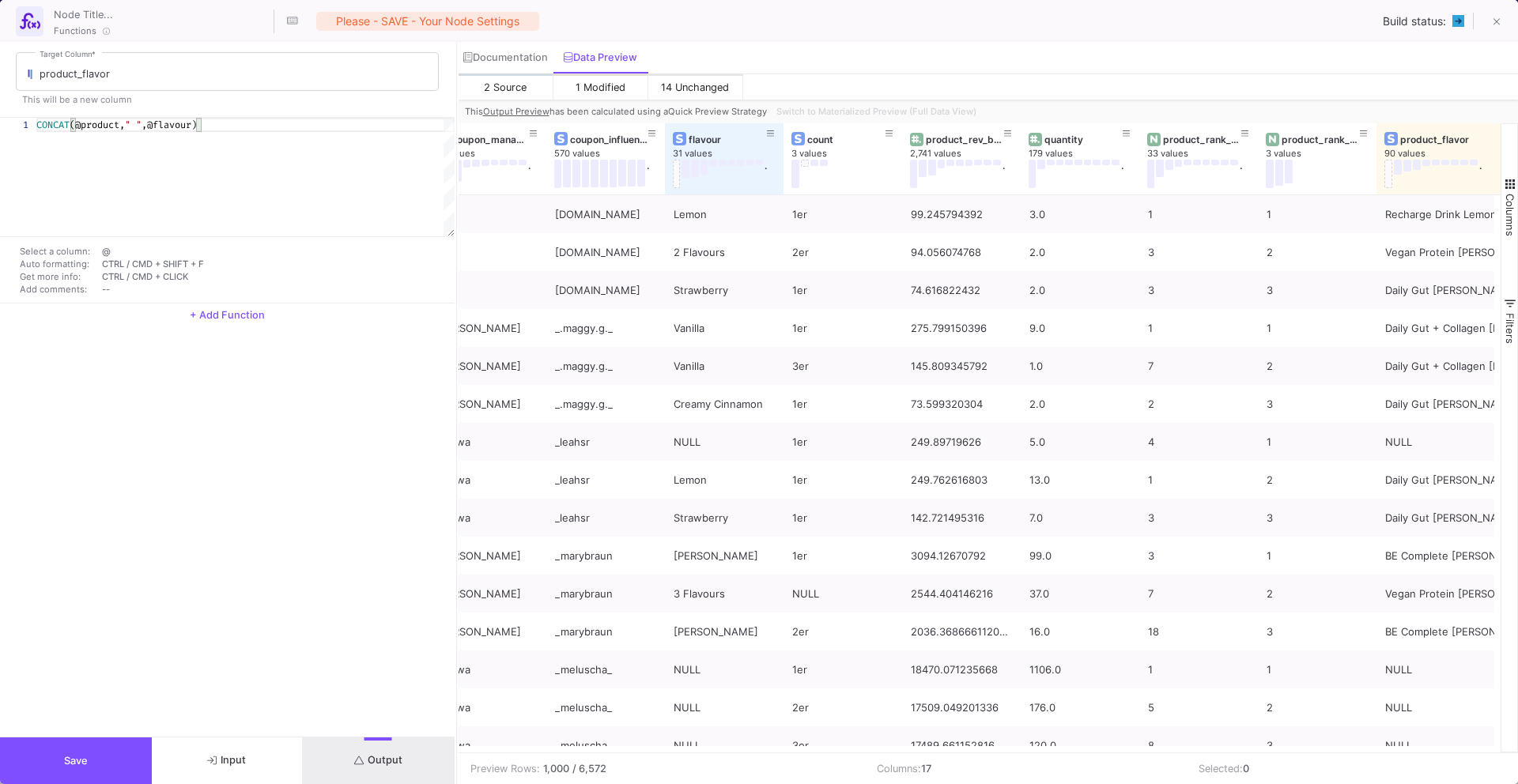
drag, startPoint x: 1493, startPoint y: 163, endPoint x: 1517, endPoint y: 162, distance: 24.0
click at [1517, 162] on div "product 77 values . product_category 9 values coupon_manager 14 values . coupon…" at bounding box center [988, 438] width 1060 height 629
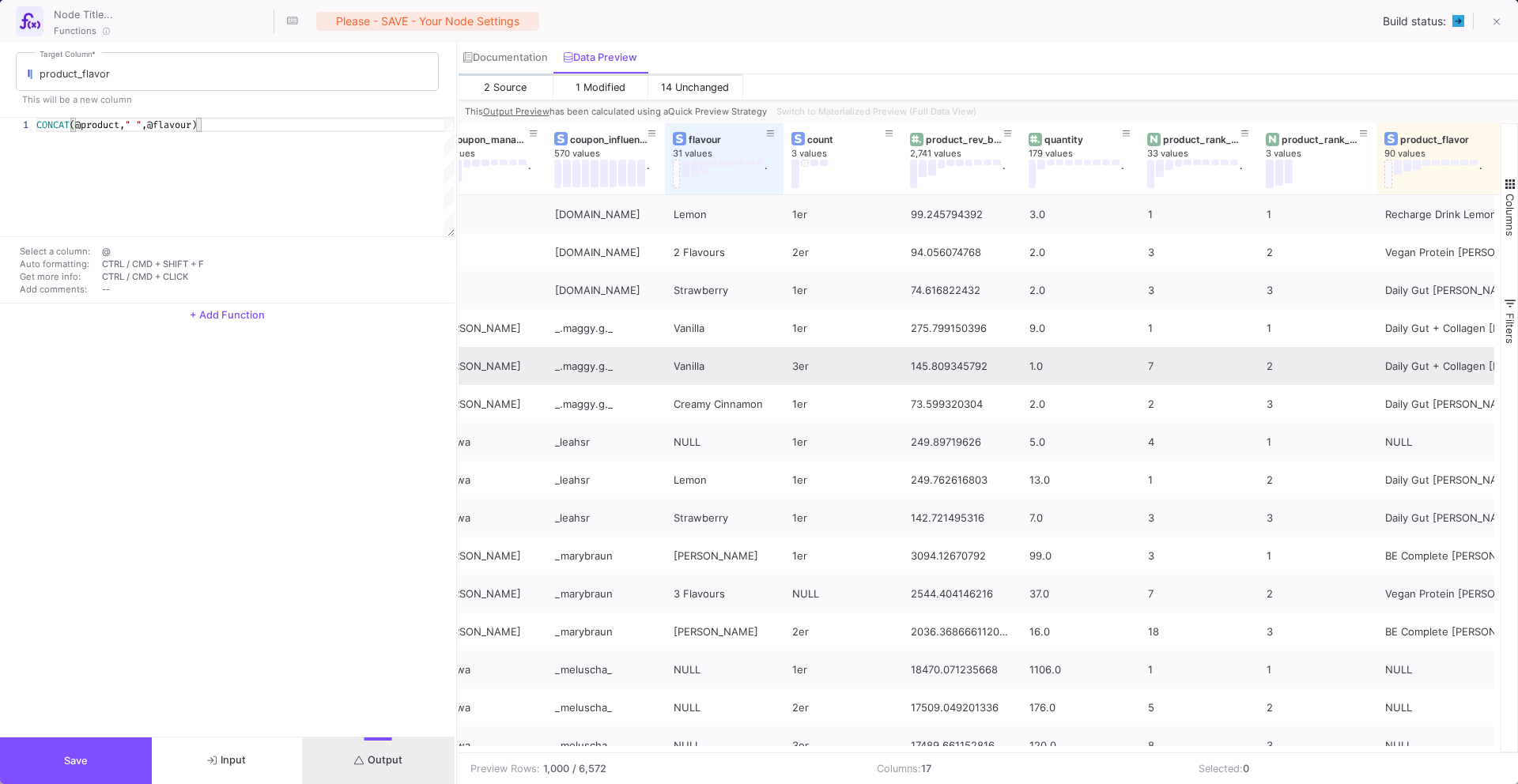
scroll to position [0, 1004]
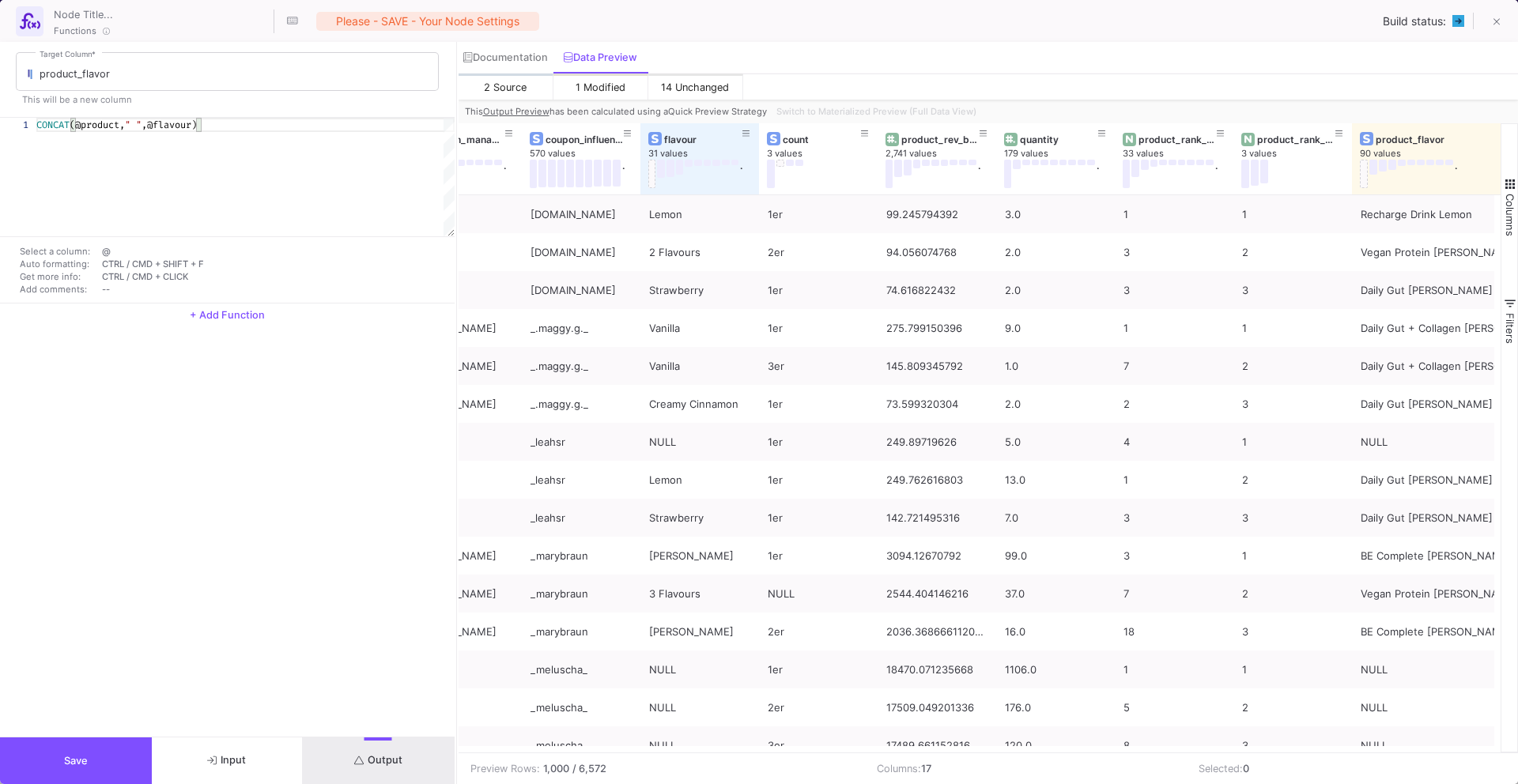
drag, startPoint x: 1494, startPoint y: 166, endPoint x: 1517, endPoint y: 163, distance: 23.2
click at [1517, 165] on div "product_category 9 values coupon_manager 14 values . coupon_influencer 570 valu…" at bounding box center [988, 438] width 1060 height 629
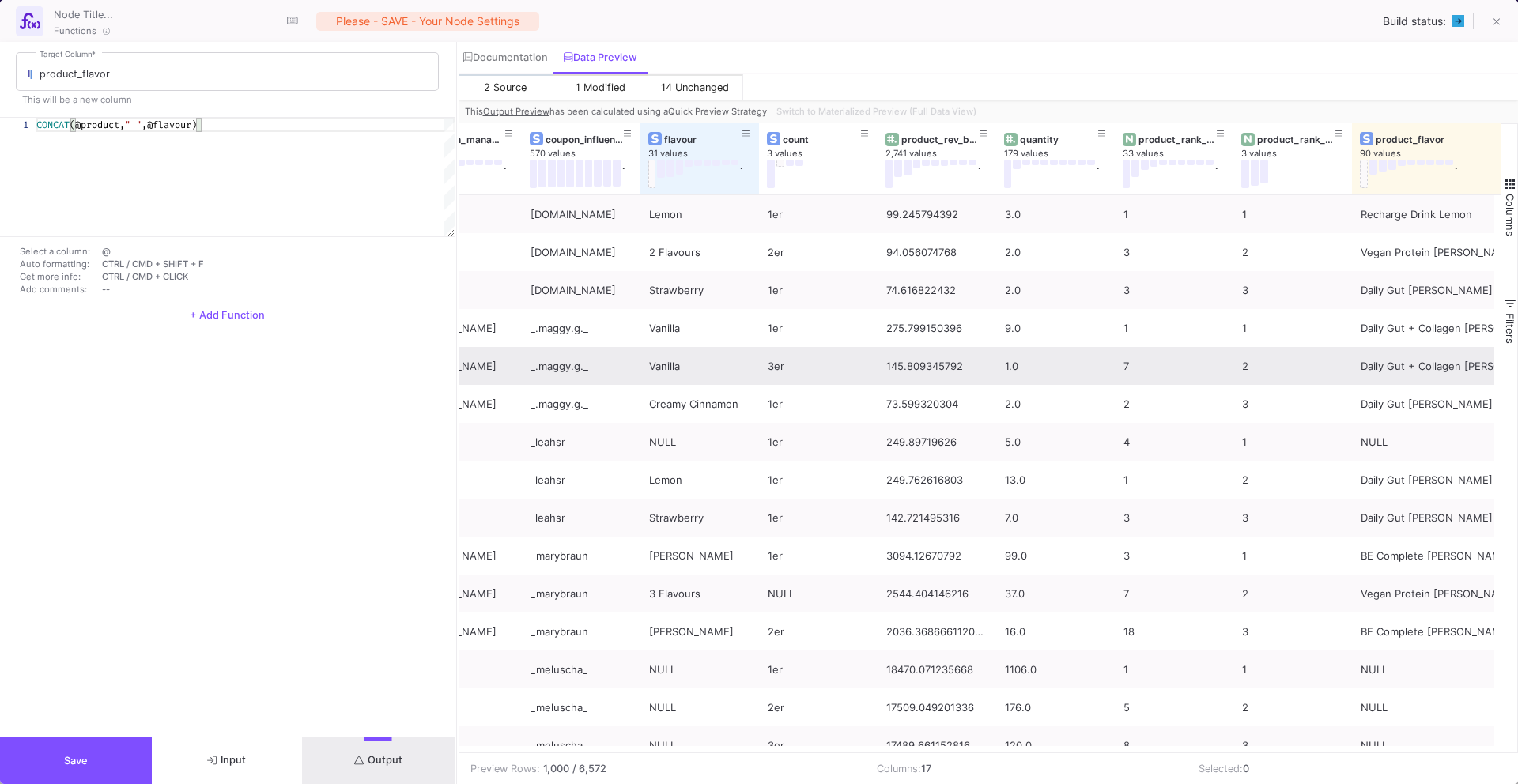
scroll to position [0, 1027]
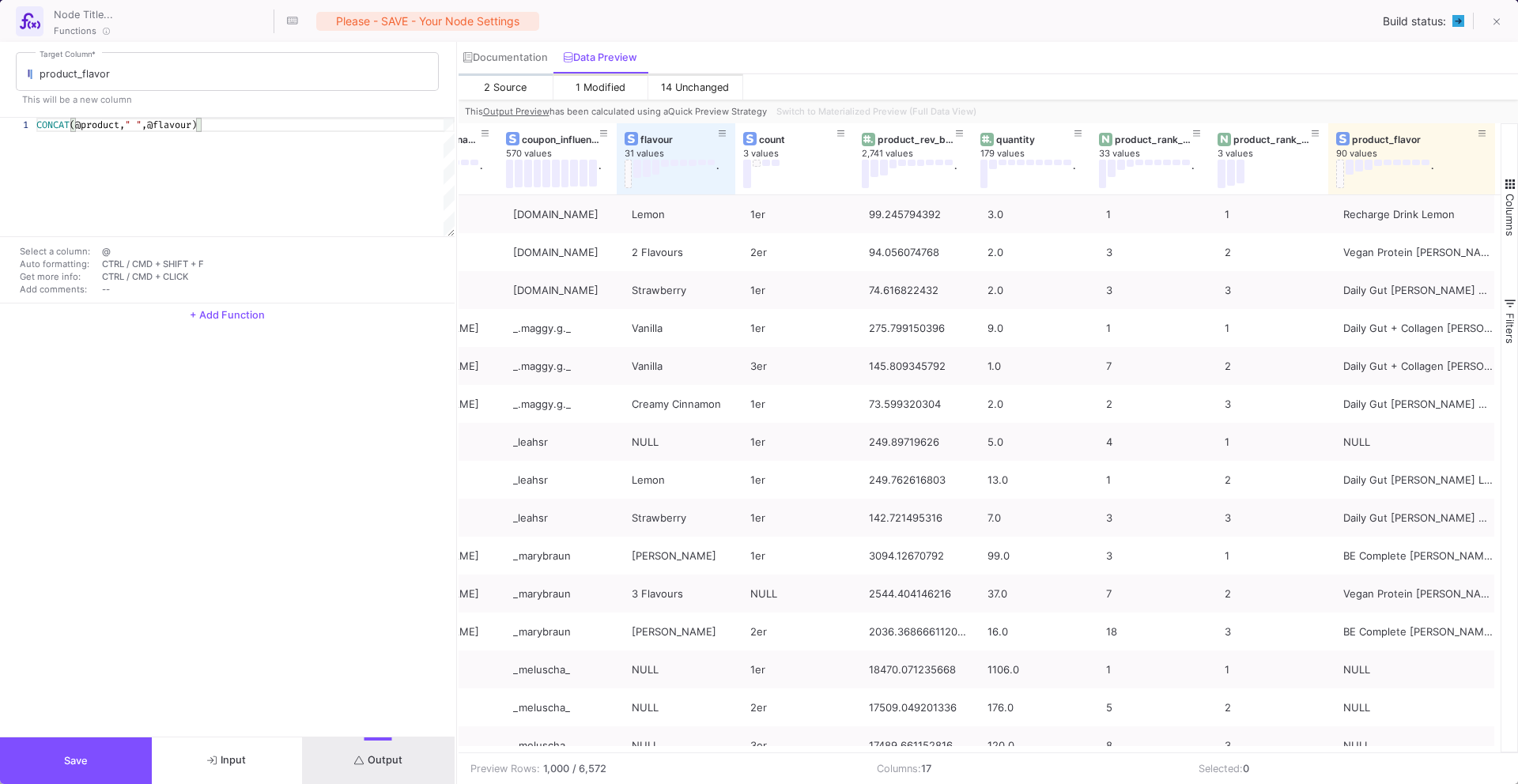
click at [128, 766] on button "Save" at bounding box center [75, 761] width 151 height 46
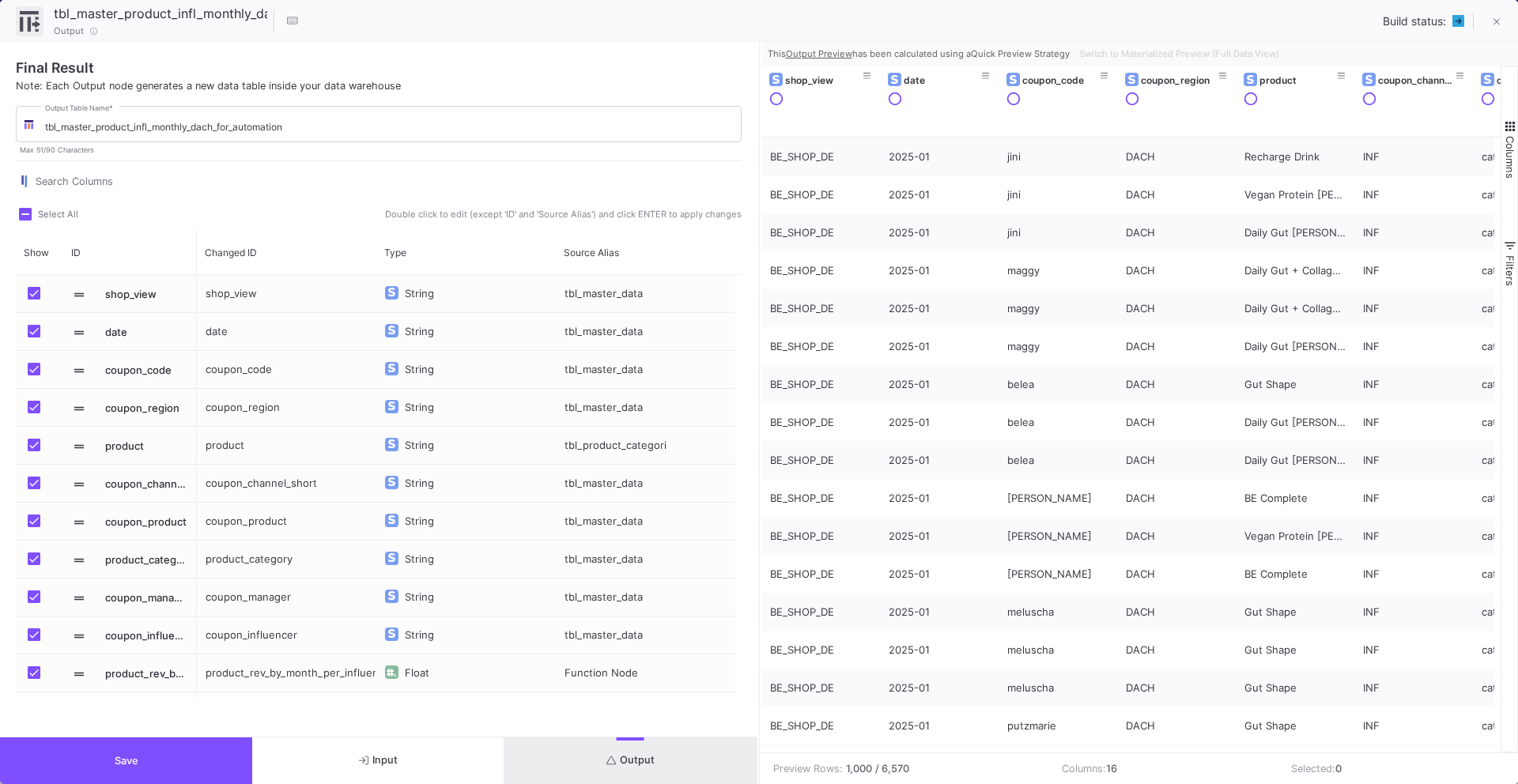
scroll to position [223, 0]
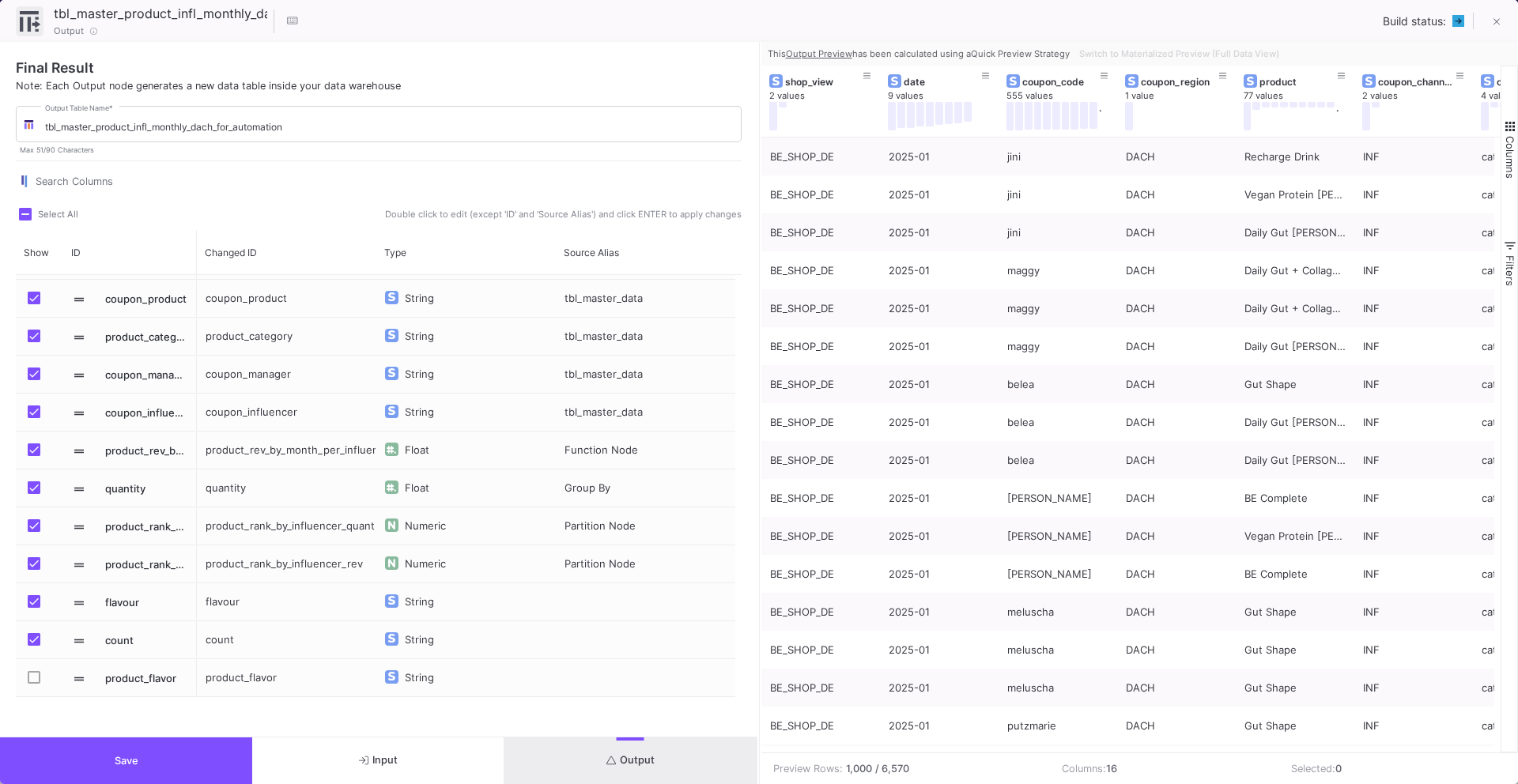
click at [33, 682] on span "Press SPACE to select this row." at bounding box center [34, 678] width 13 height 13
click at [33, 684] on input "Press SPACE to select this row." at bounding box center [33, 684] width 1 height 1
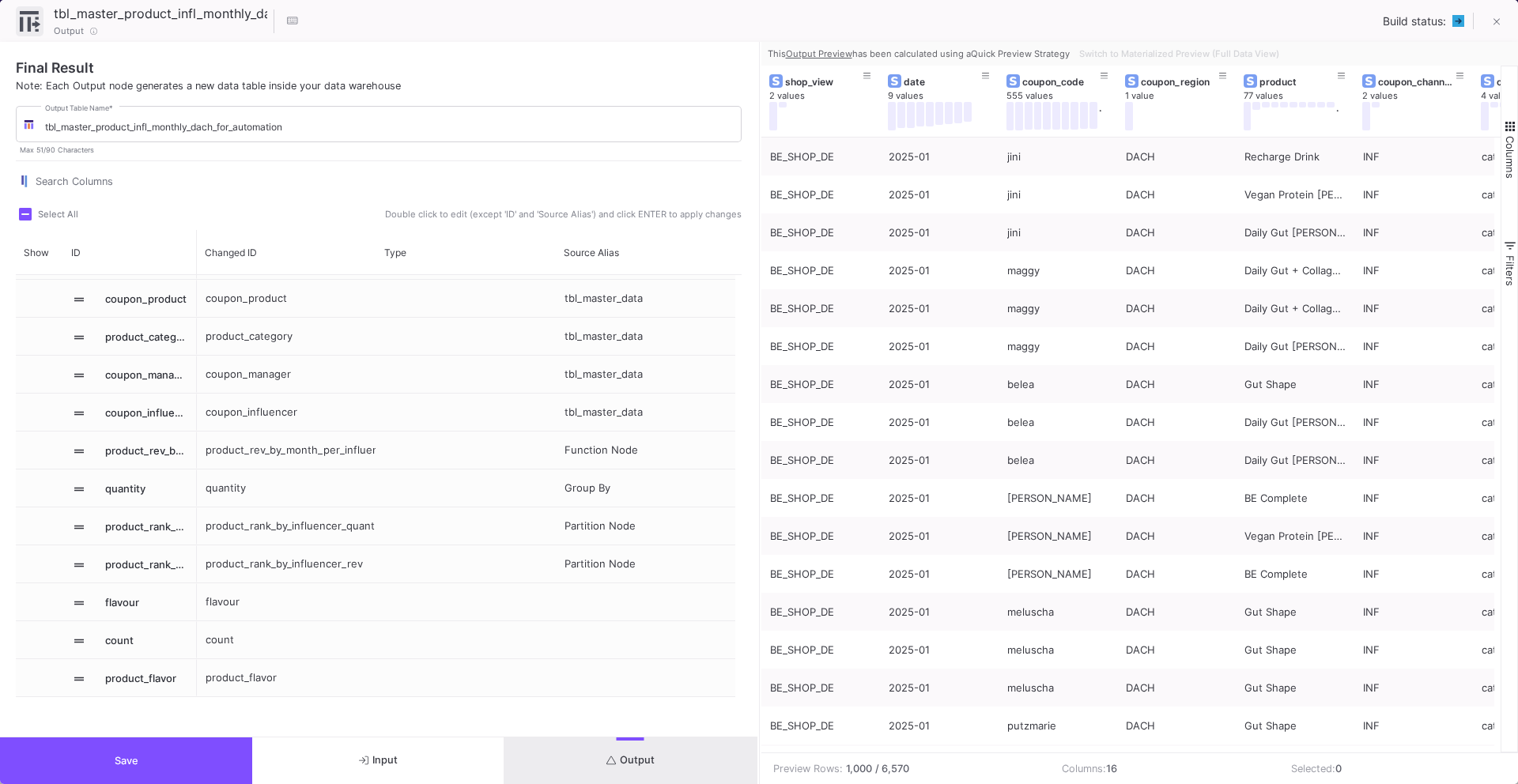
checkbox input "true"
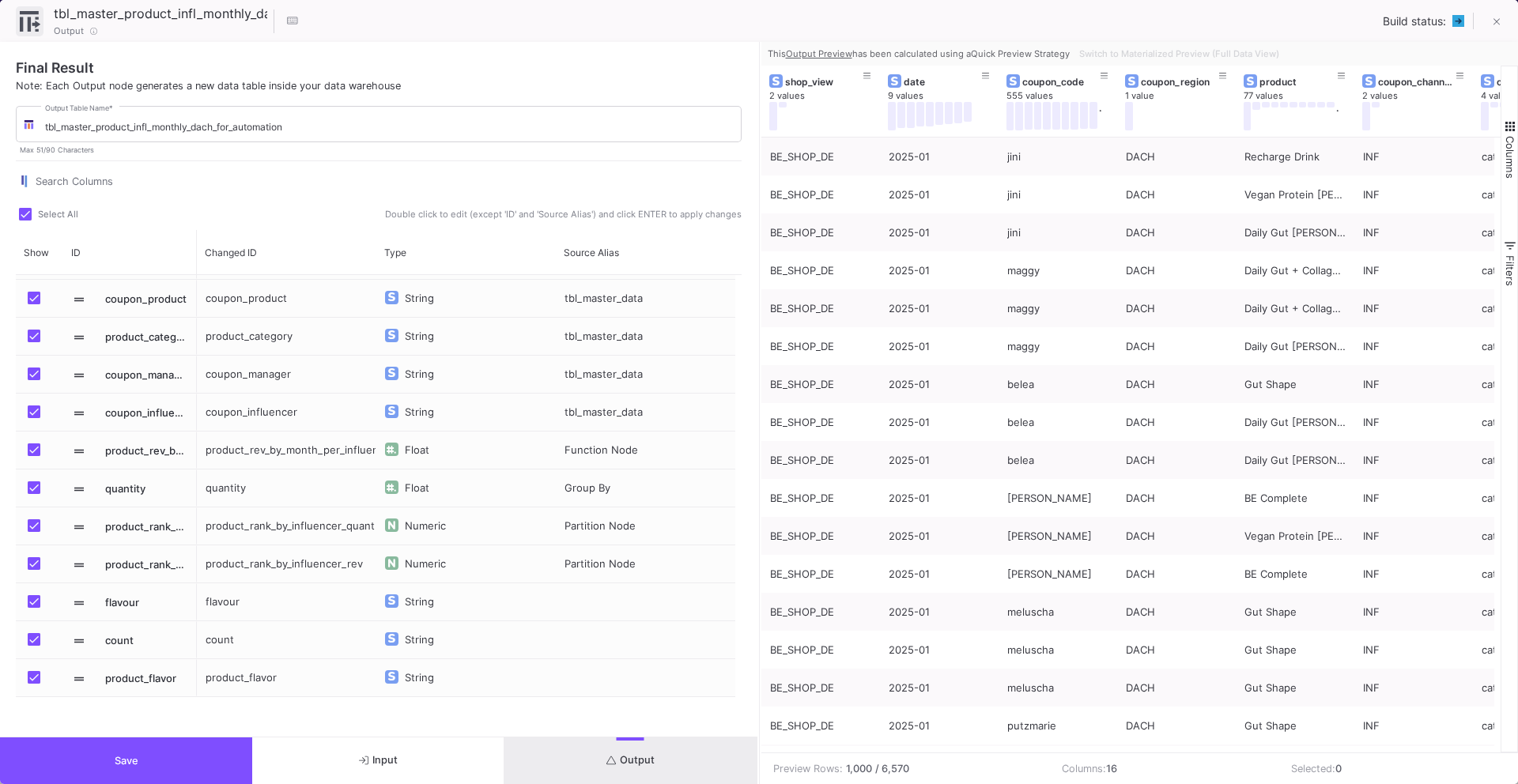
click at [135, 767] on button "Save" at bounding box center [125, 761] width 252 height 46
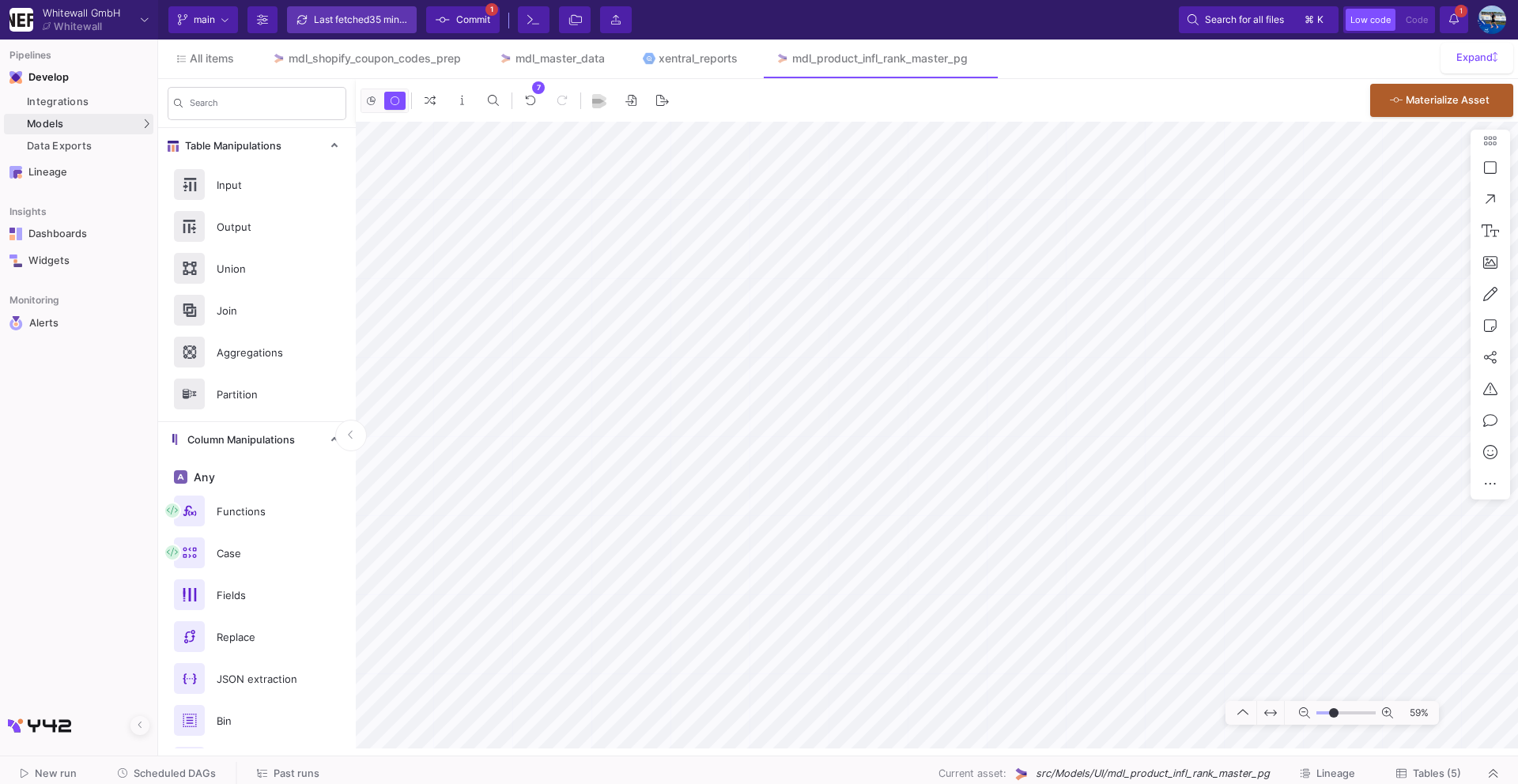
click at [324, 25] on div "Last fetched 35 minutes ago" at bounding box center [361, 20] width 95 height 24
click at [476, 22] on span "Commit" at bounding box center [473, 20] width 34 height 24
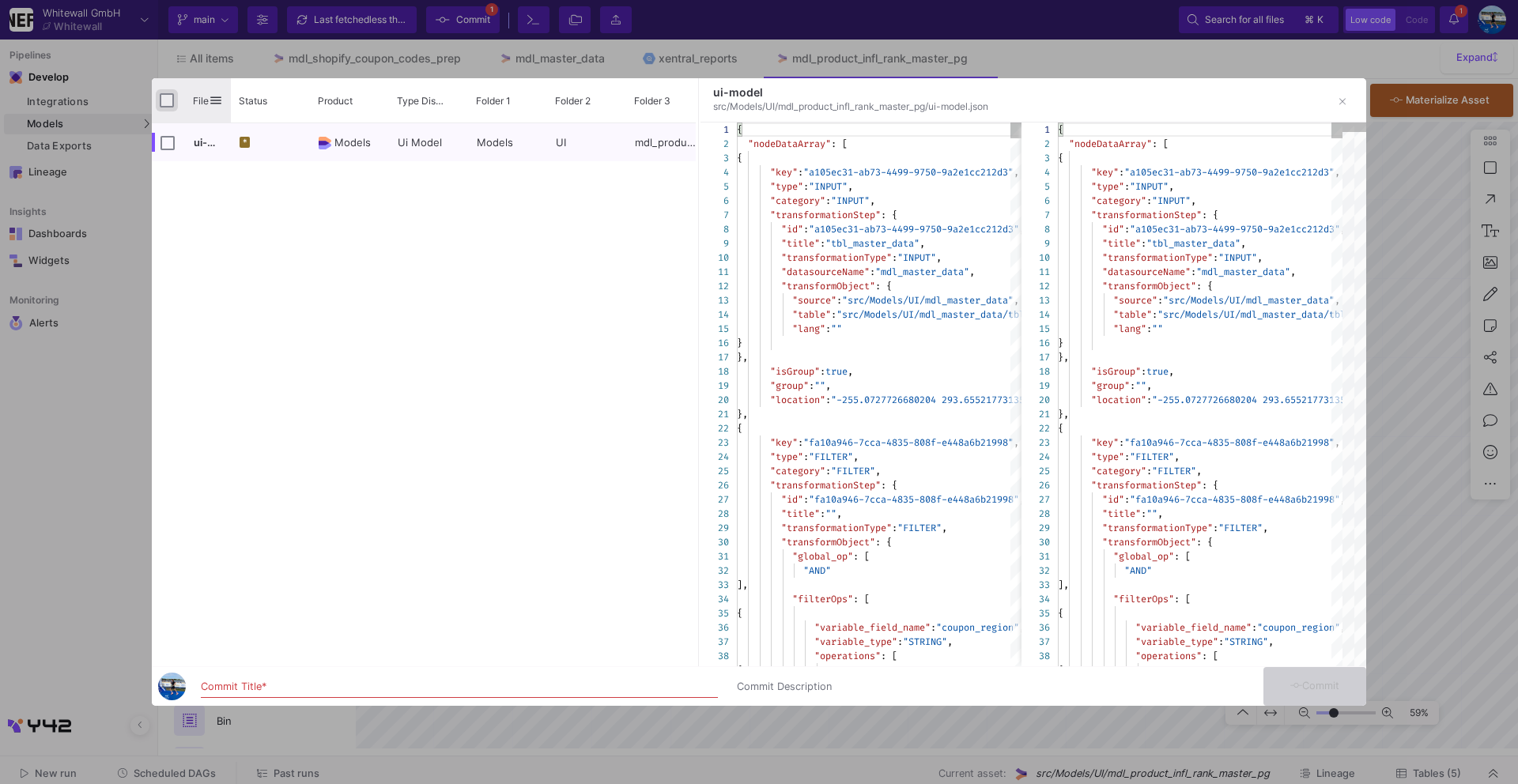
click at [169, 106] on input "Press Space to toggle all rows selection (unchecked)" at bounding box center [166, 99] width 14 height 14
checkbox input "true"
click at [272, 685] on input "Commit Title *" at bounding box center [459, 687] width 517 height 13
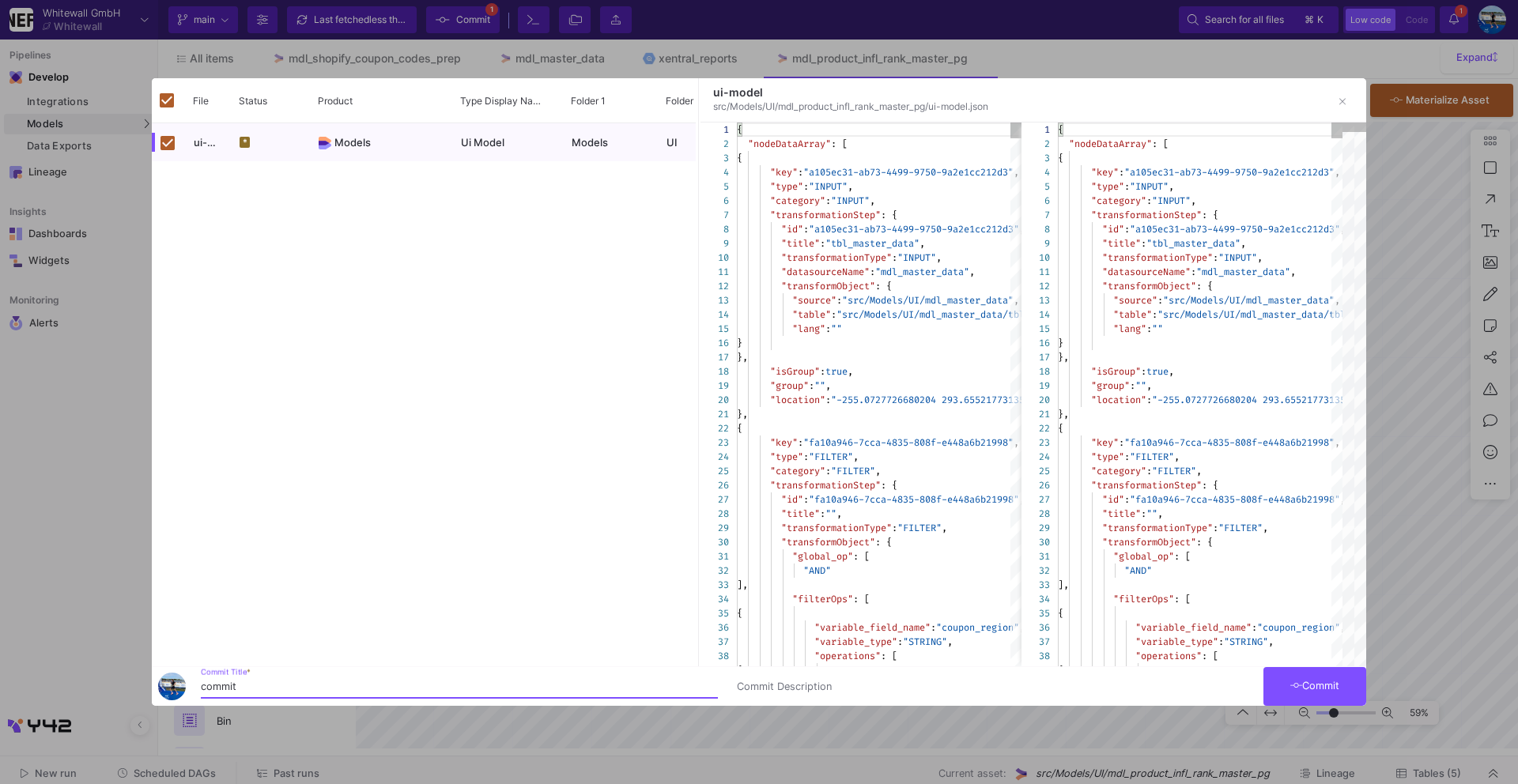
type input "commit"
click at [1337, 682] on span "Commit" at bounding box center [1315, 686] width 50 height 12
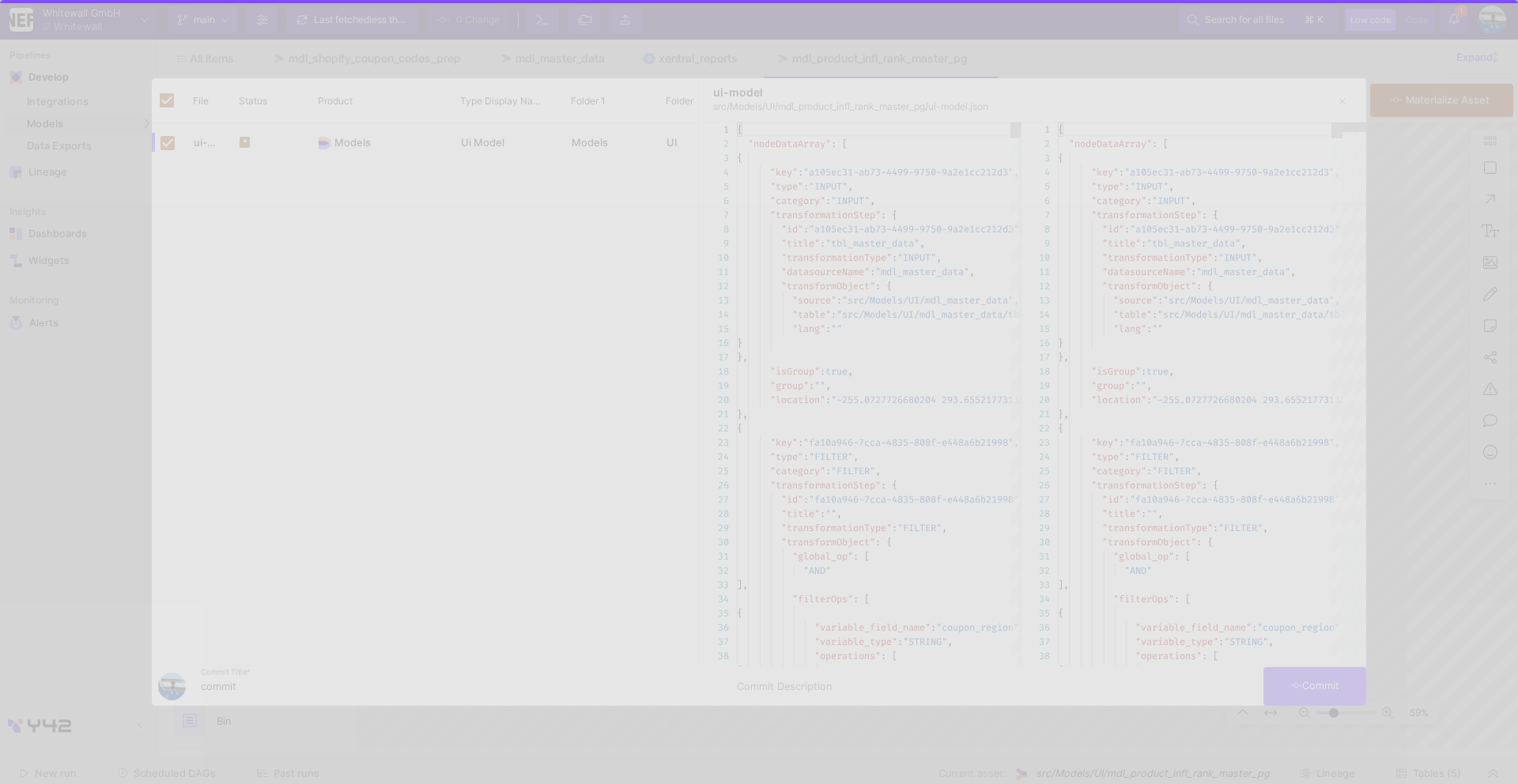
checkbox input "false"
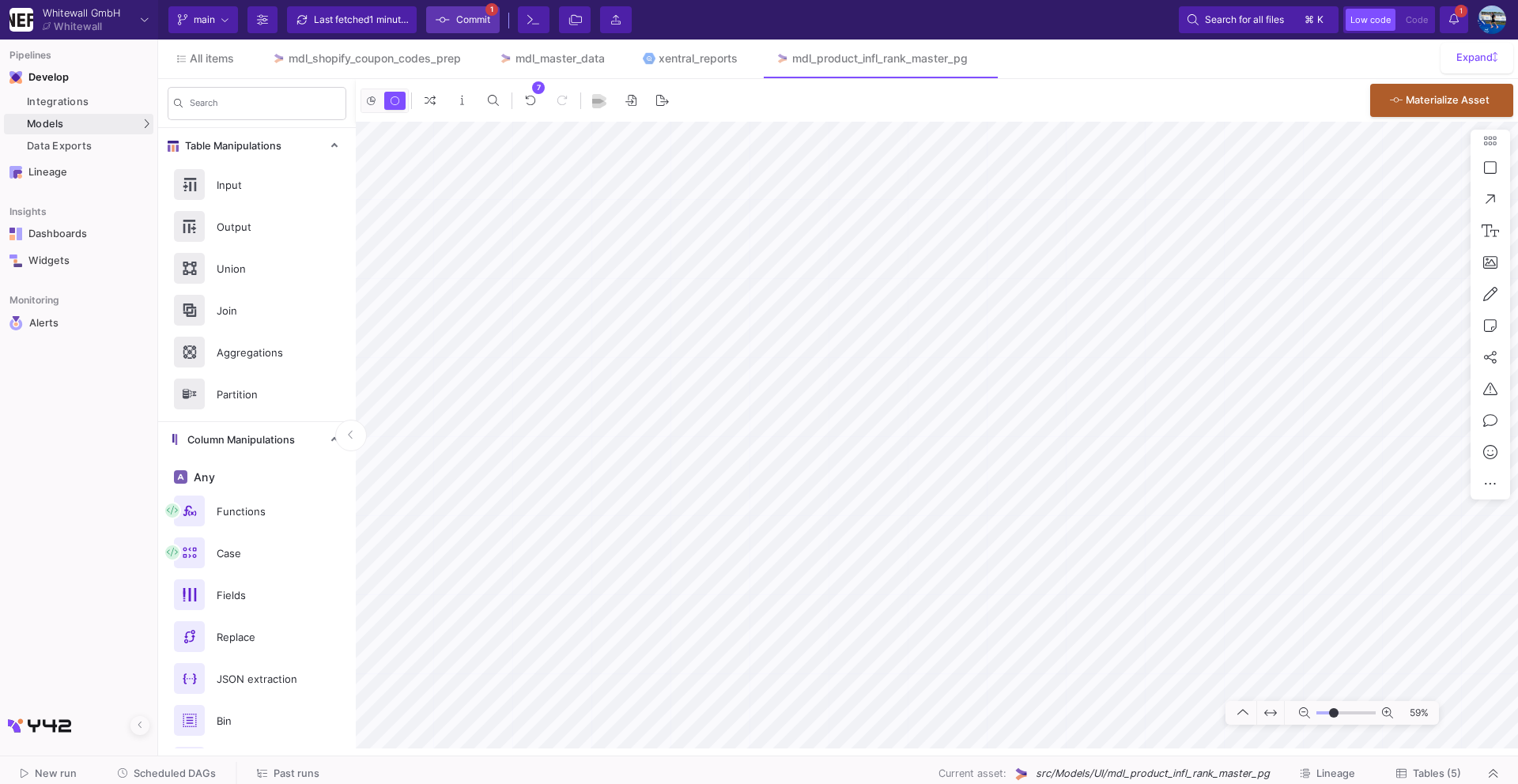
click at [453, 25] on span "Commit" at bounding box center [463, 20] width 55 height 24
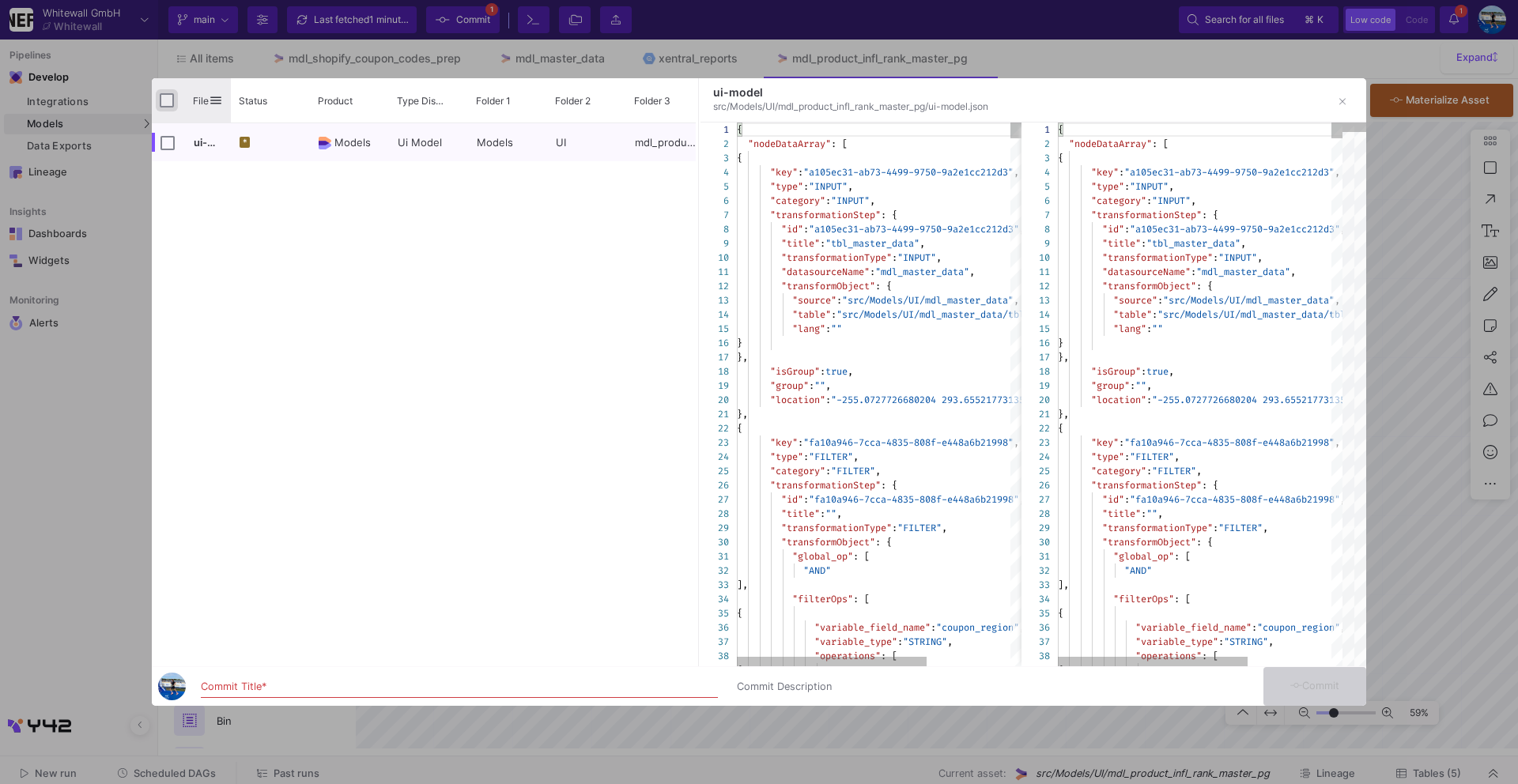
click at [170, 103] on input "Press Space to toggle all rows selection (unchecked)" at bounding box center [166, 99] width 14 height 14
checkbox input "true"
click at [253, 672] on div "Commit Title *" at bounding box center [459, 683] width 517 height 29
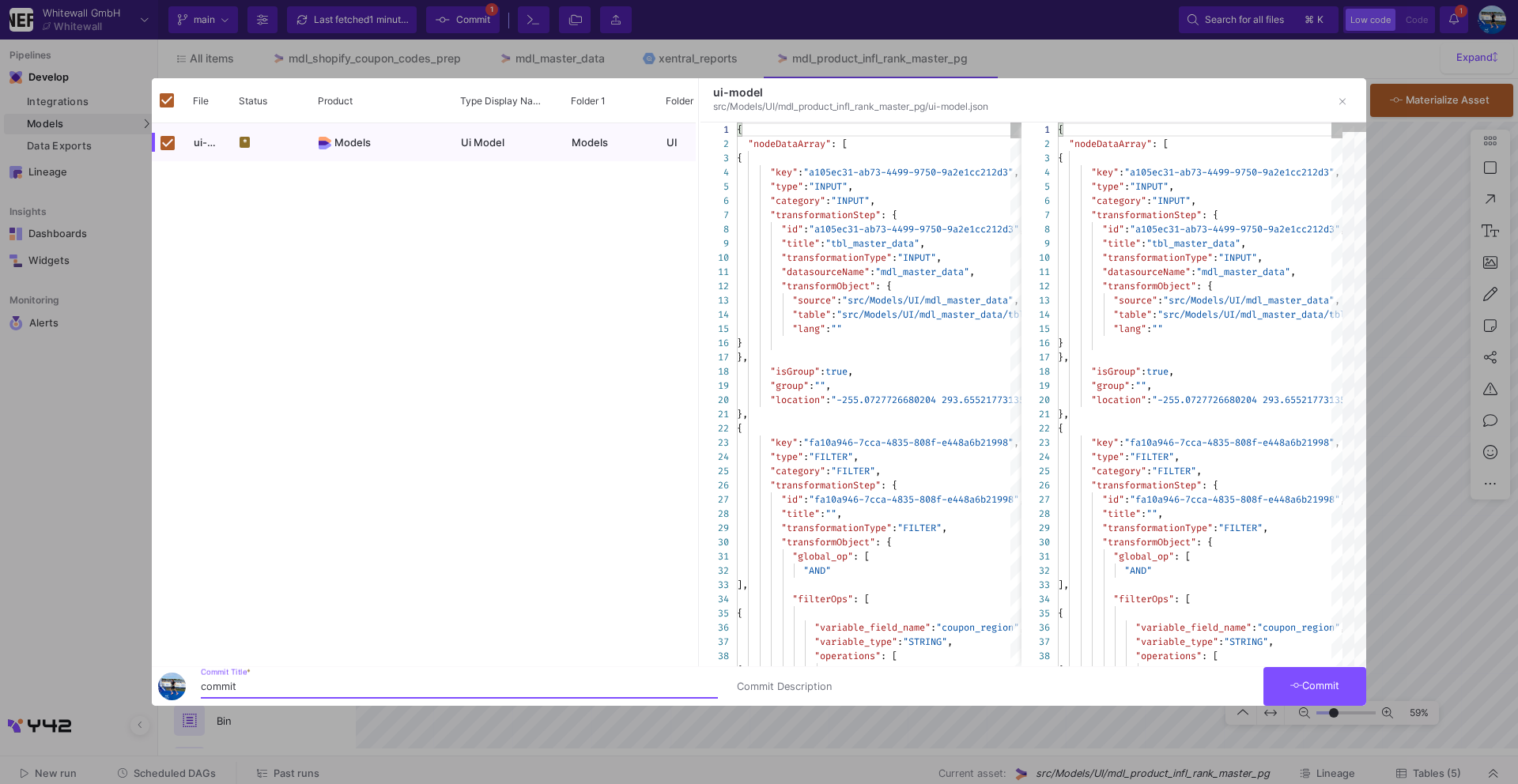
type input "commit"
click at [1329, 685] on span "Commit" at bounding box center [1315, 686] width 50 height 12
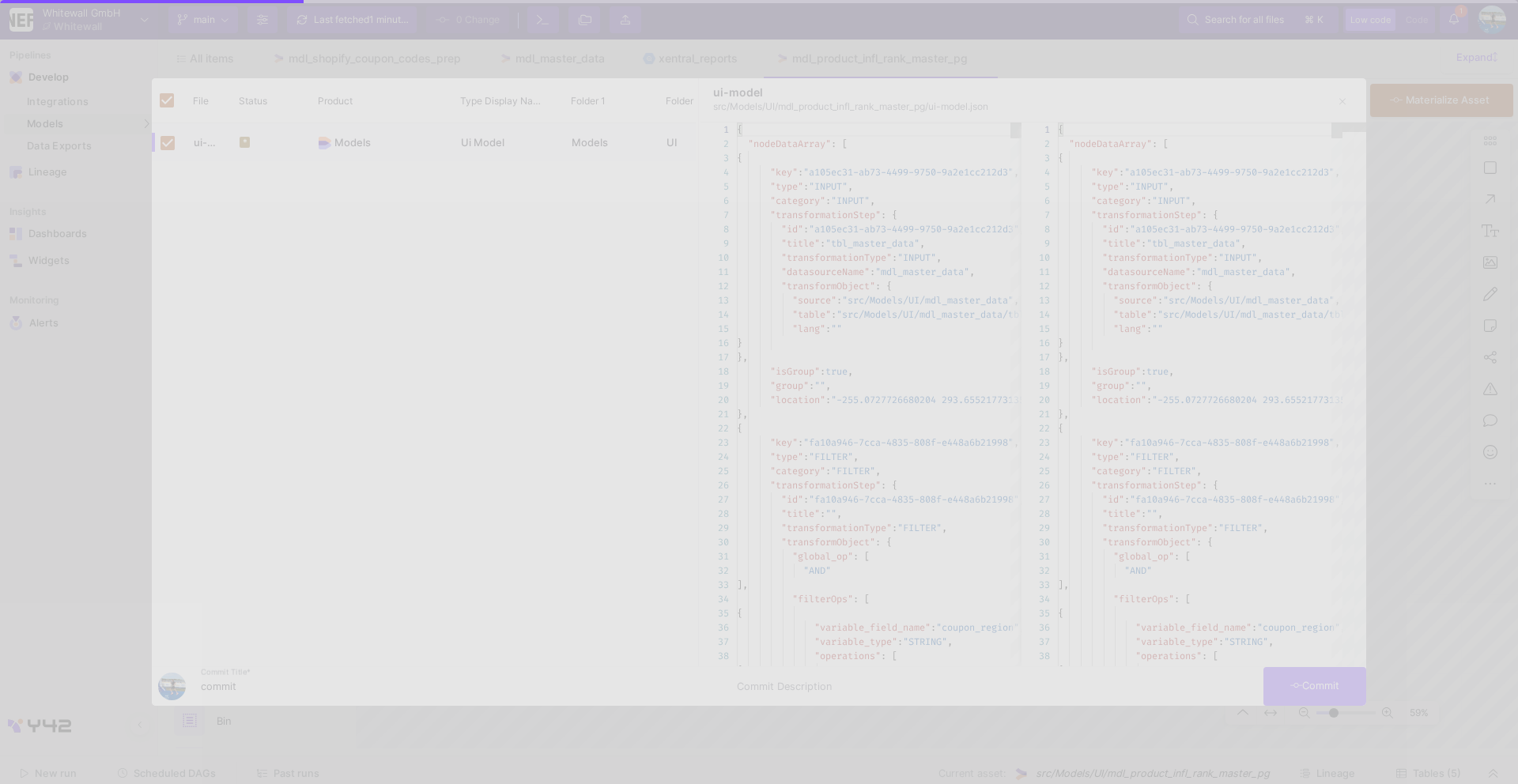
checkbox input "false"
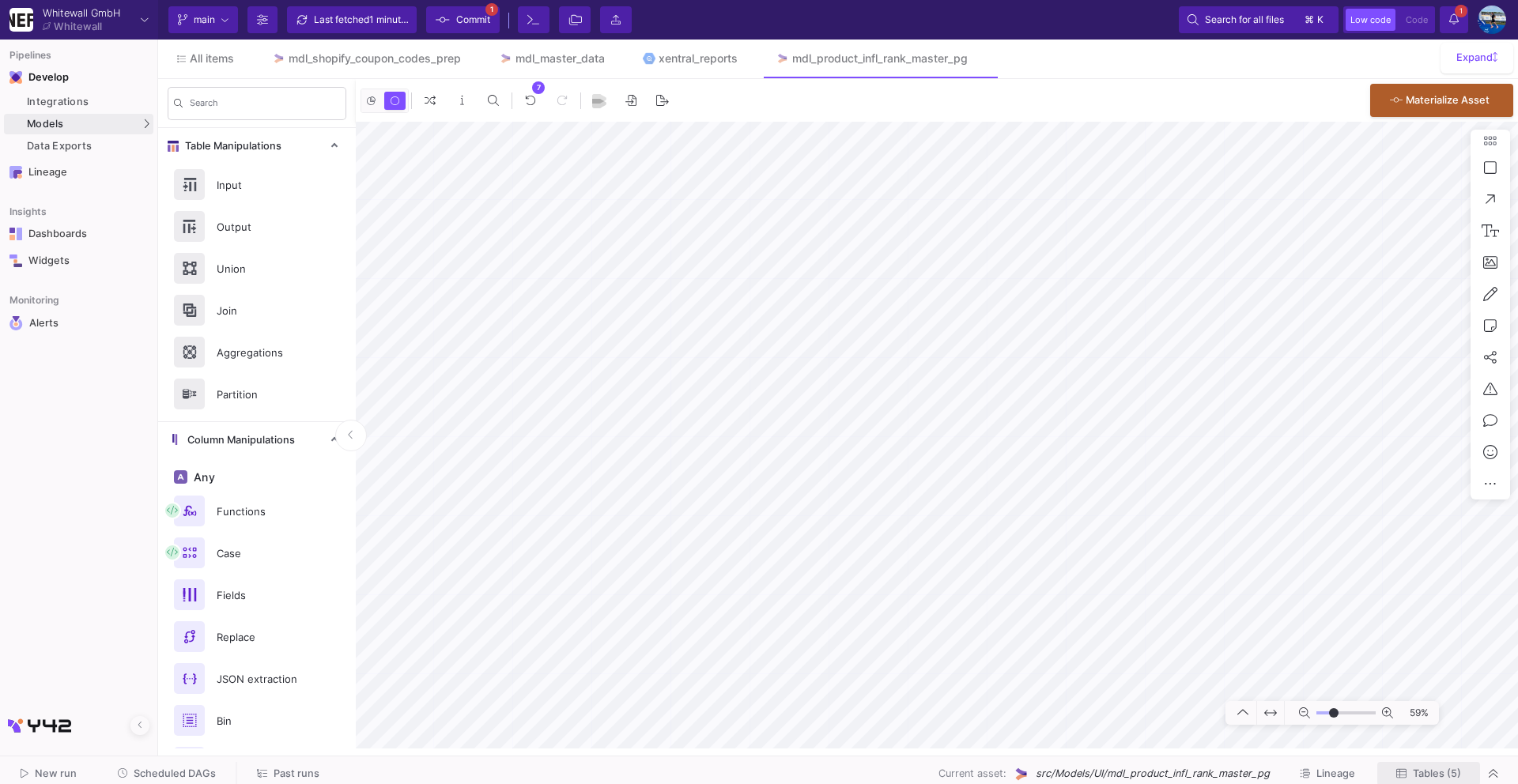
click at [1419, 781] on button "Tables (5)" at bounding box center [1429, 774] width 103 height 24
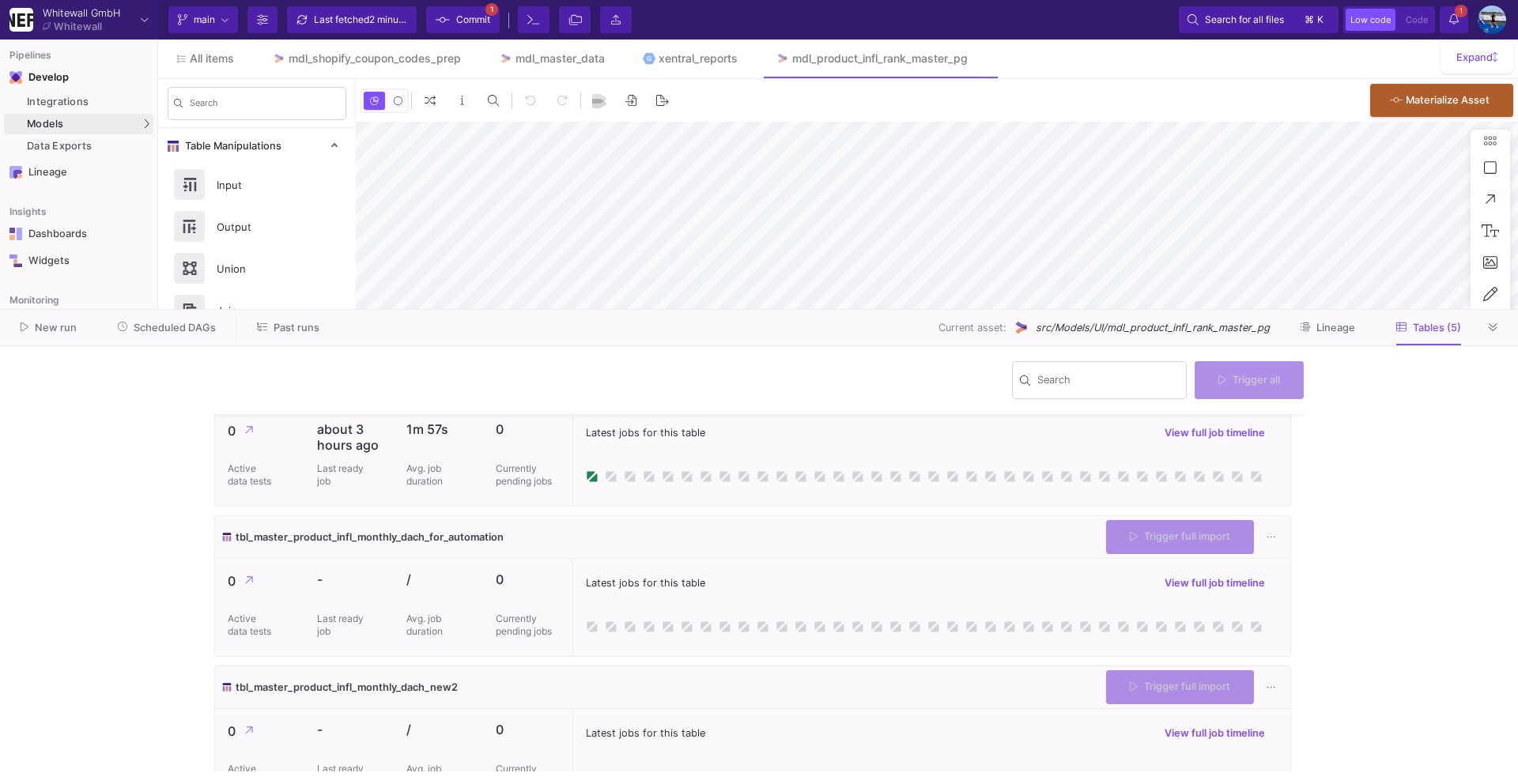
scroll to position [211, 0]
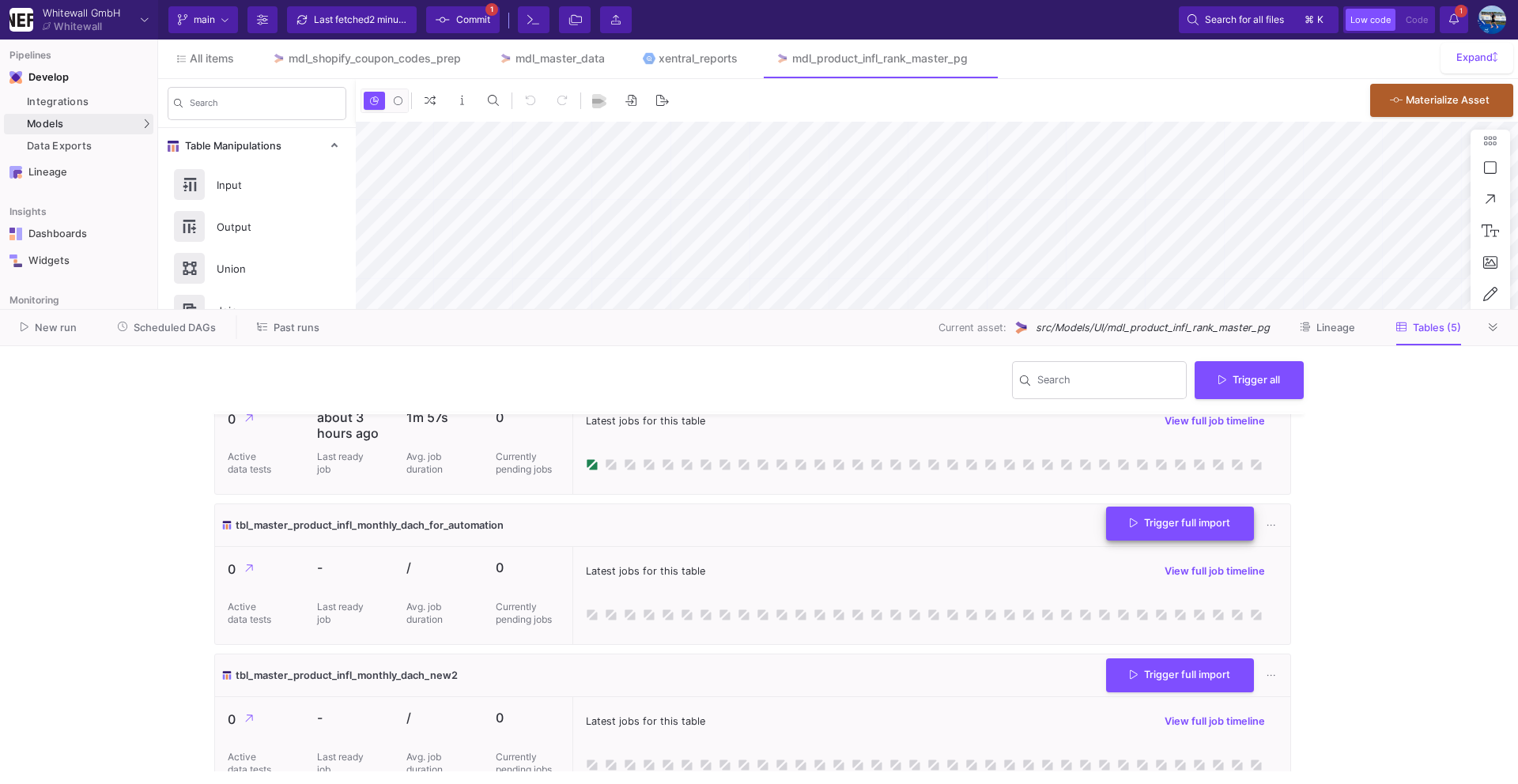
click at [1136, 519] on span "Trigger full import" at bounding box center [1180, 523] width 100 height 12
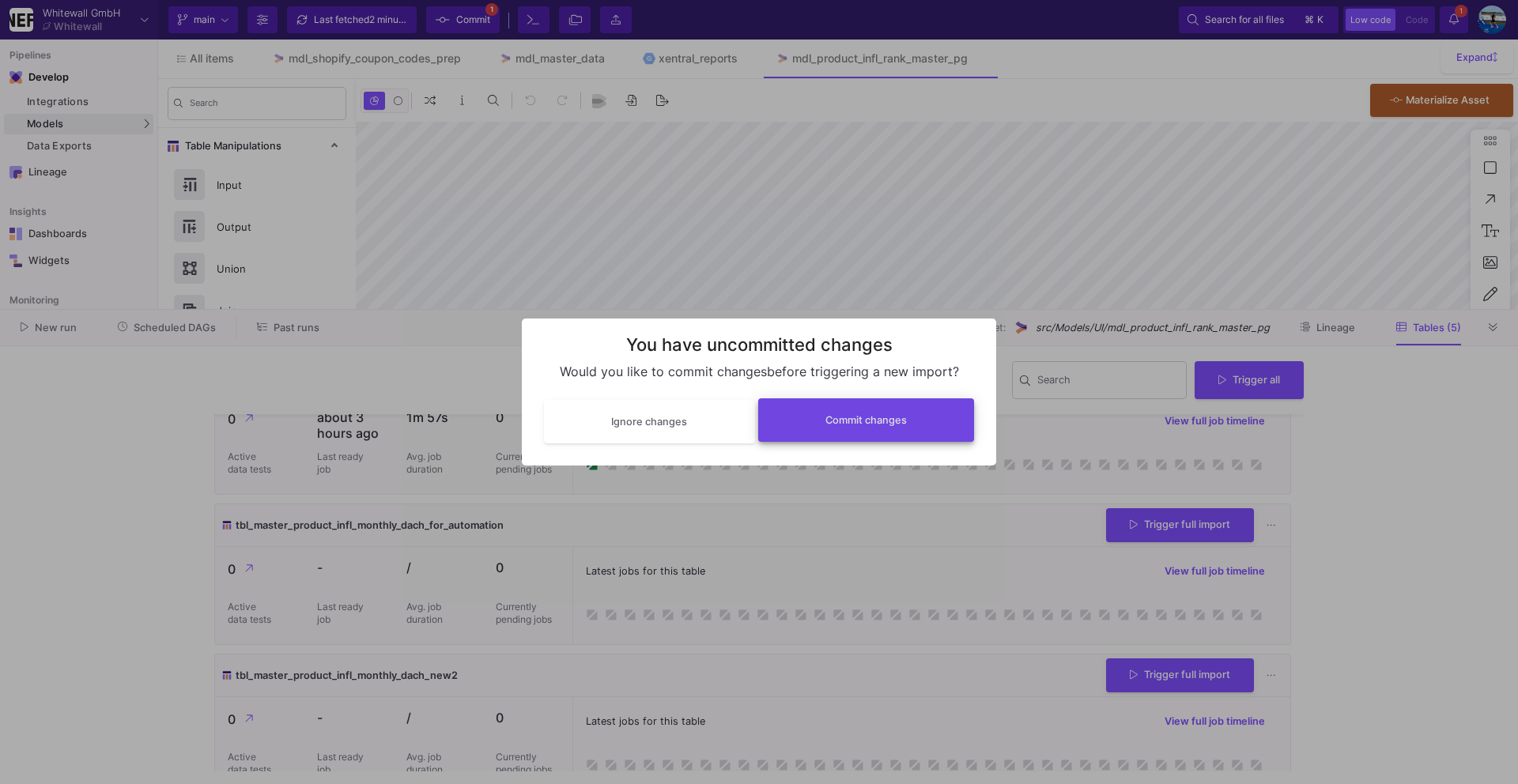
click at [912, 422] on button "Commit changes" at bounding box center [866, 420] width 216 height 44
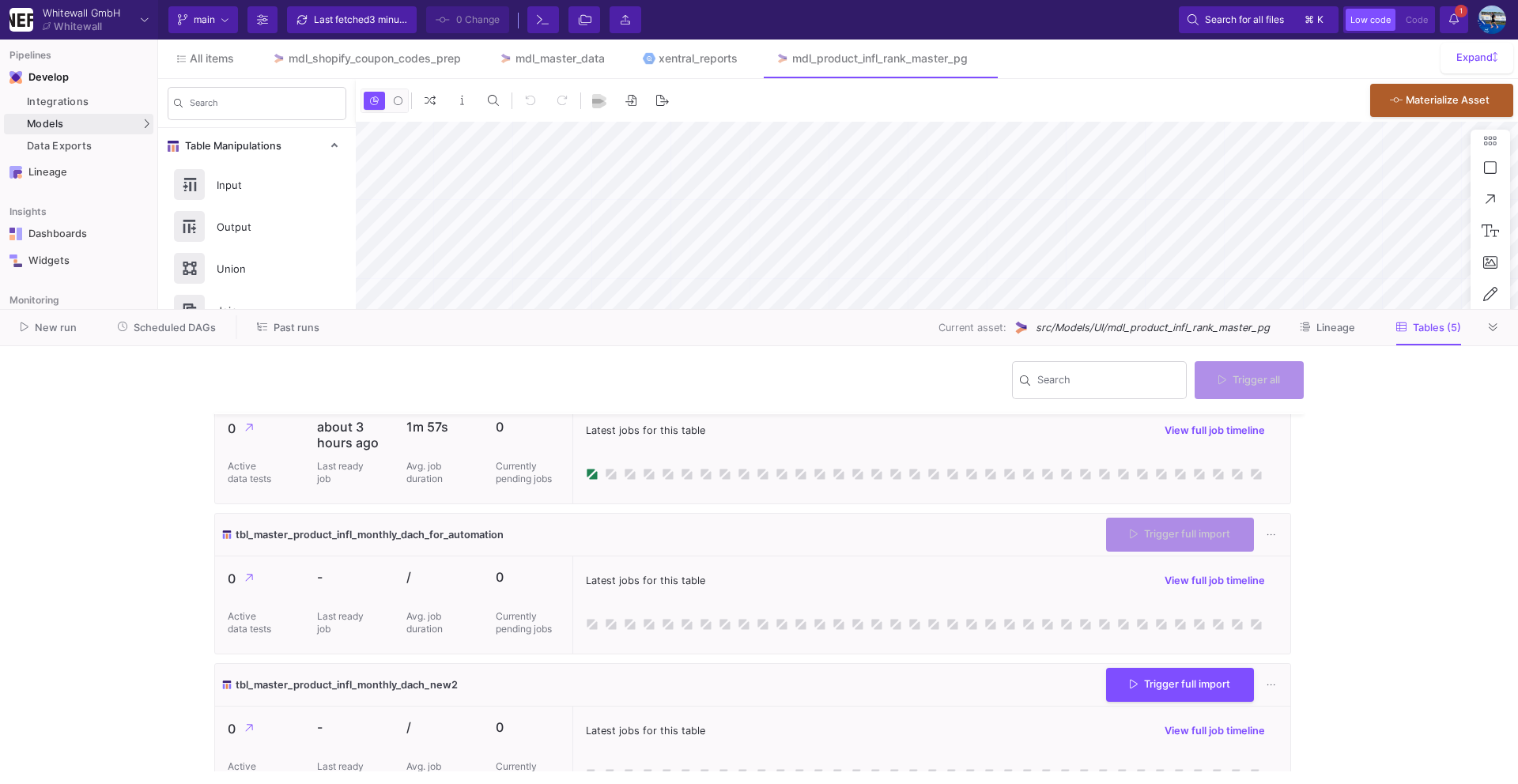
scroll to position [198, 0]
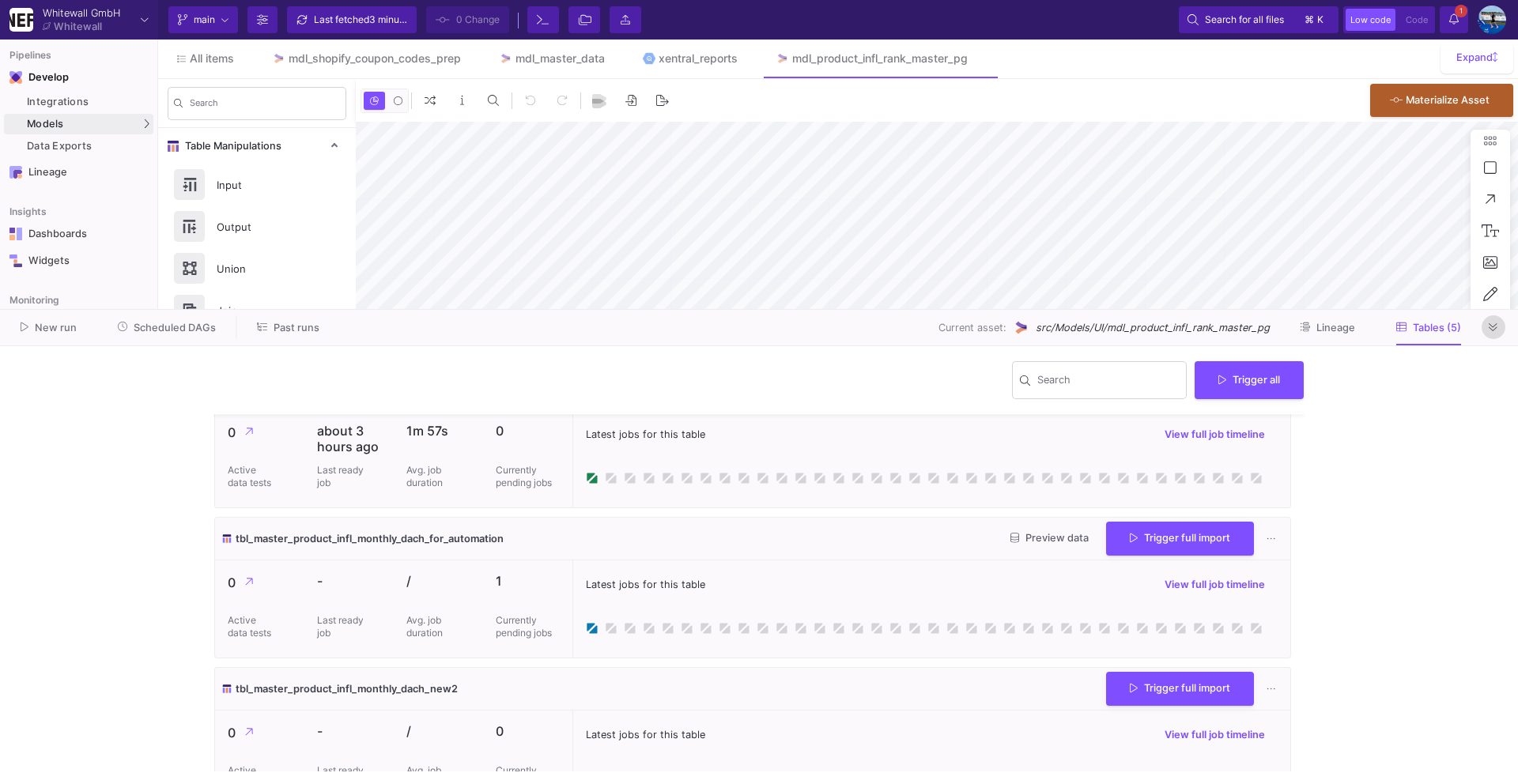
click at [1491, 332] on fa-icon at bounding box center [1493, 327] width 8 height 12
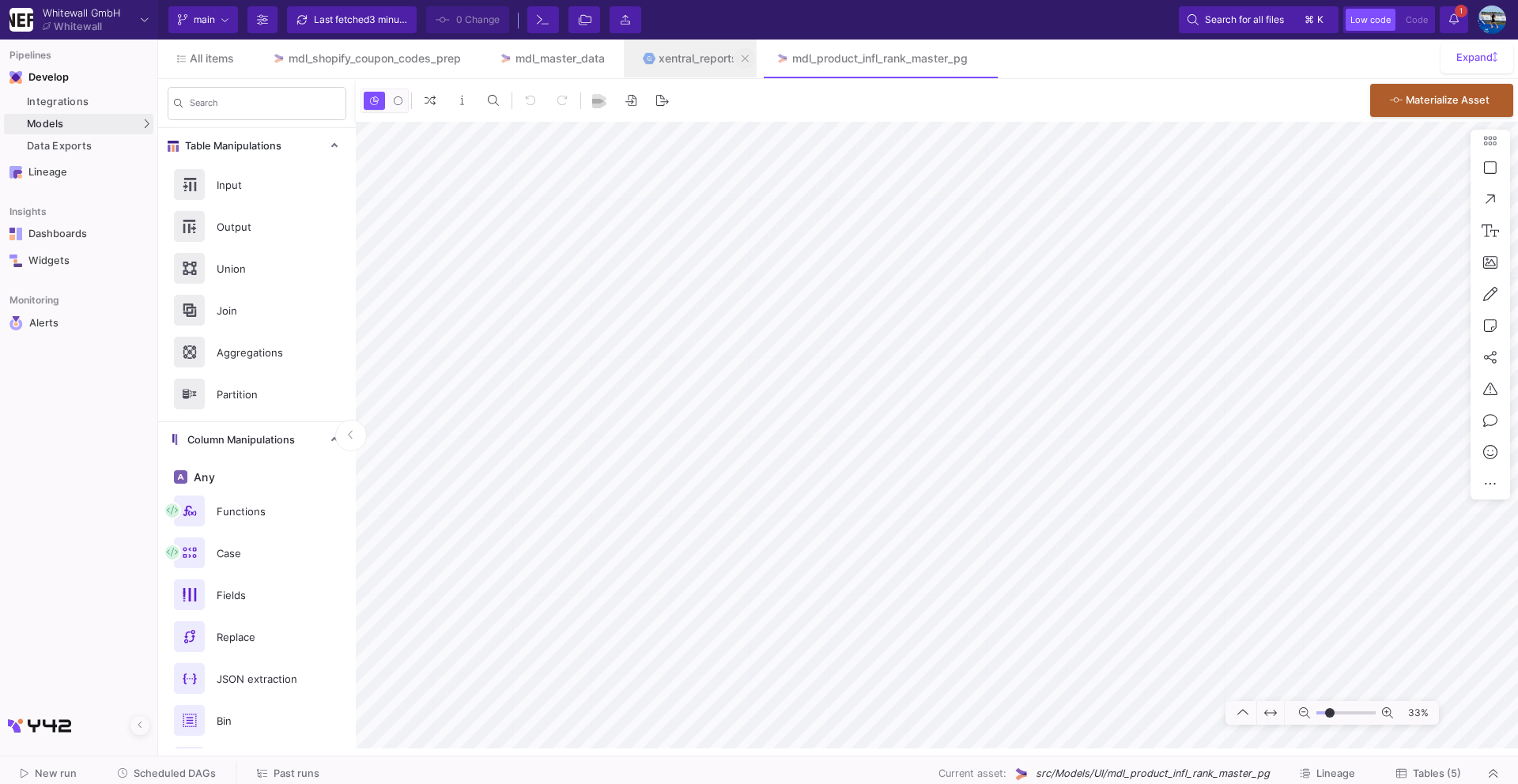
click at [747, 59] on button at bounding box center [745, 59] width 24 height 24
type input "-11"
click at [1434, 774] on span "Tables (5)" at bounding box center [1437, 773] width 48 height 12
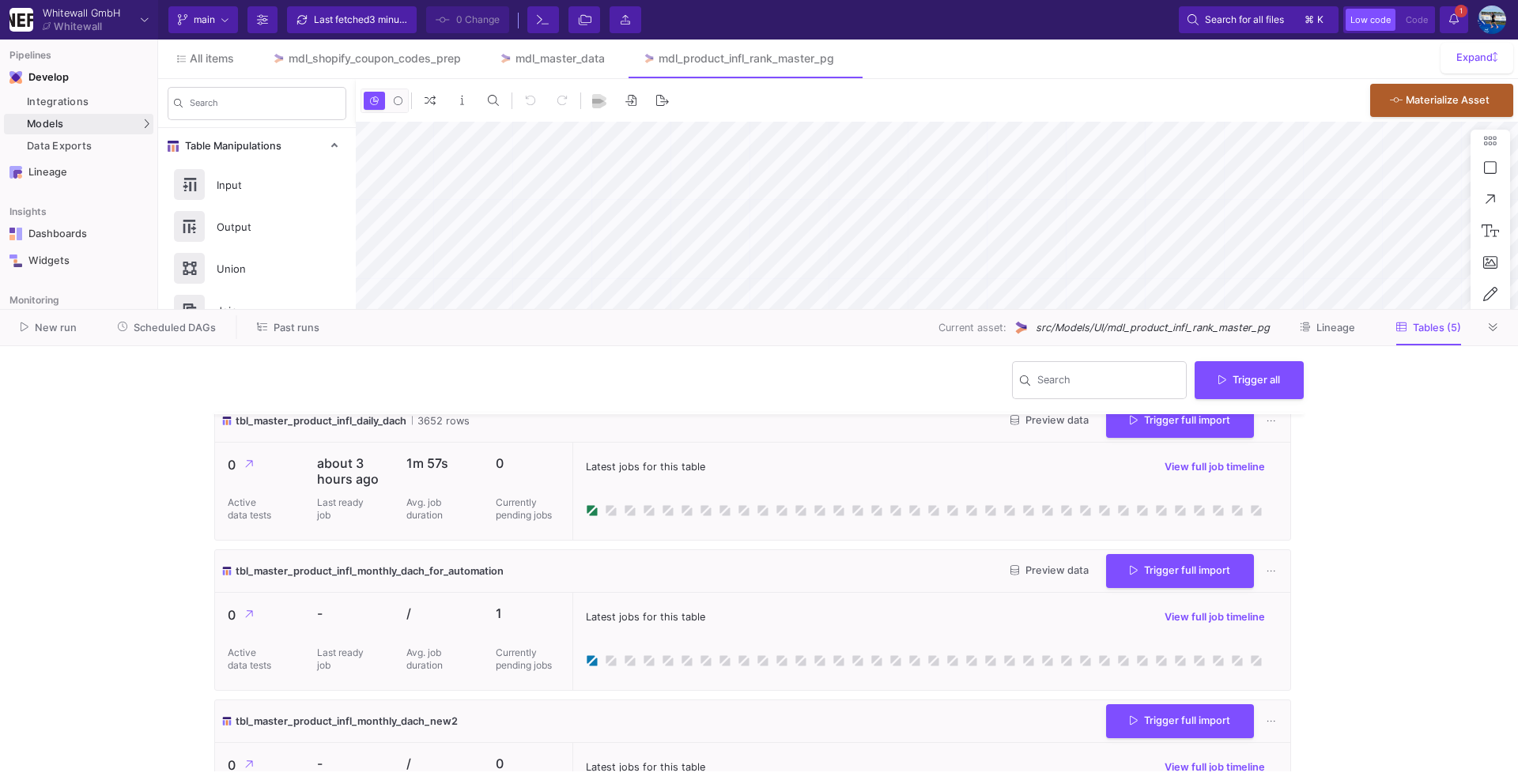
scroll to position [183, 0]
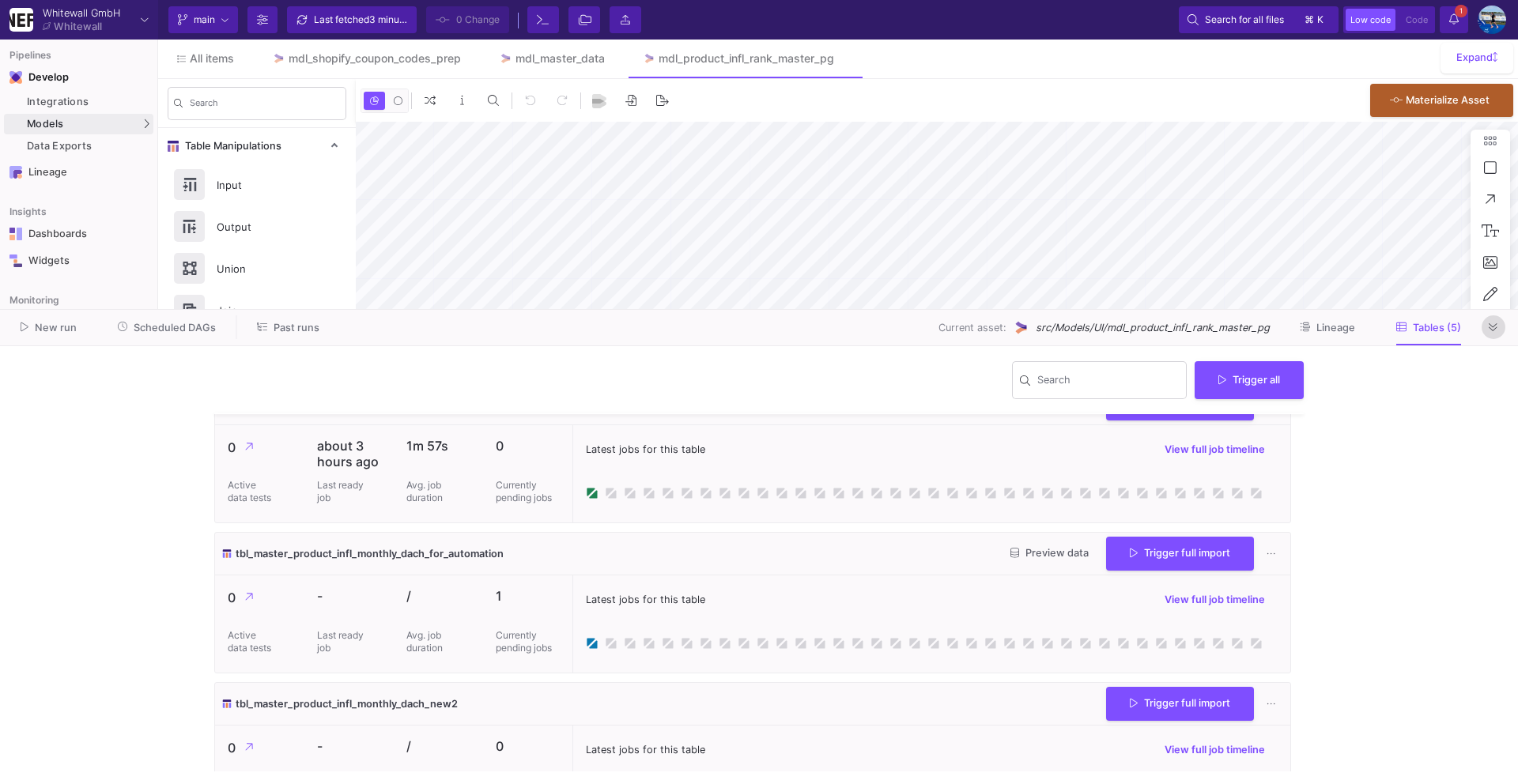
click at [1492, 330] on icon at bounding box center [1493, 327] width 8 height 8
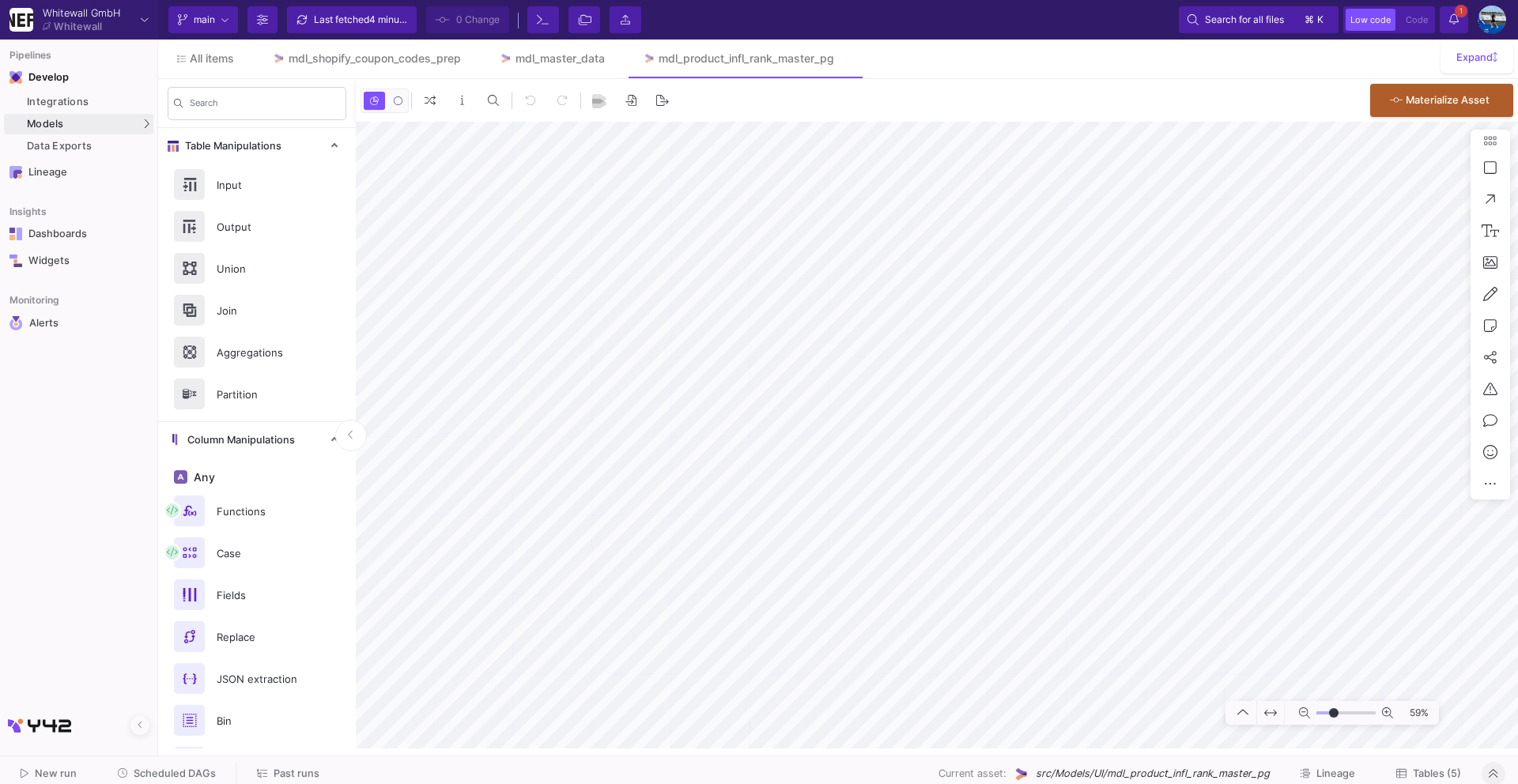
click at [1408, 775] on span "Tables (5)" at bounding box center [1429, 773] width 65 height 12
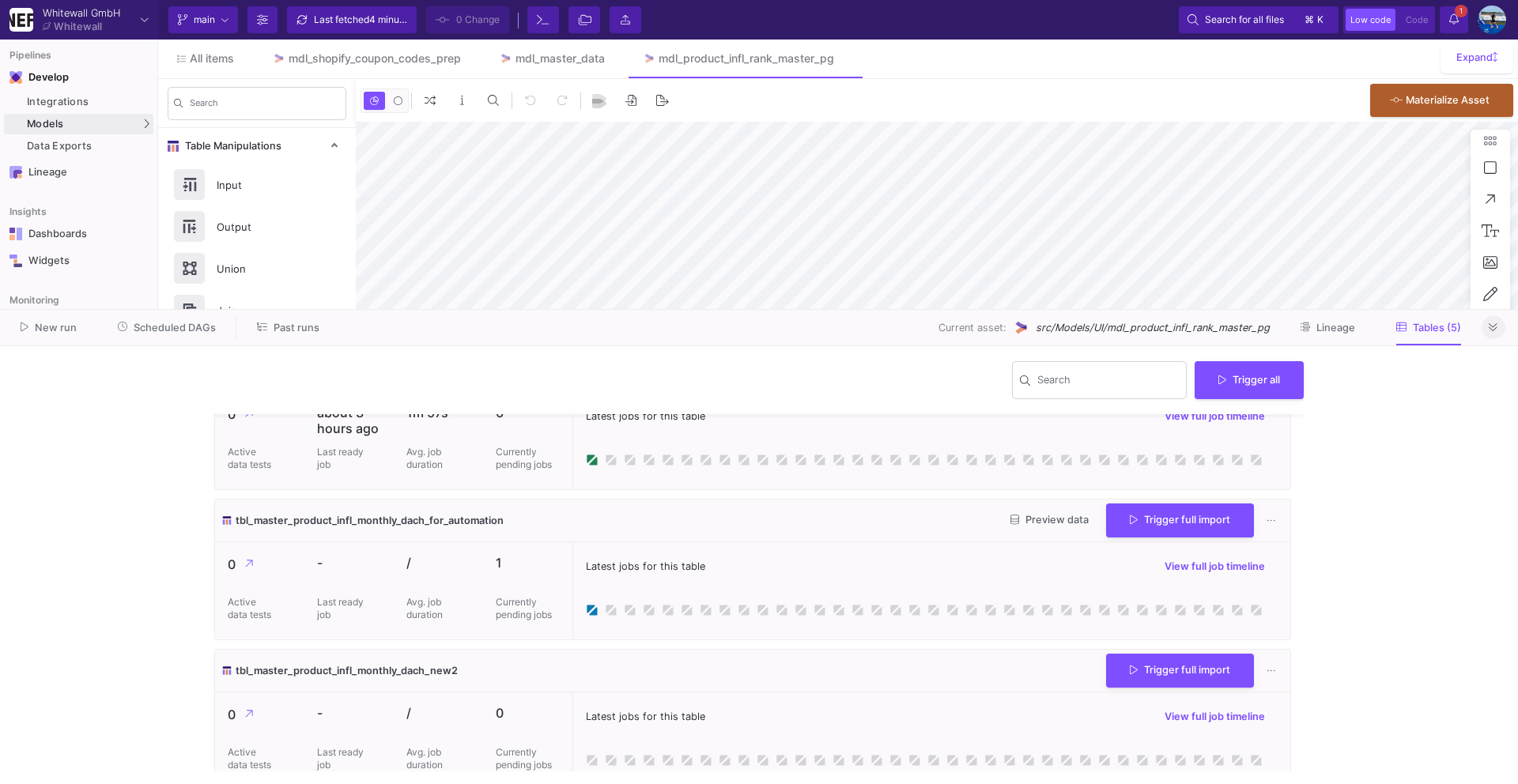
scroll to position [200, 0]
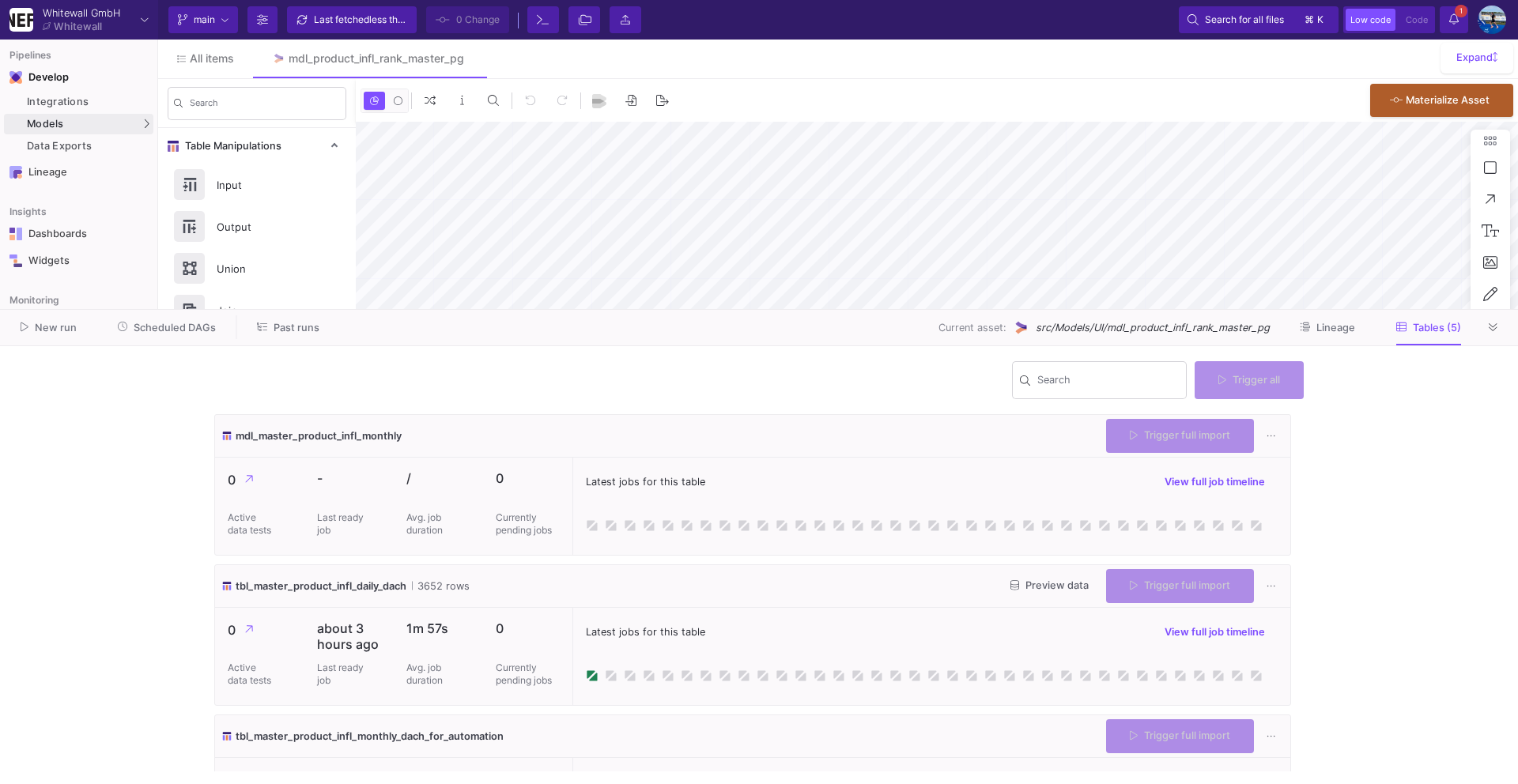
type input "-23"
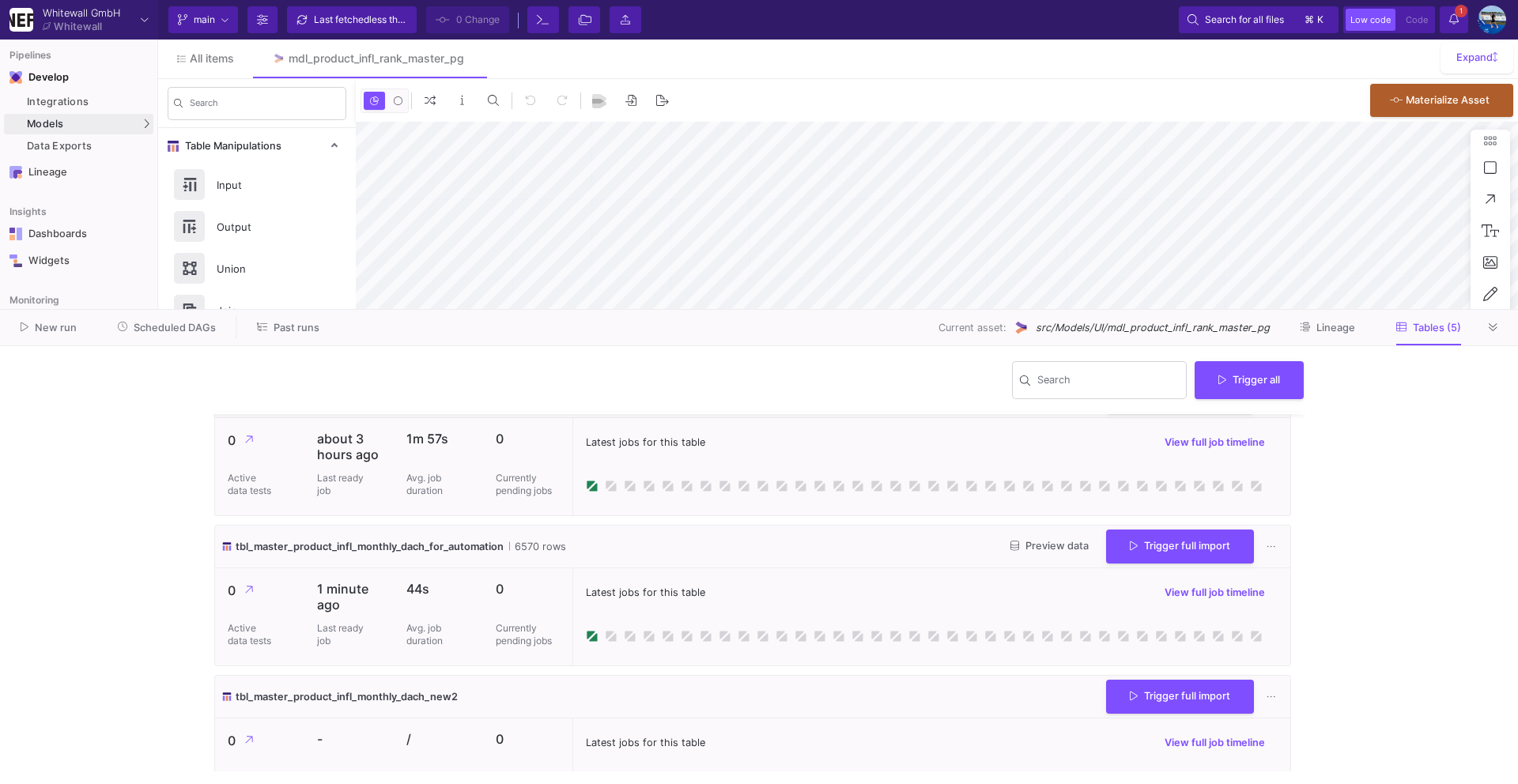
scroll to position [185, 0]
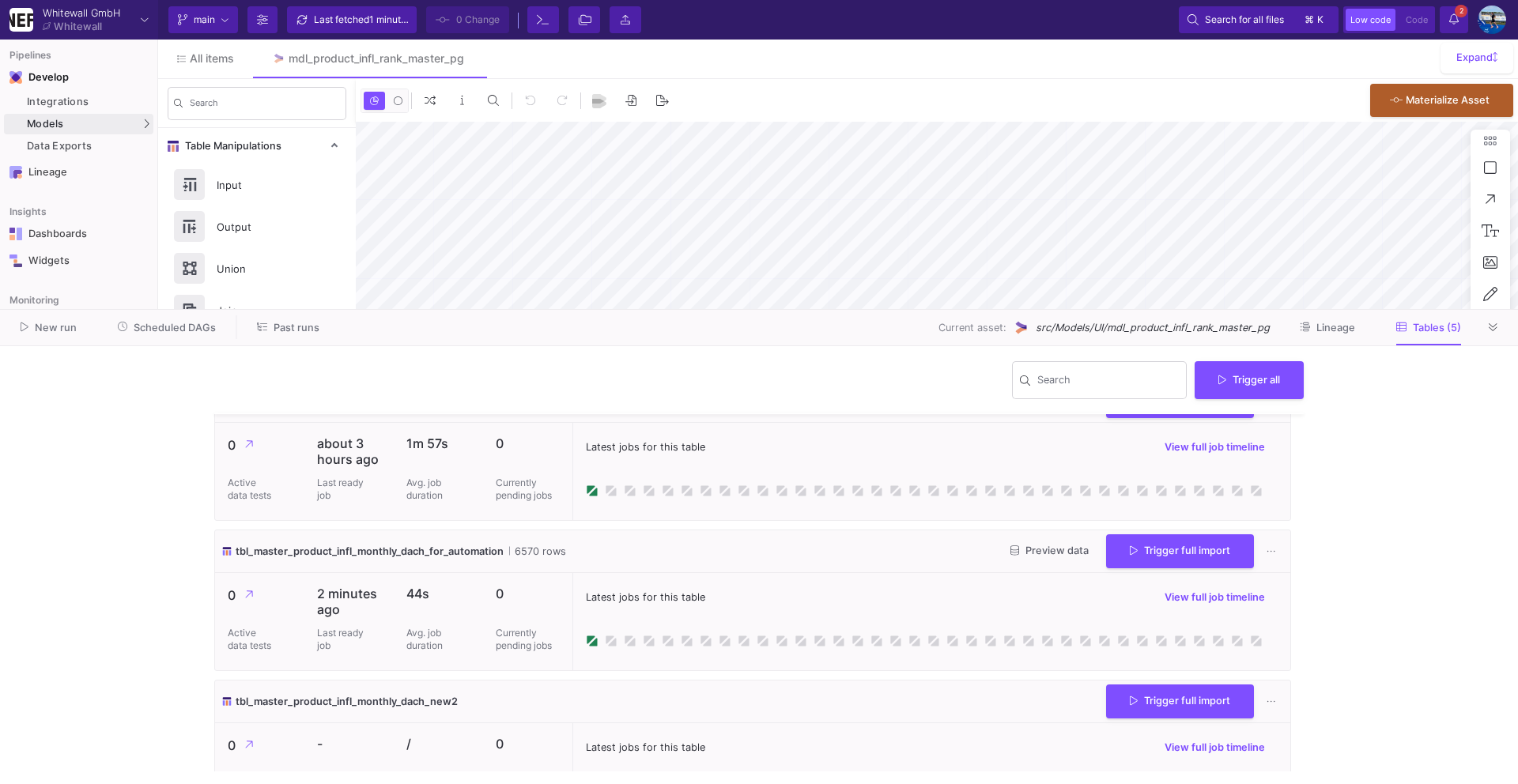
click at [1504, 319] on div at bounding box center [1494, 328] width 24 height 24
click at [1500, 321] on button at bounding box center [1494, 328] width 24 height 24
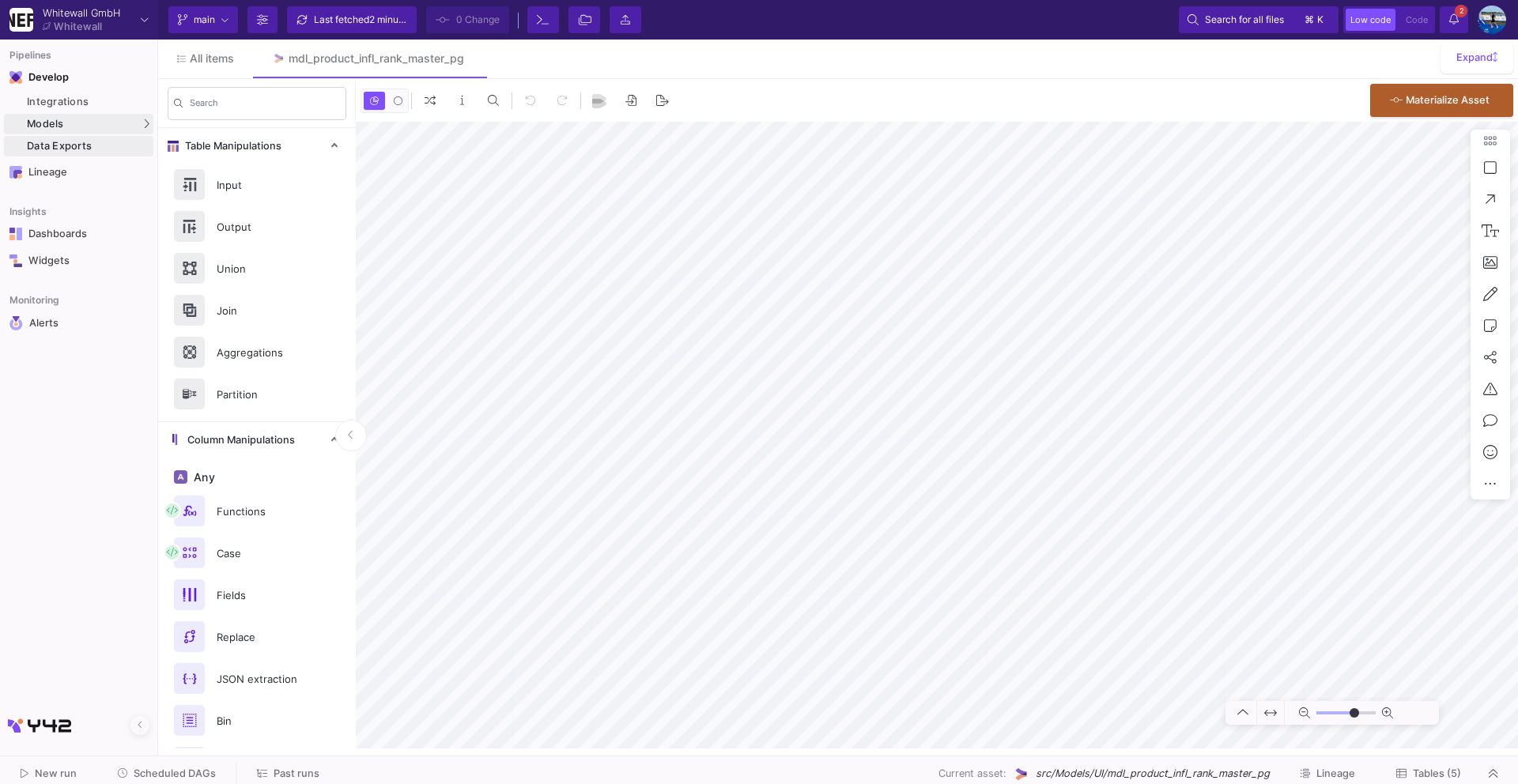
click at [115, 142] on div "Data Exports" at bounding box center [88, 147] width 123 height 13
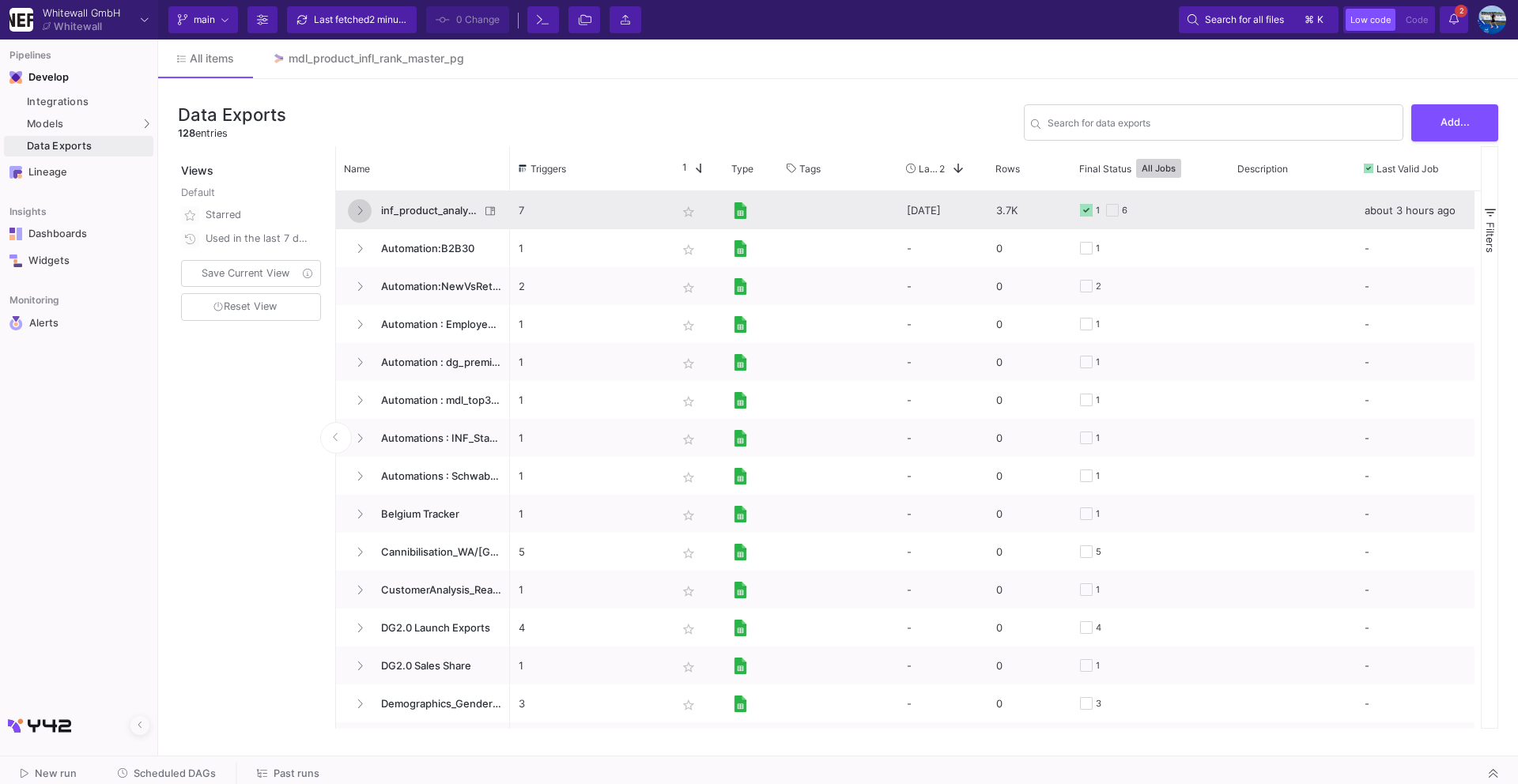
click at [361, 214] on icon "Press SPACE to select this row." at bounding box center [360, 210] width 7 height 10
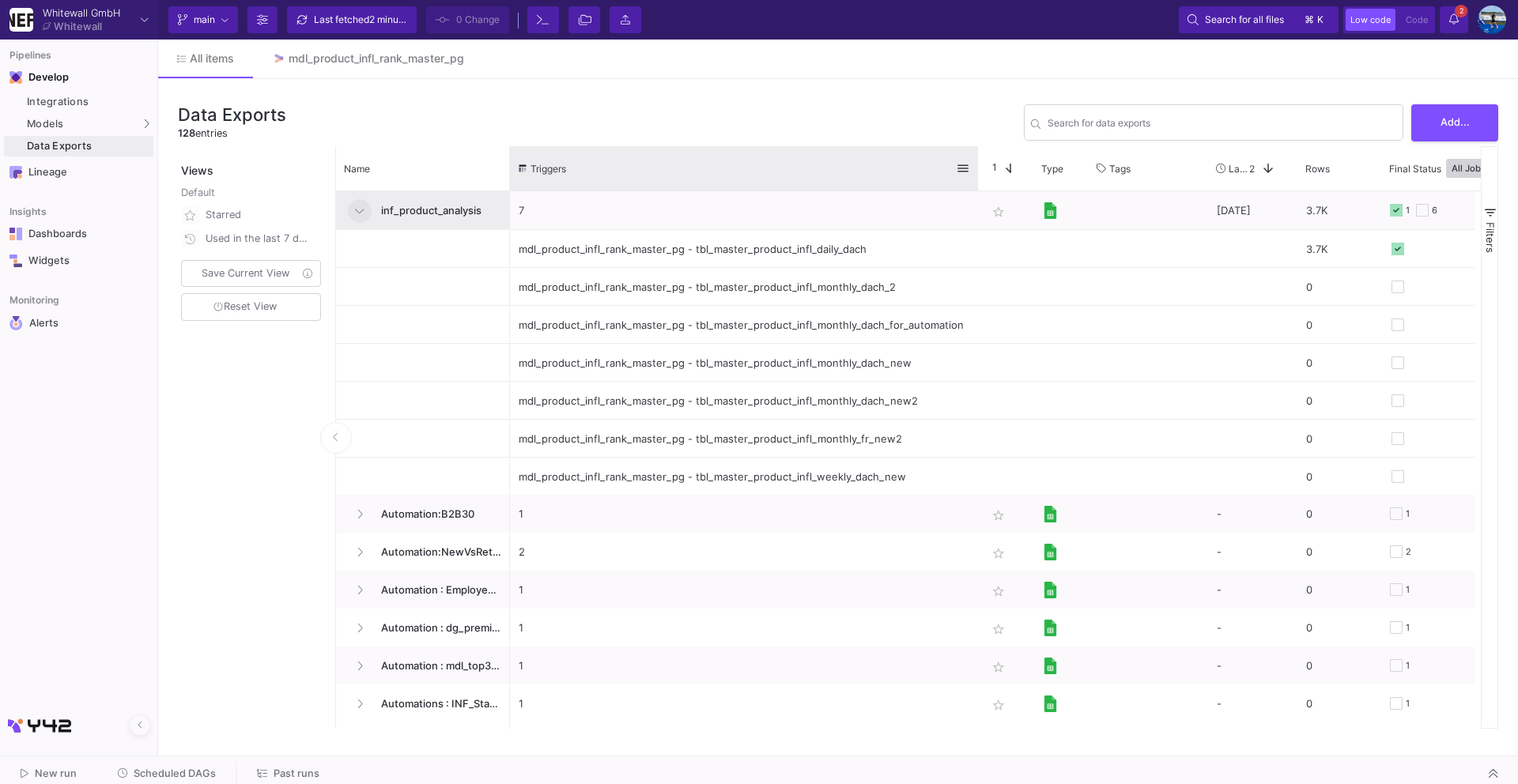
drag, startPoint x: 666, startPoint y: 163, endPoint x: 976, endPoint y: 160, distance: 310.0
click at [976, 160] on div at bounding box center [977, 168] width 7 height 45
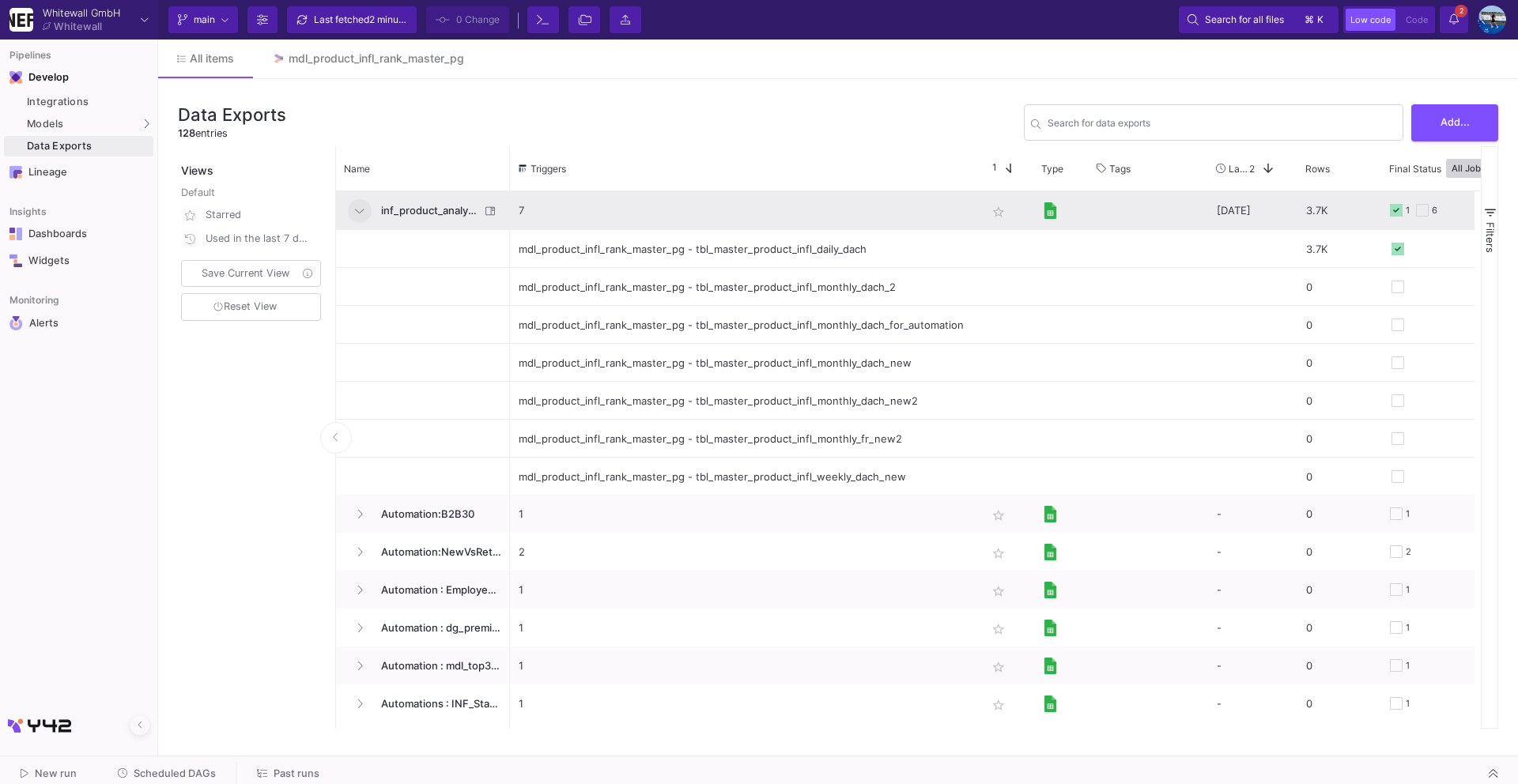
click at [469, 216] on span "inf_product_analysis" at bounding box center [425, 211] width 109 height 37
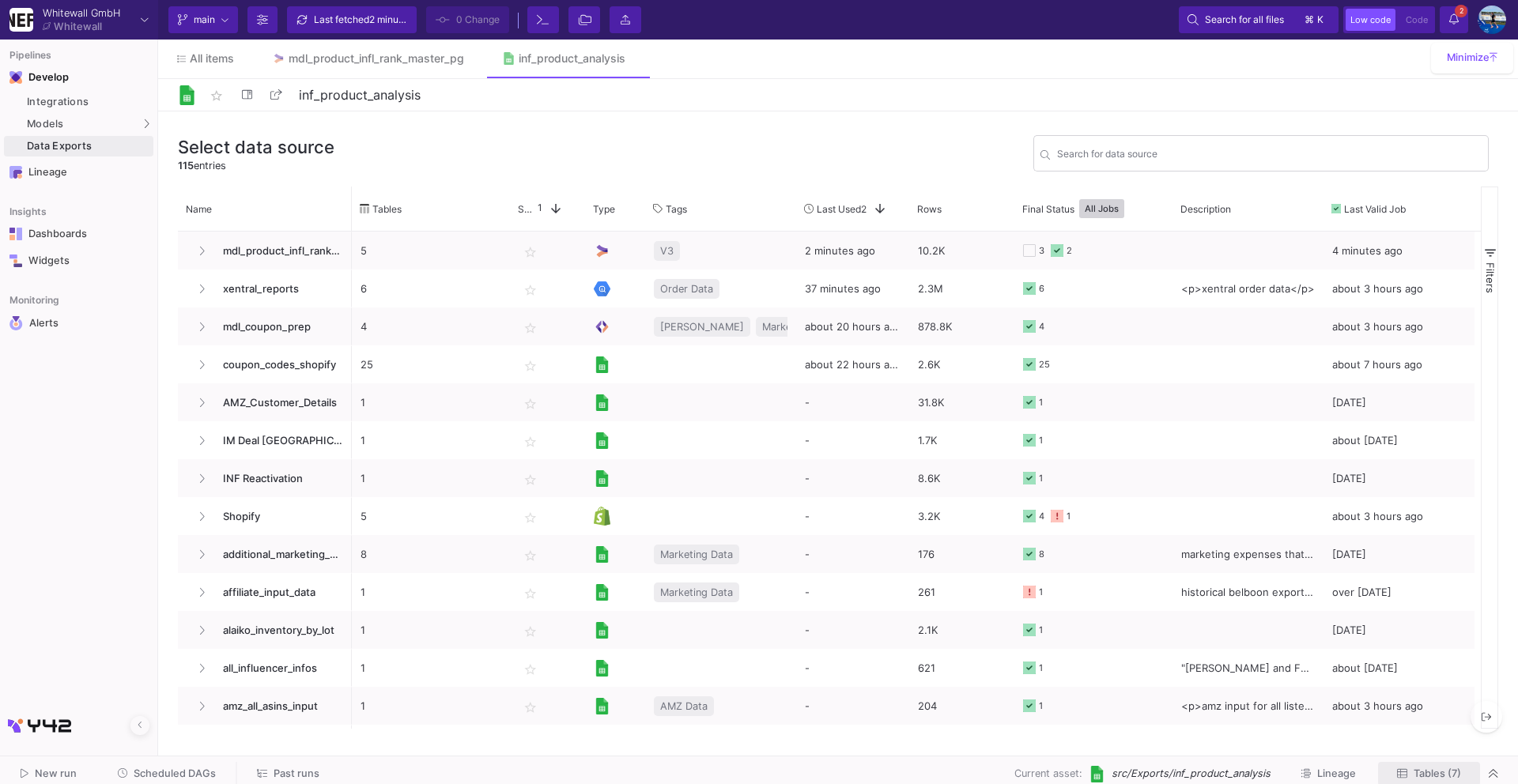
click at [1451, 767] on span "Tables (7)" at bounding box center [1437, 773] width 47 height 12
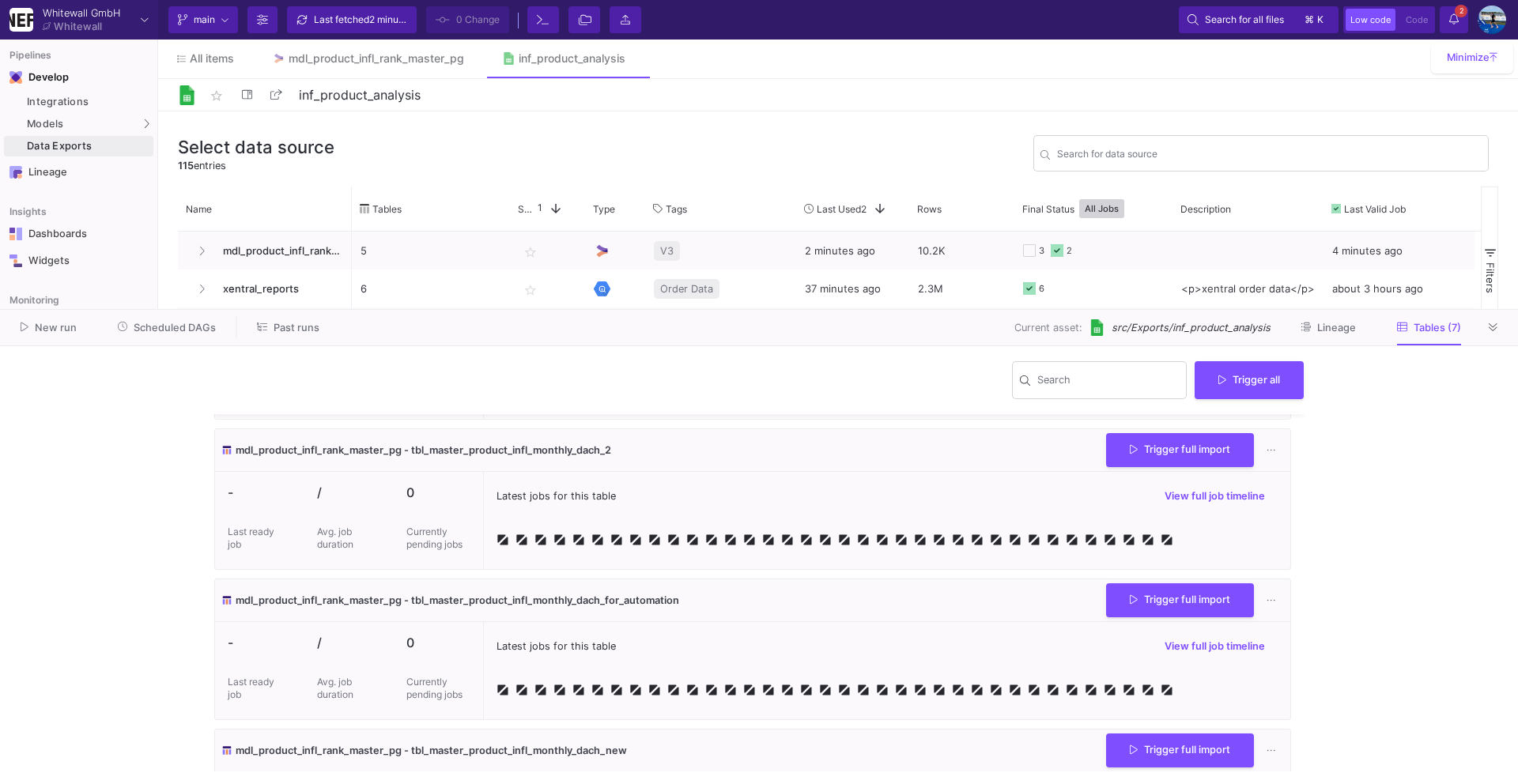
scroll to position [144, 0]
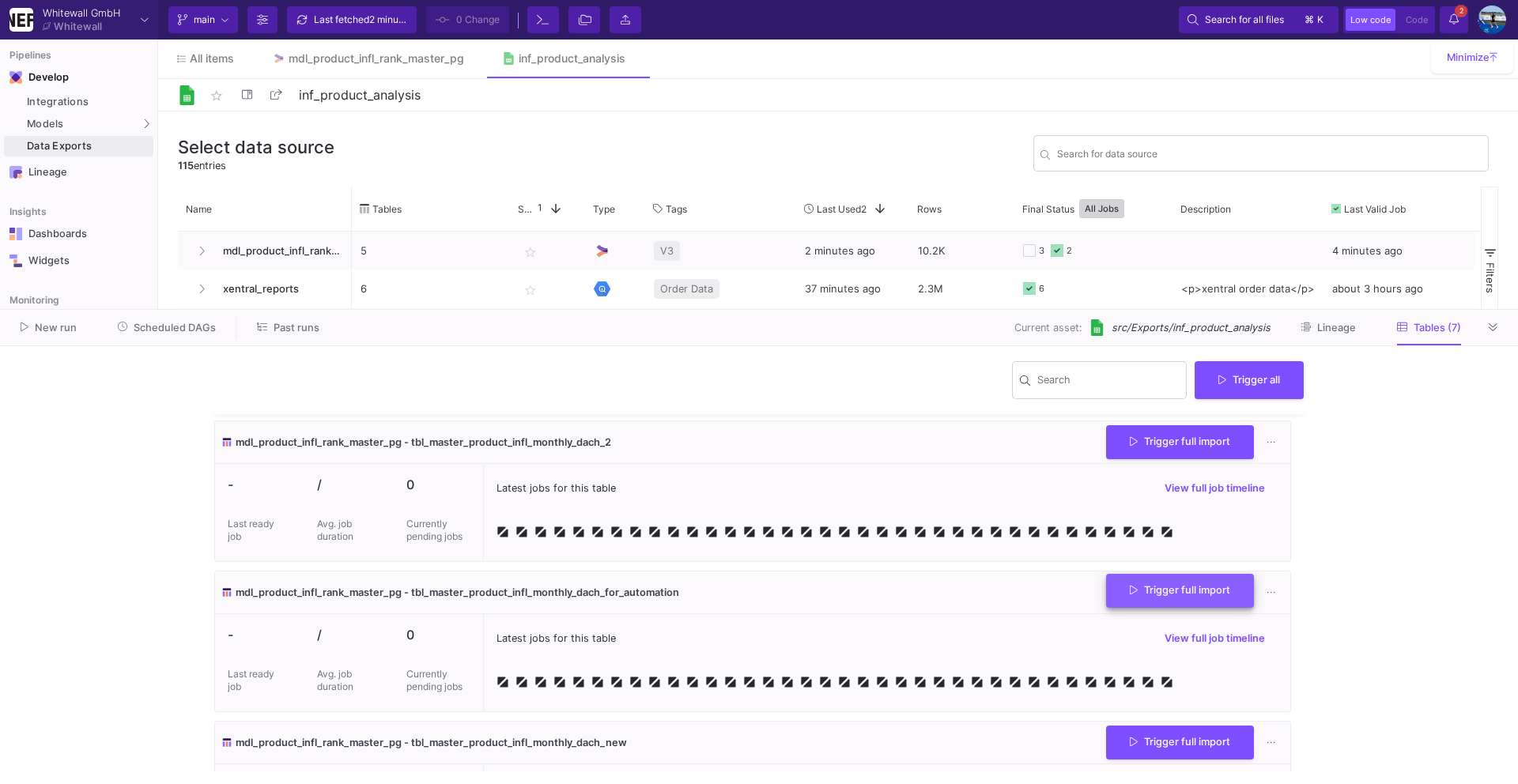
click at [1192, 580] on button "Trigger full import" at bounding box center [1180, 591] width 148 height 34
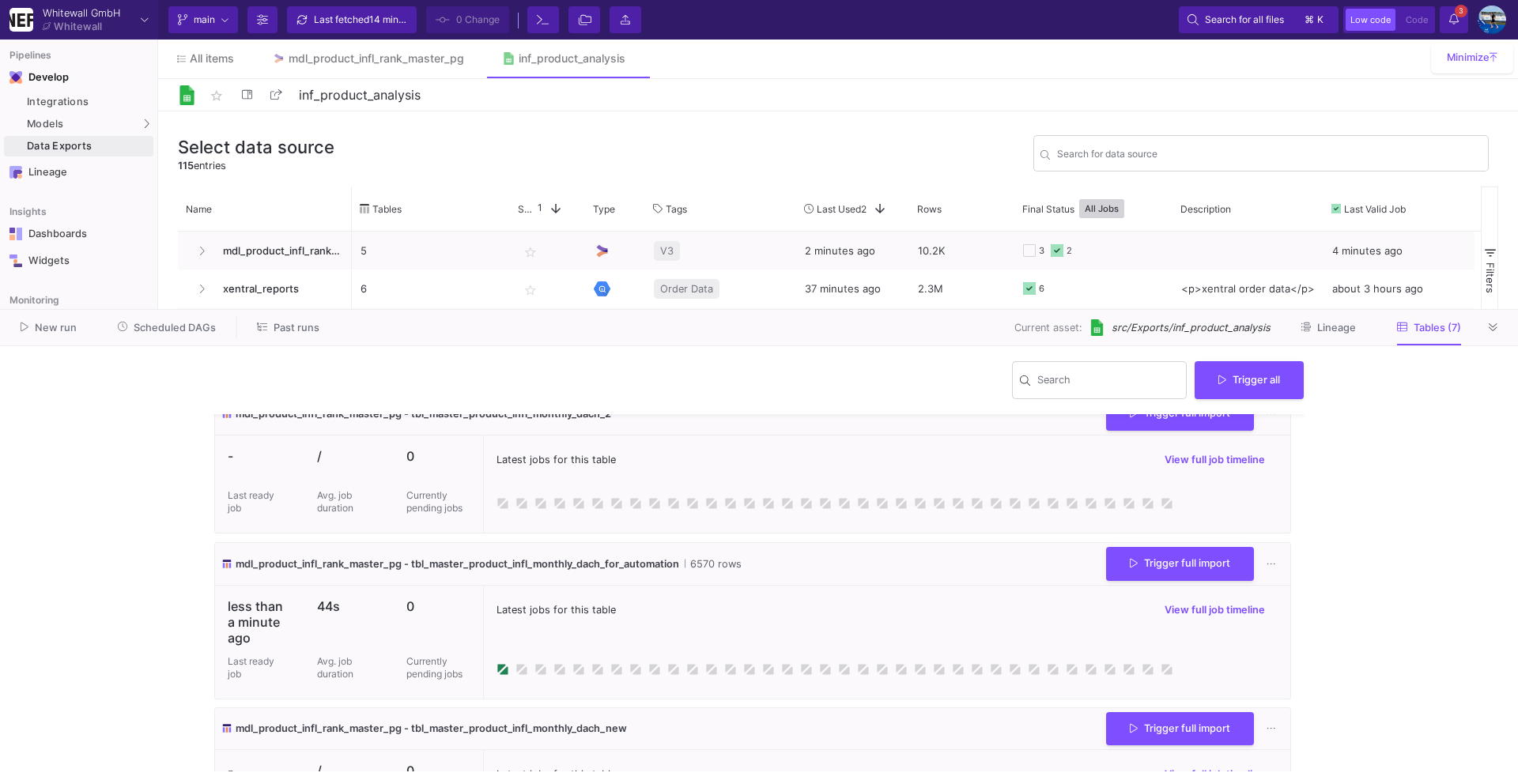
scroll to position [167, 0]
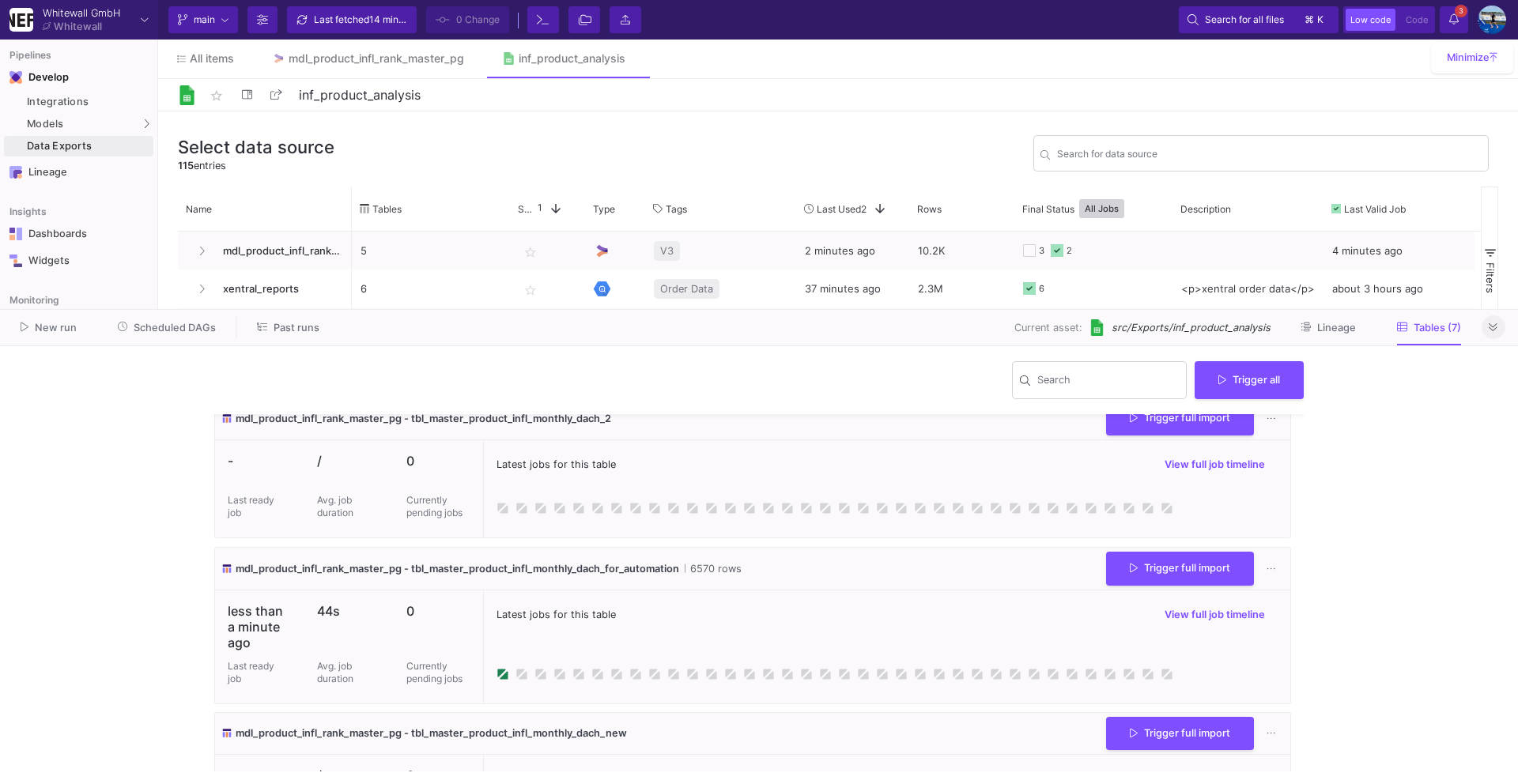
click at [1494, 321] on span at bounding box center [1493, 327] width 8 height 12
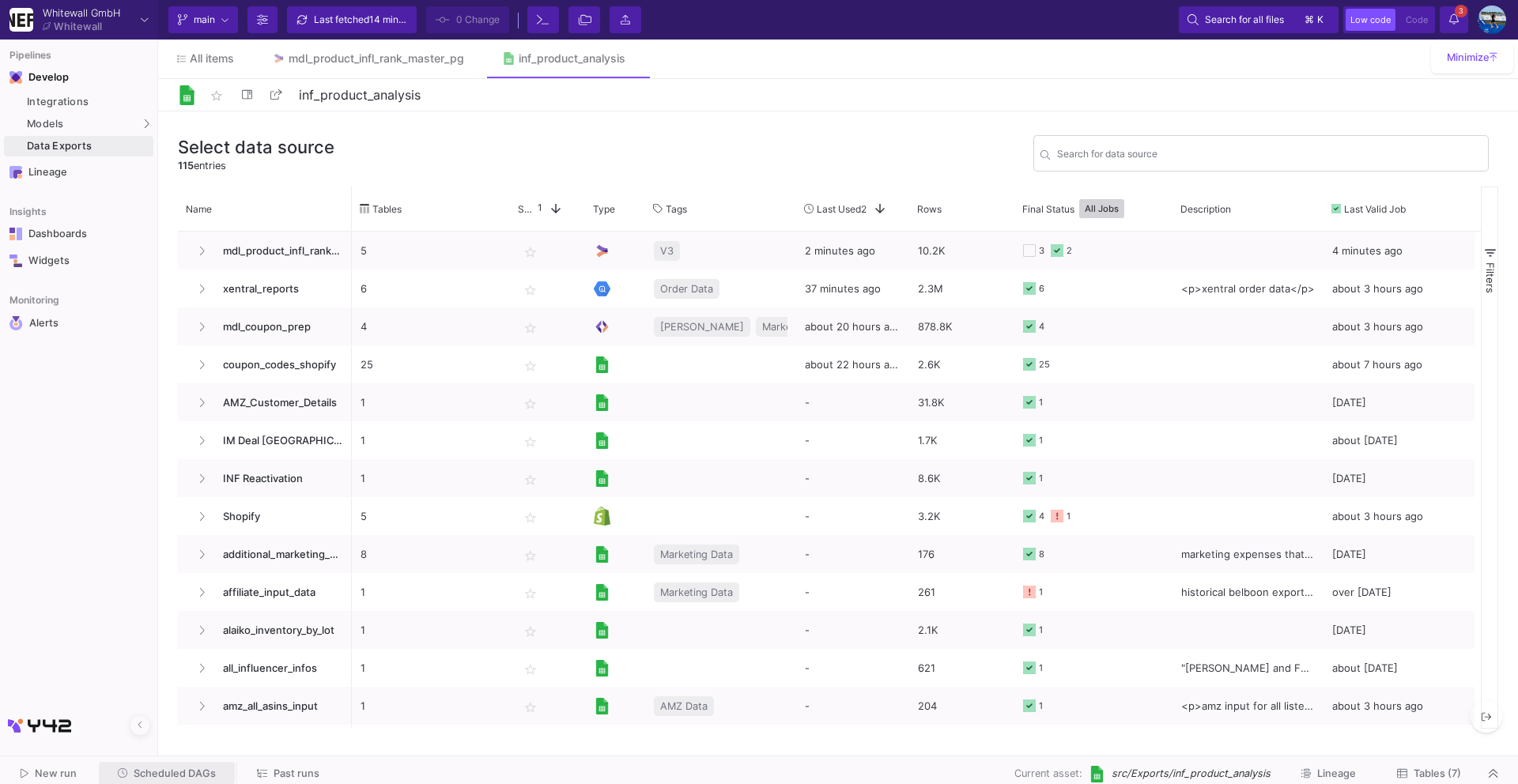
click at [164, 769] on span "Scheduled DAGs" at bounding box center [175, 773] width 83 height 12
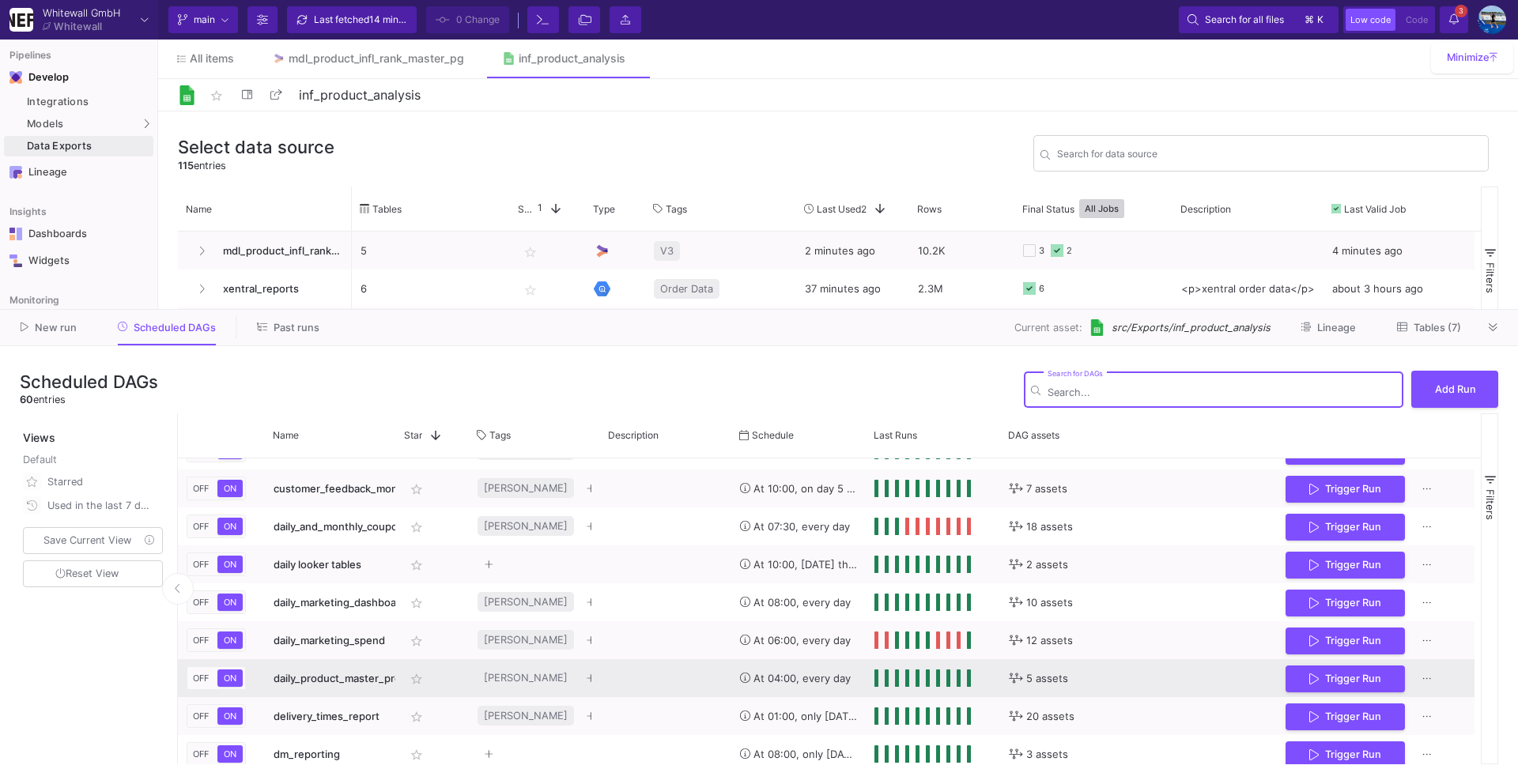
scroll to position [542, 0]
